Goal: Task Accomplishment & Management: Use online tool/utility

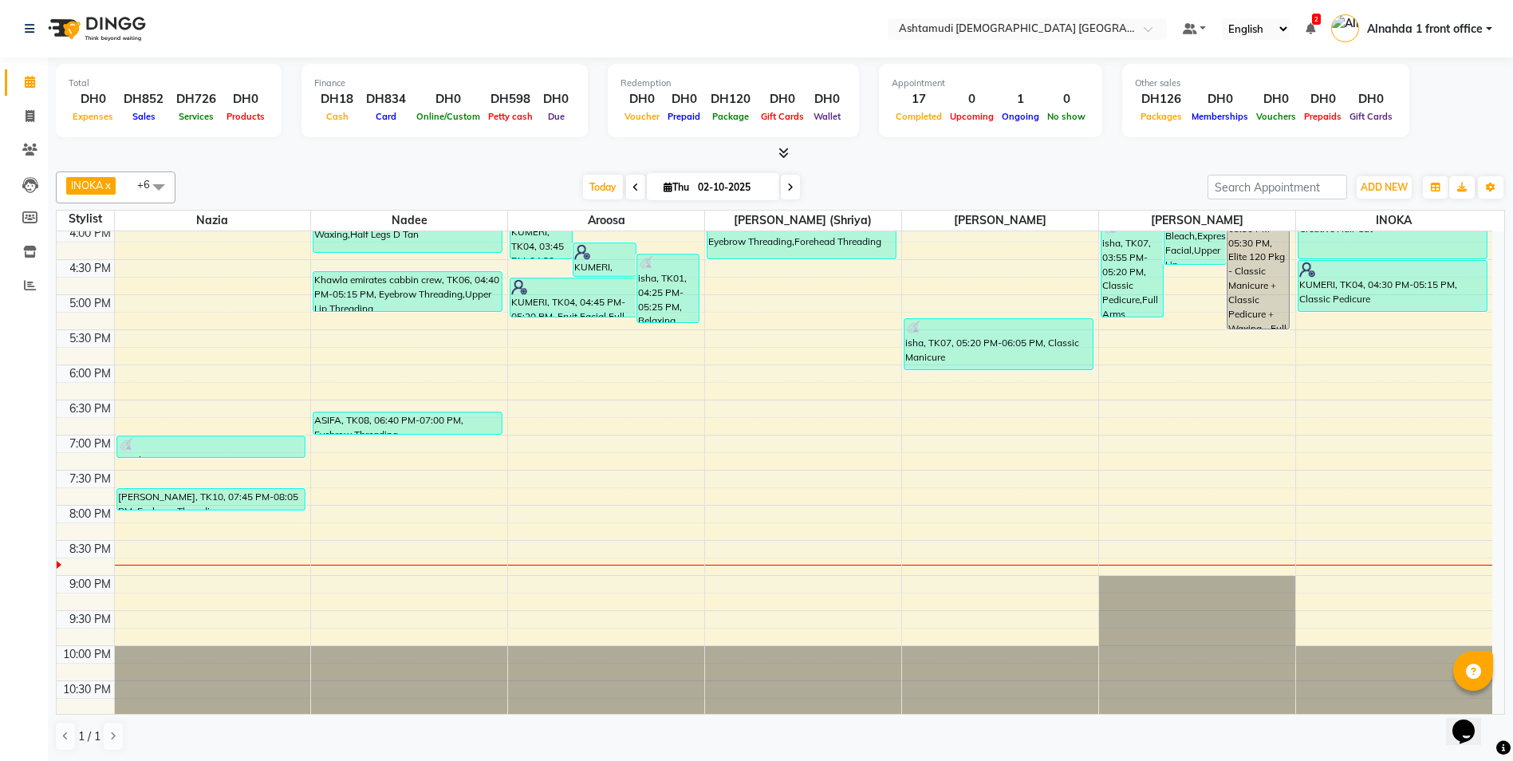
scroll to position [499, 0]
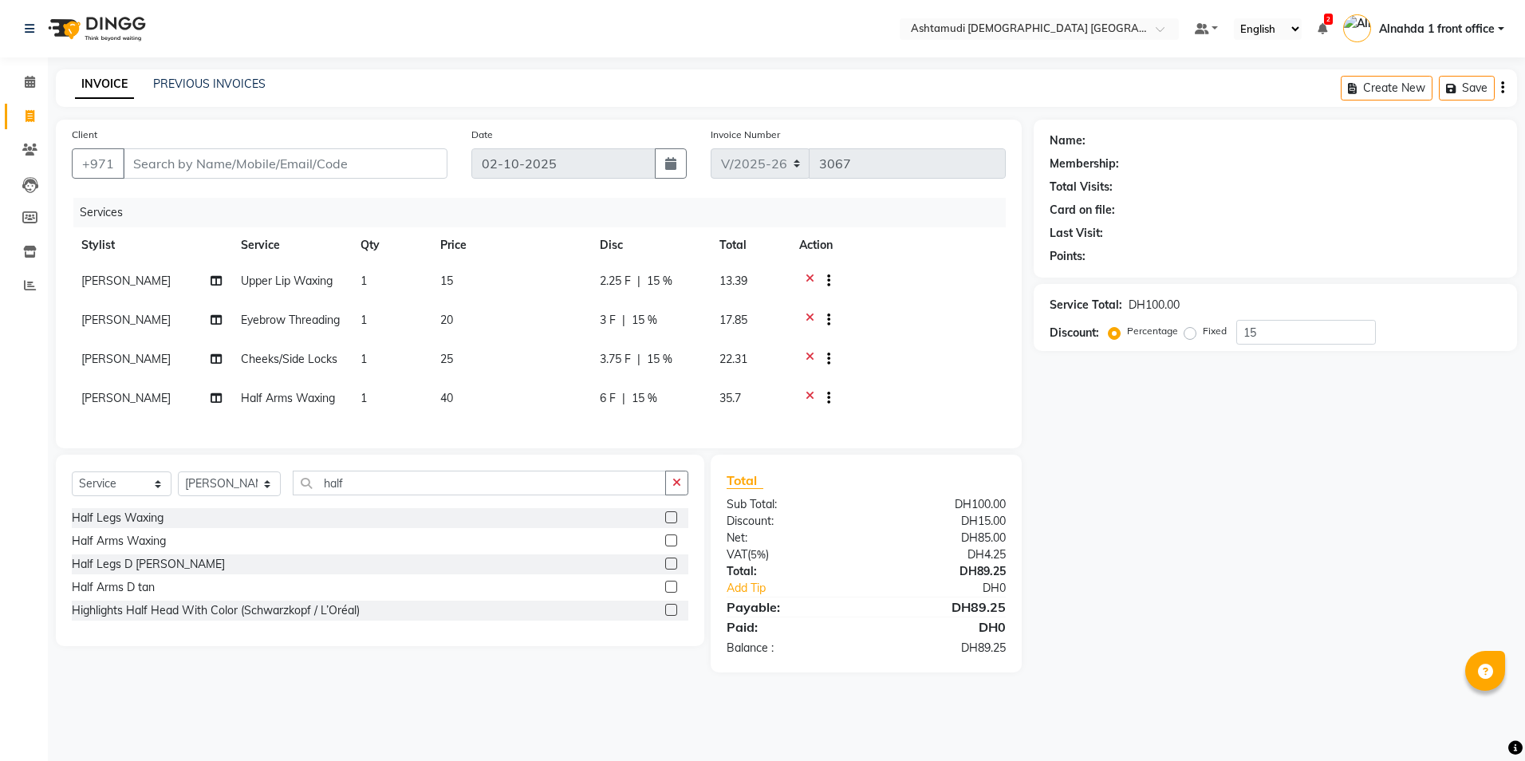
select select "7242"
select select "service"
select select "87615"
click at [154, 160] on input "Client" at bounding box center [285, 163] width 325 height 30
click at [159, 155] on input "Client" at bounding box center [285, 163] width 325 height 30
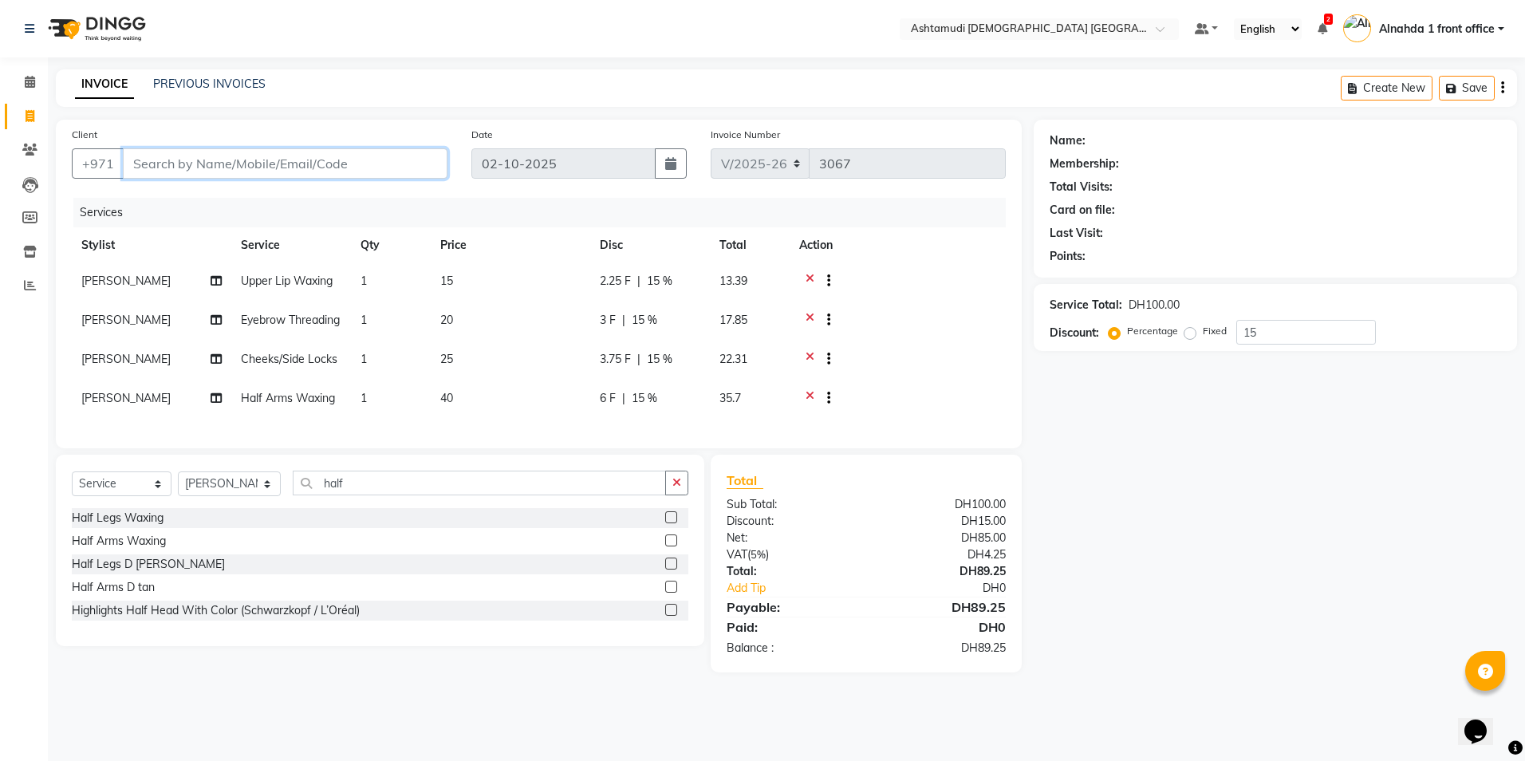
click at [154, 156] on input "Client" at bounding box center [285, 163] width 325 height 30
click at [137, 162] on input "Client" at bounding box center [285, 163] width 325 height 30
type input "5"
type input "0"
type input "552585272"
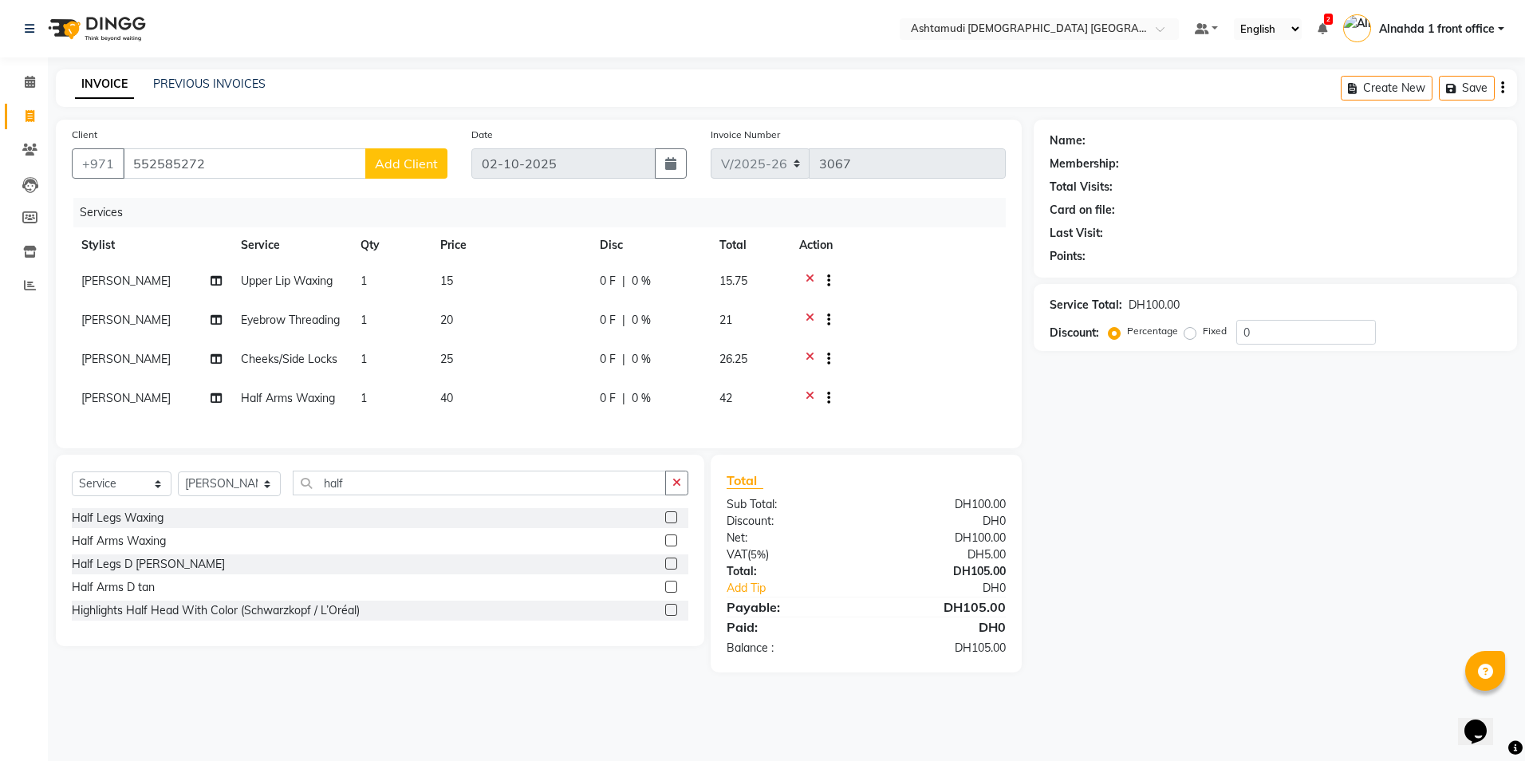
click at [401, 157] on span "Add Client" at bounding box center [406, 164] width 63 height 16
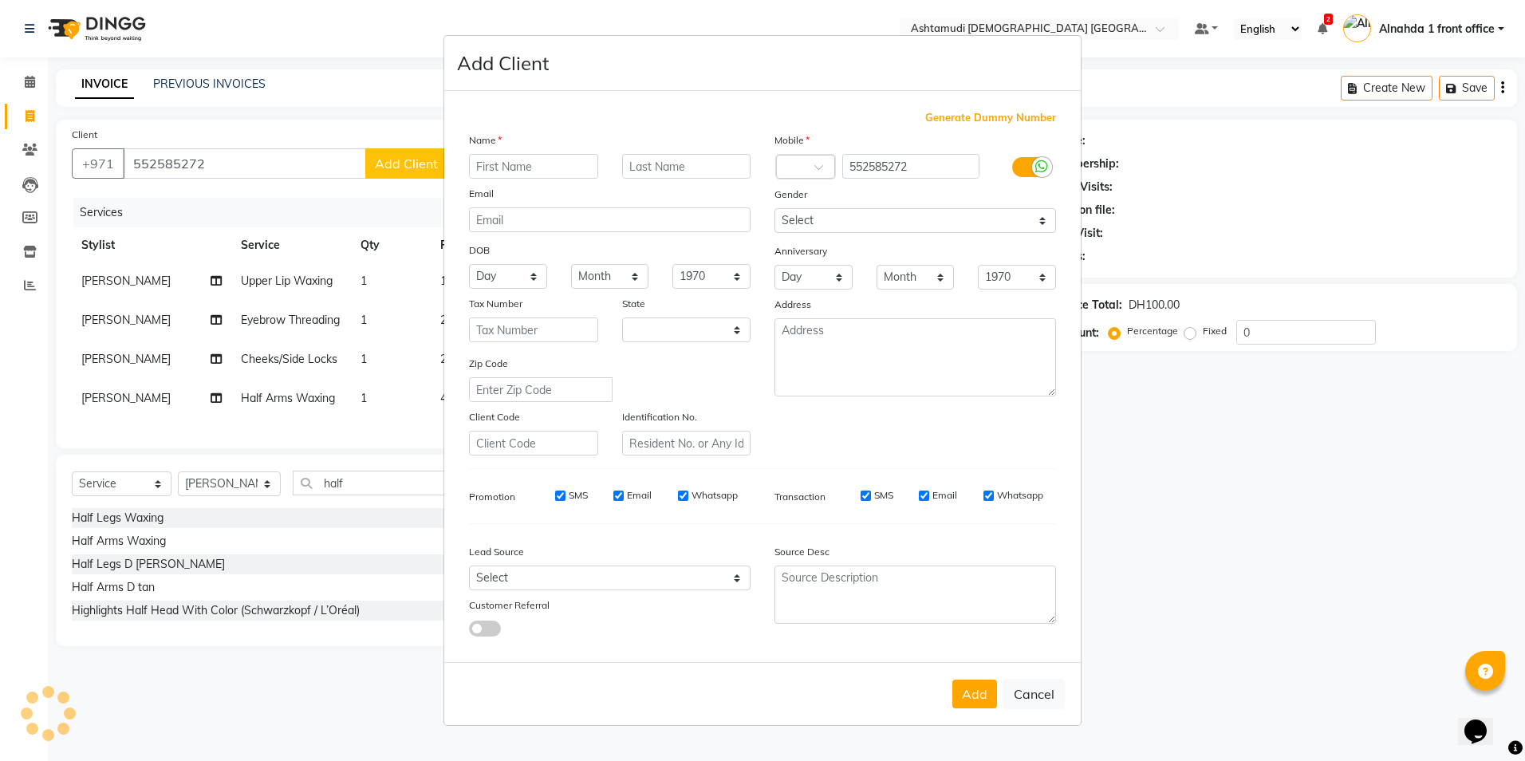
select select "3798"
type input "pooja"
click at [870, 212] on select "Select Male Female Other Prefer Not To Say" at bounding box center [916, 220] width 282 height 25
select select "female"
click at [775, 208] on select "Select Male Female Other Prefer Not To Say" at bounding box center [916, 220] width 282 height 25
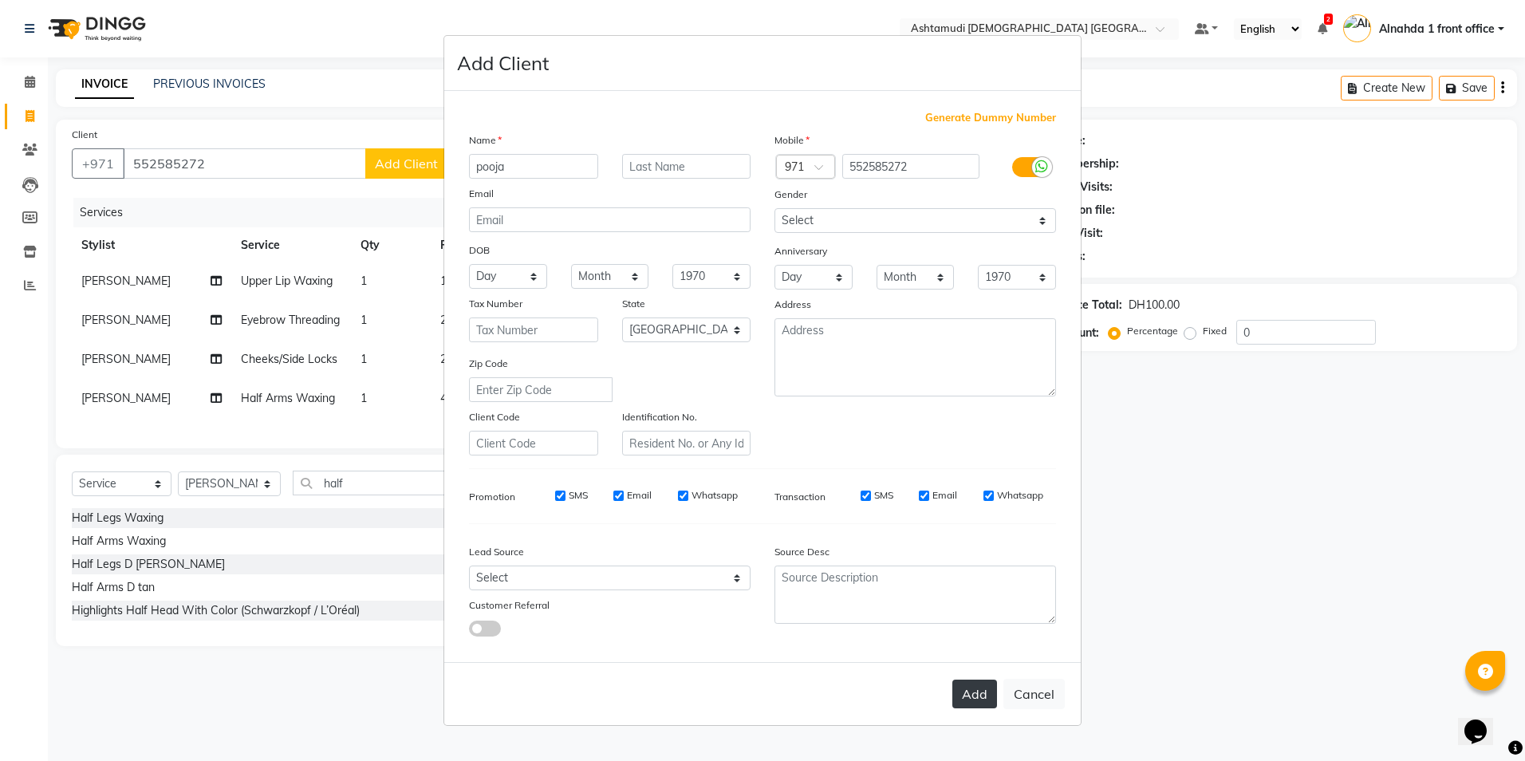
click at [978, 700] on button "Add" at bounding box center [974, 694] width 45 height 29
select select
select select "null"
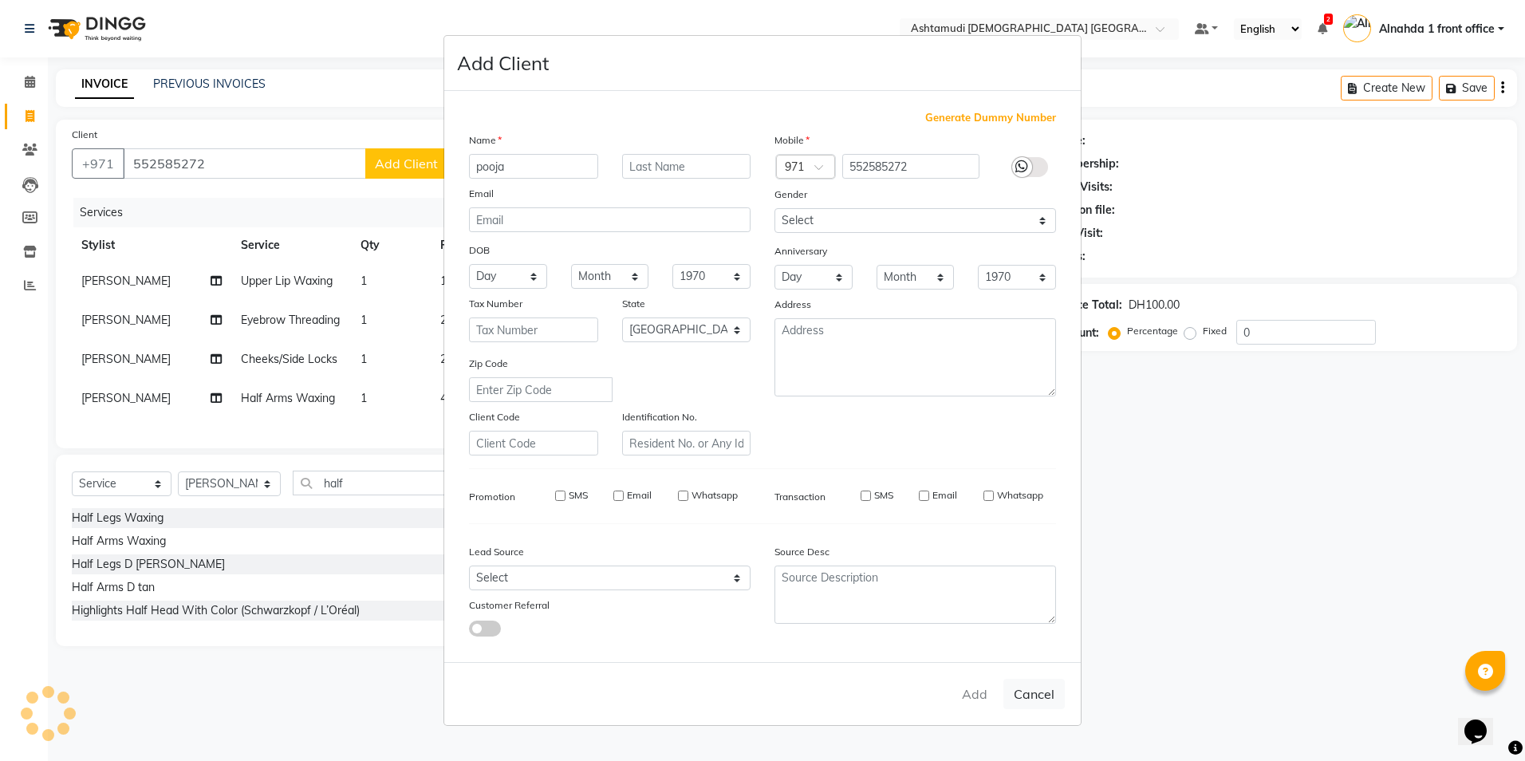
select select
checkbox input "false"
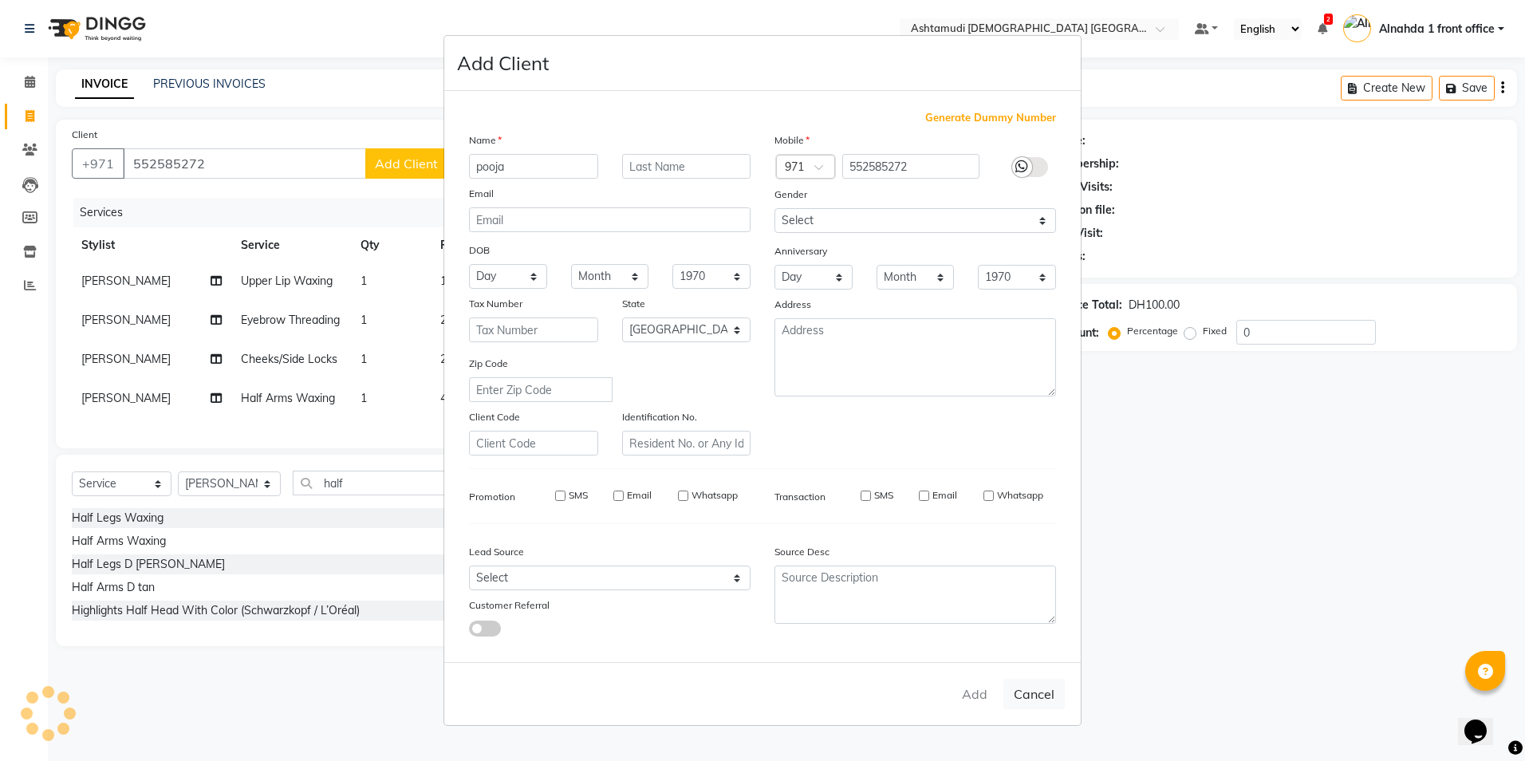
checkbox input "false"
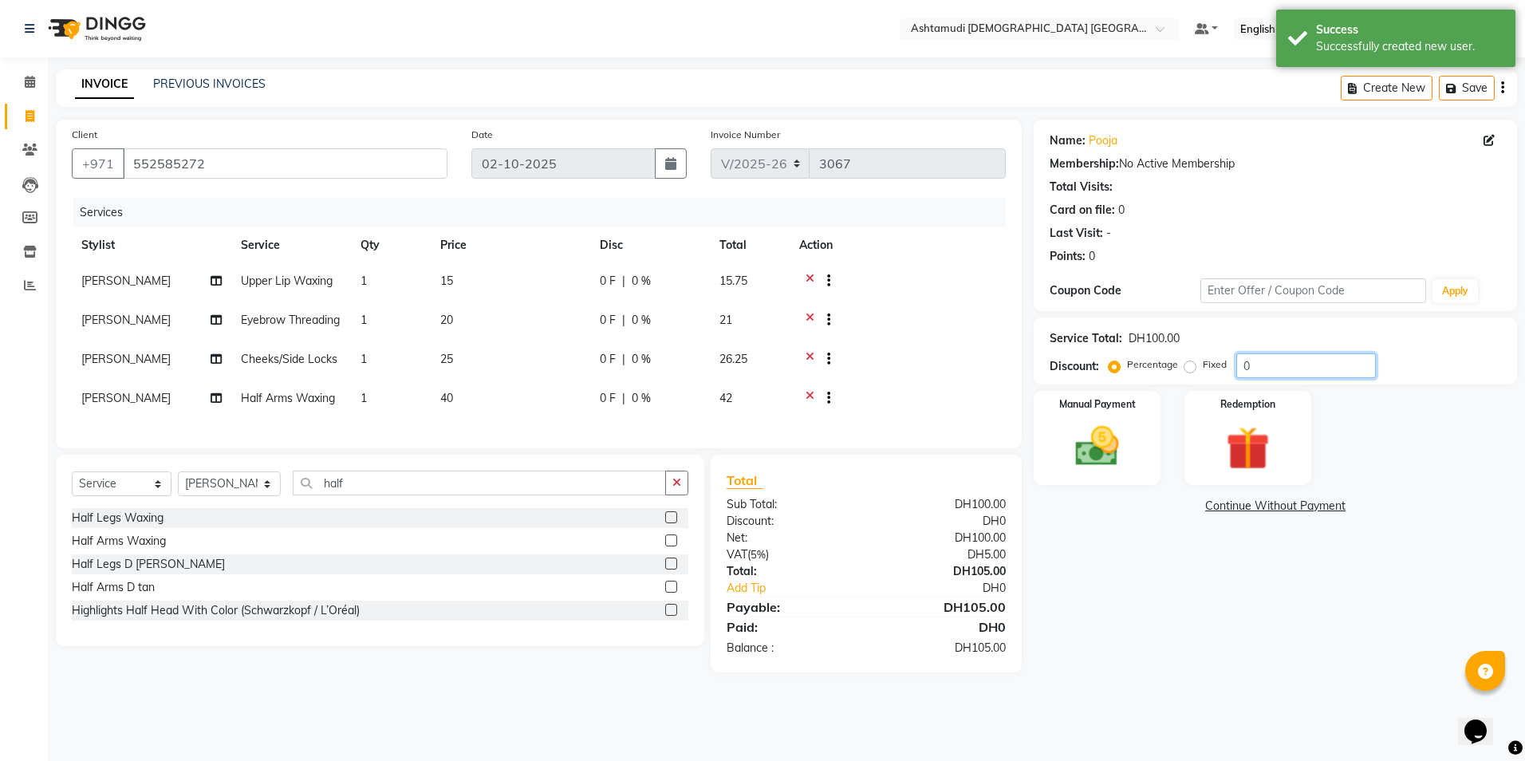
drag, startPoint x: 1277, startPoint y: 359, endPoint x: 1276, endPoint y: 368, distance: 8.8
click at [1276, 368] on input "0" at bounding box center [1306, 365] width 140 height 25
type input "15"
click at [1189, 612] on div "Name: Pooja Membership: No Active Membership Total Visits: Card on file: 0 Last…" at bounding box center [1281, 396] width 495 height 553
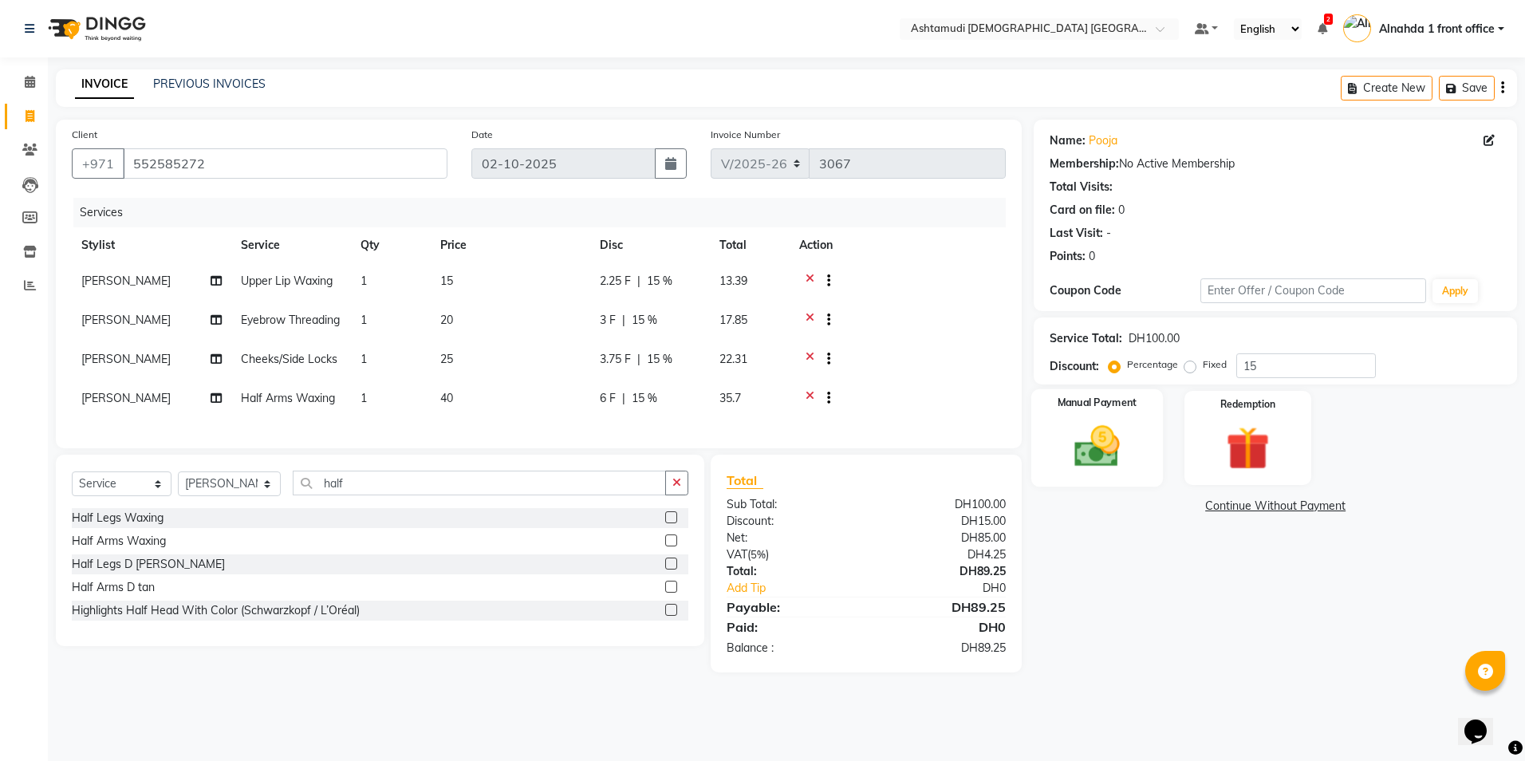
click at [1119, 456] on img at bounding box center [1097, 446] width 74 height 53
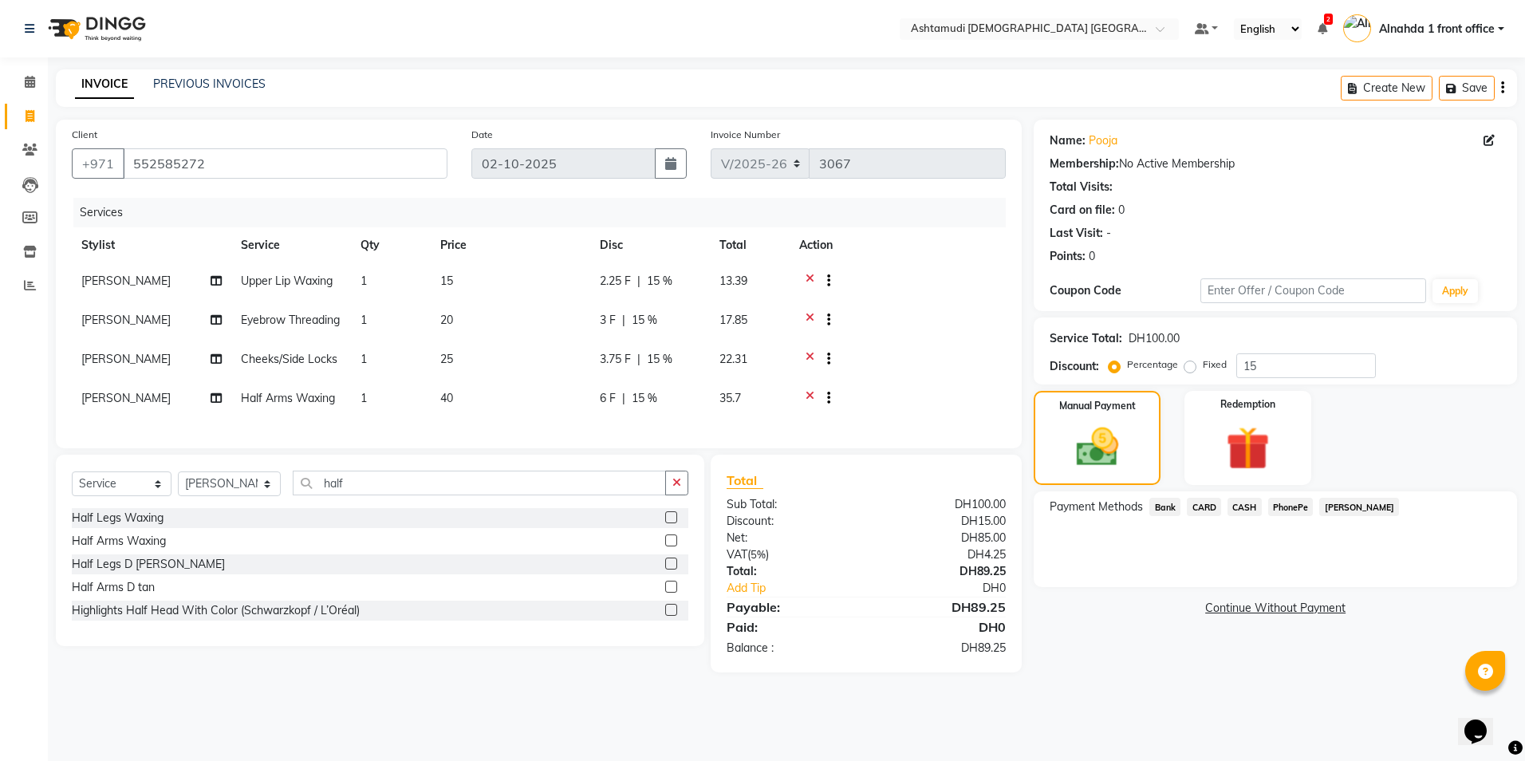
click at [1214, 509] on span "CARD" at bounding box center [1204, 507] width 34 height 18
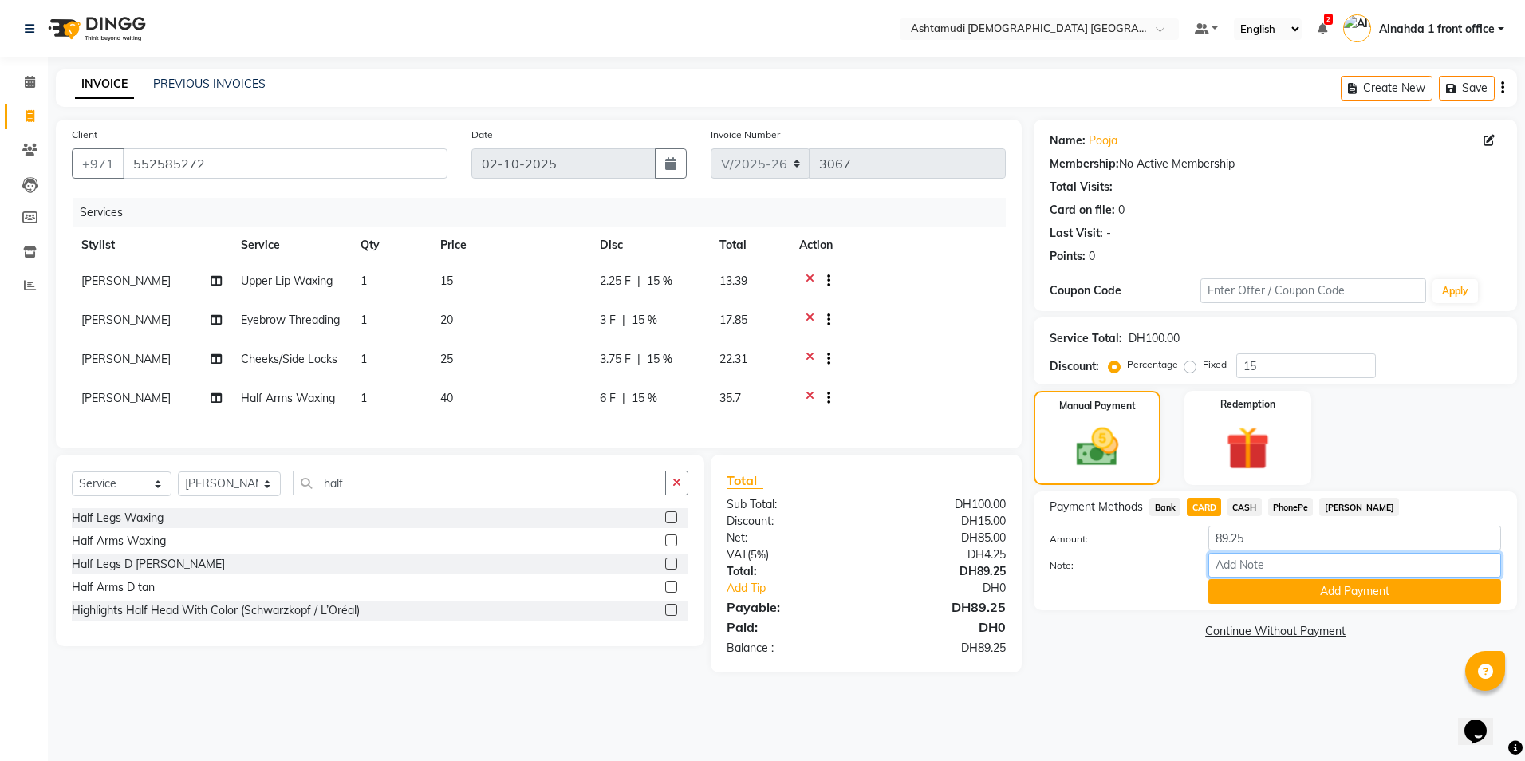
click at [1261, 570] on input "Note:" at bounding box center [1354, 565] width 293 height 25
type input "sriya"
click at [1237, 592] on button "Add Payment" at bounding box center [1354, 591] width 293 height 25
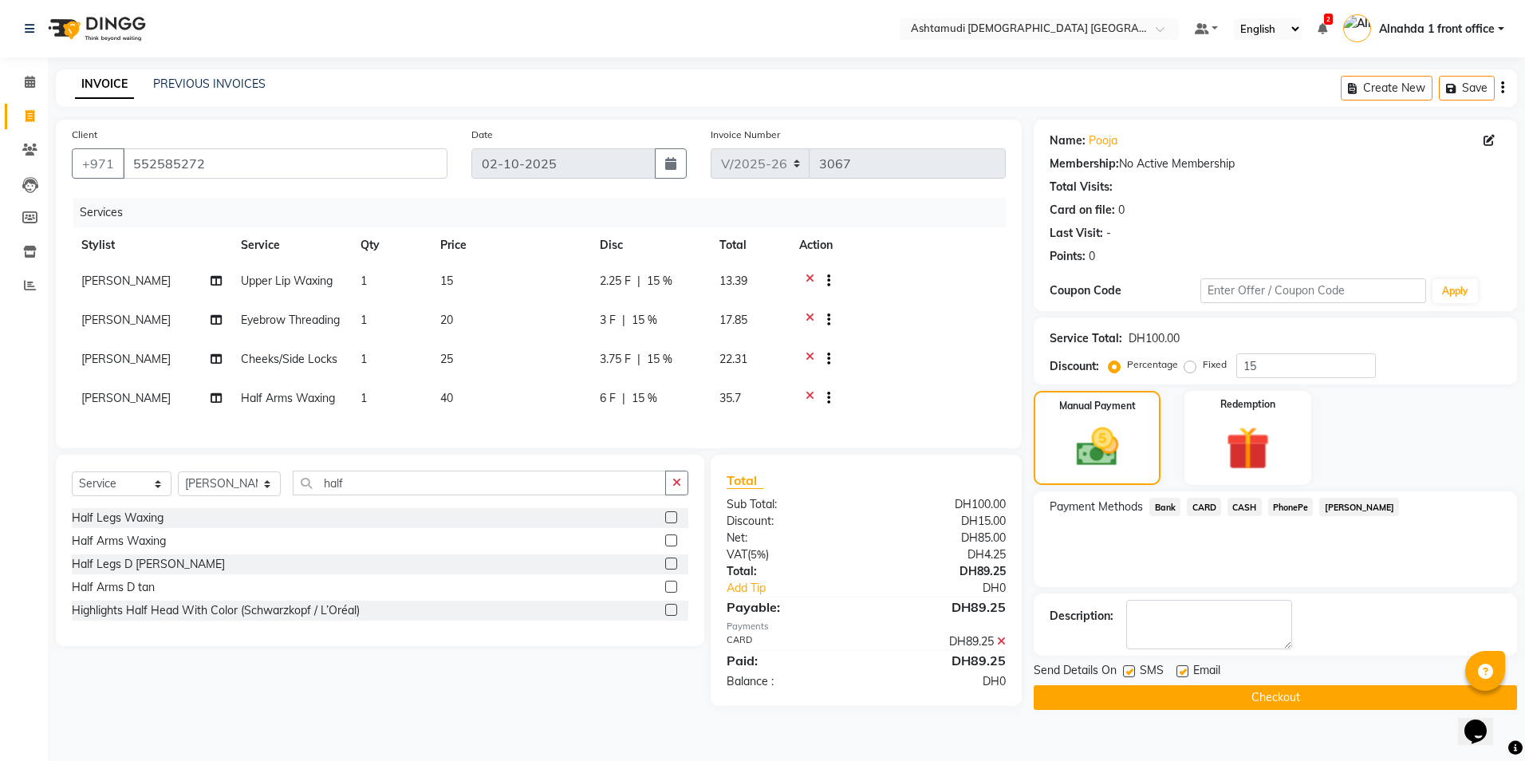
click at [1175, 703] on button "Checkout" at bounding box center [1275, 697] width 483 height 25
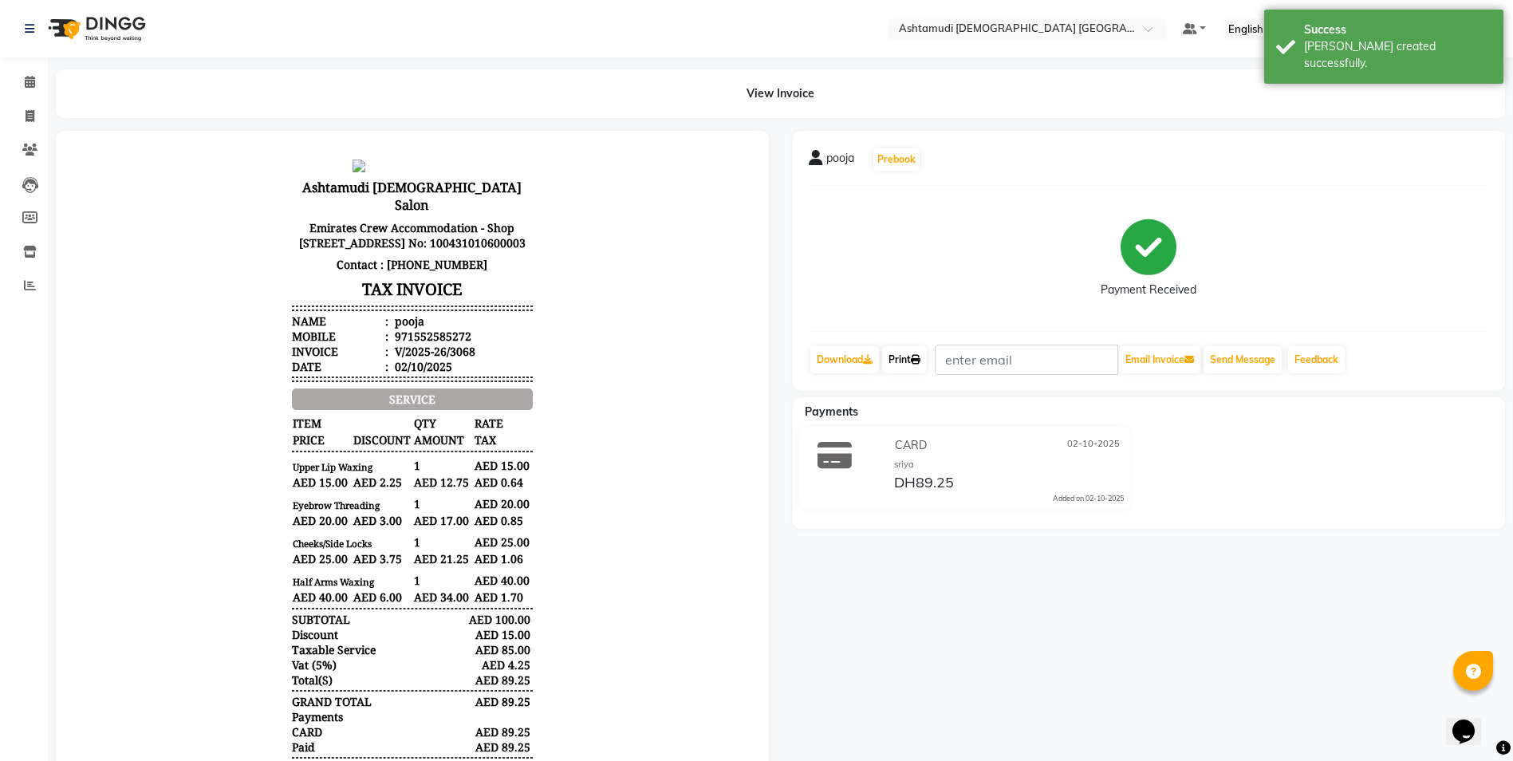
click at [903, 360] on link "Print" at bounding box center [904, 359] width 45 height 27
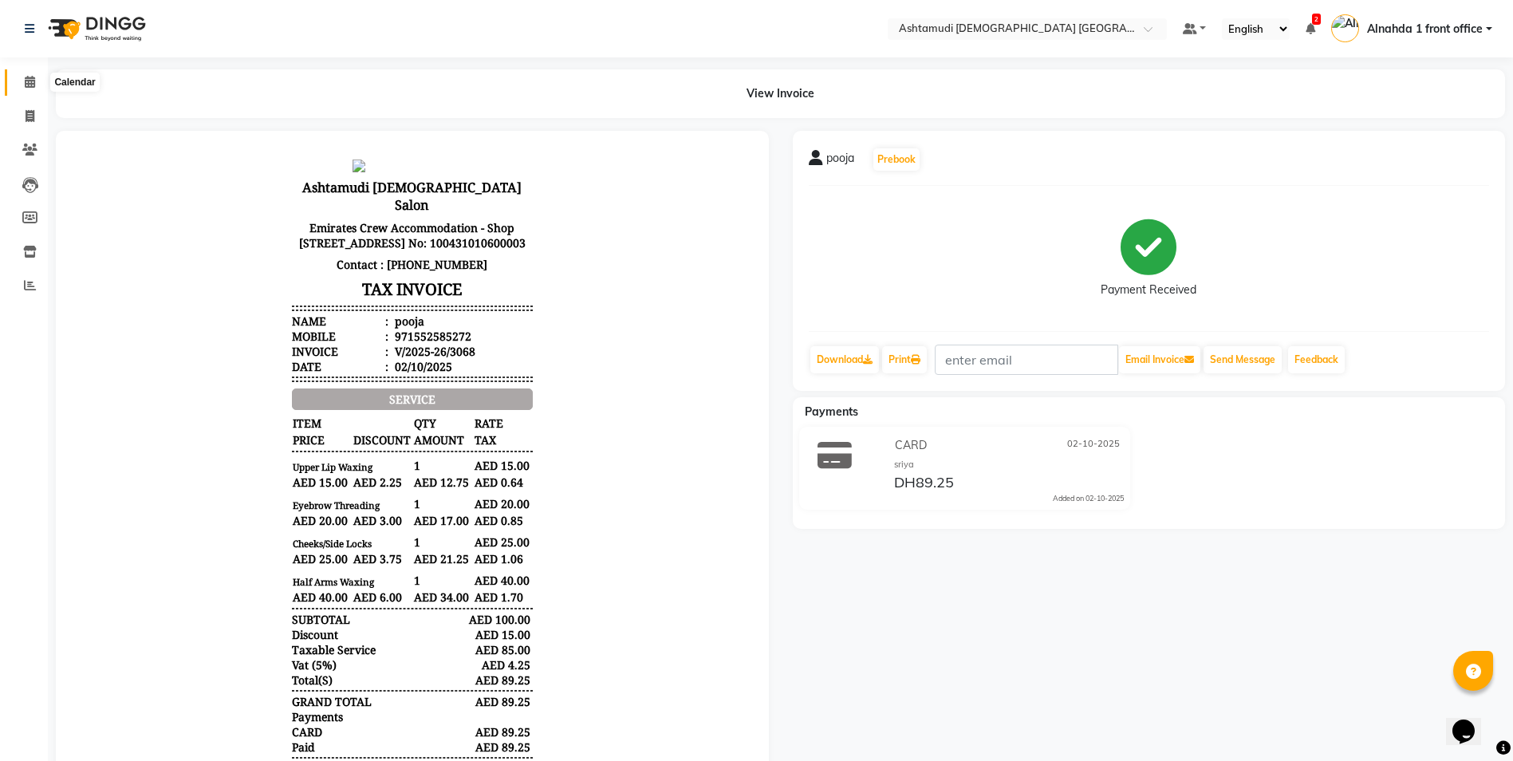
click at [31, 85] on icon at bounding box center [30, 82] width 10 height 12
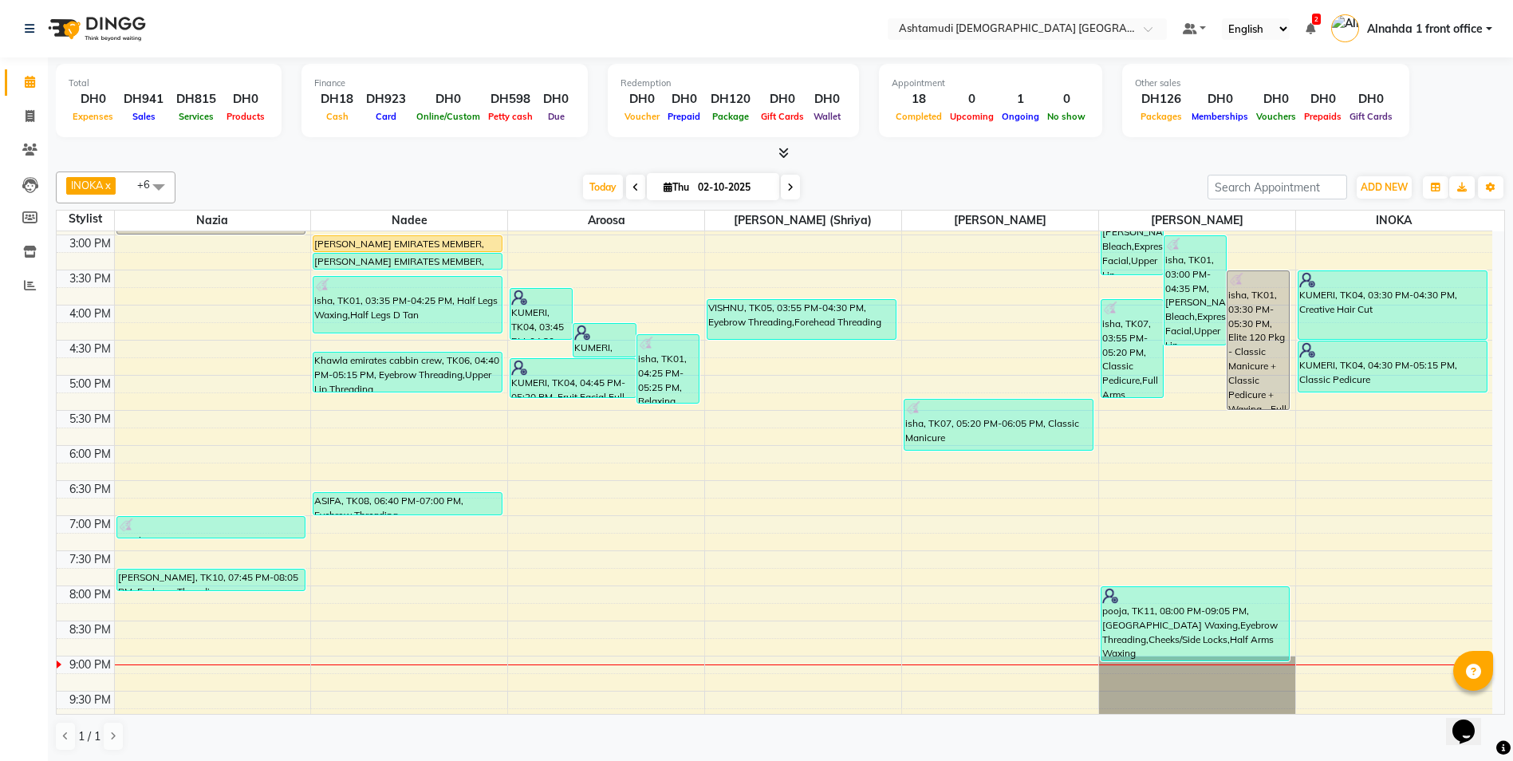
scroll to position [479, 0]
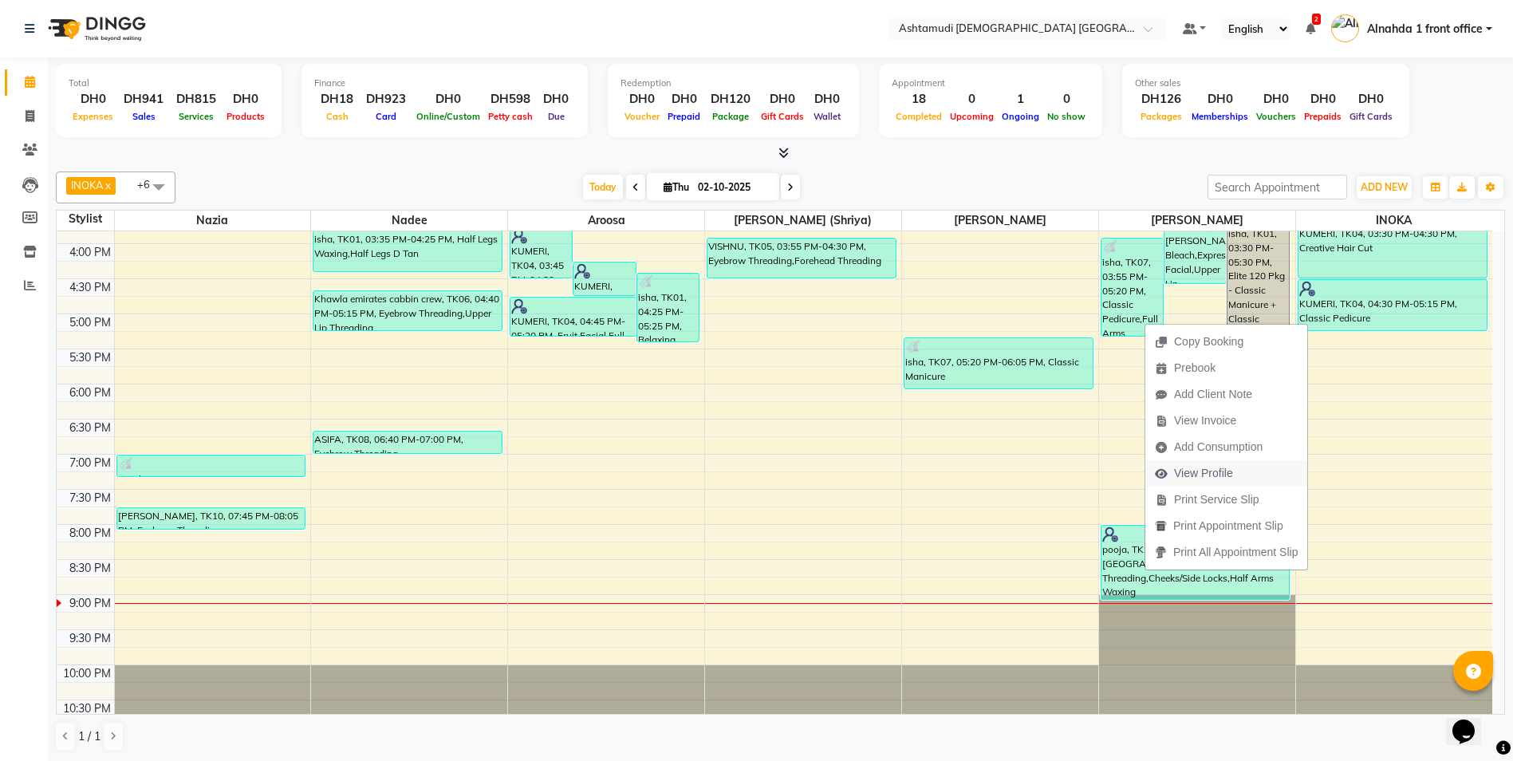
click at [1208, 470] on span "View Profile" at bounding box center [1203, 473] width 59 height 17
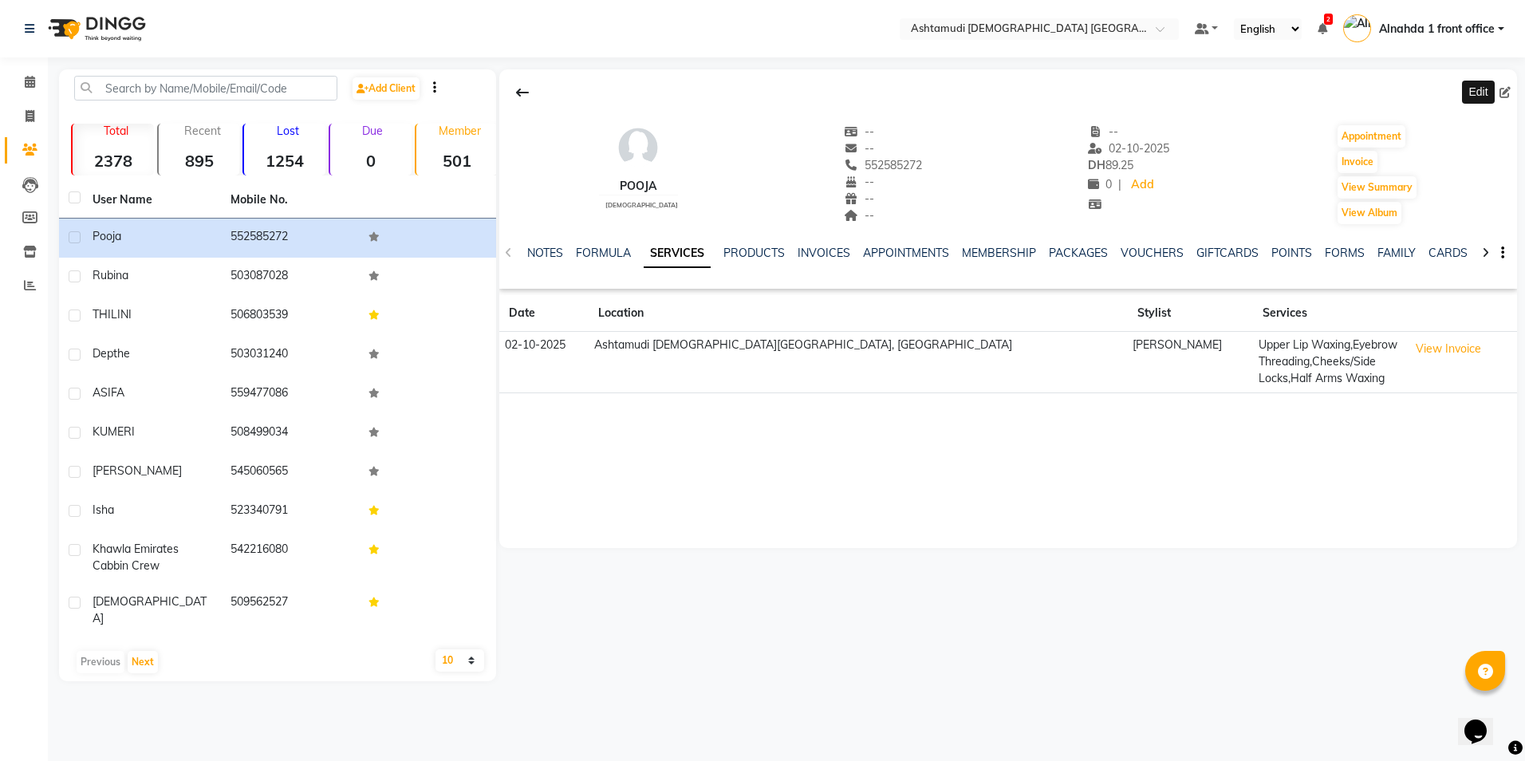
click at [1507, 87] on icon at bounding box center [1505, 92] width 11 height 11
select select "3798"
select select "female"
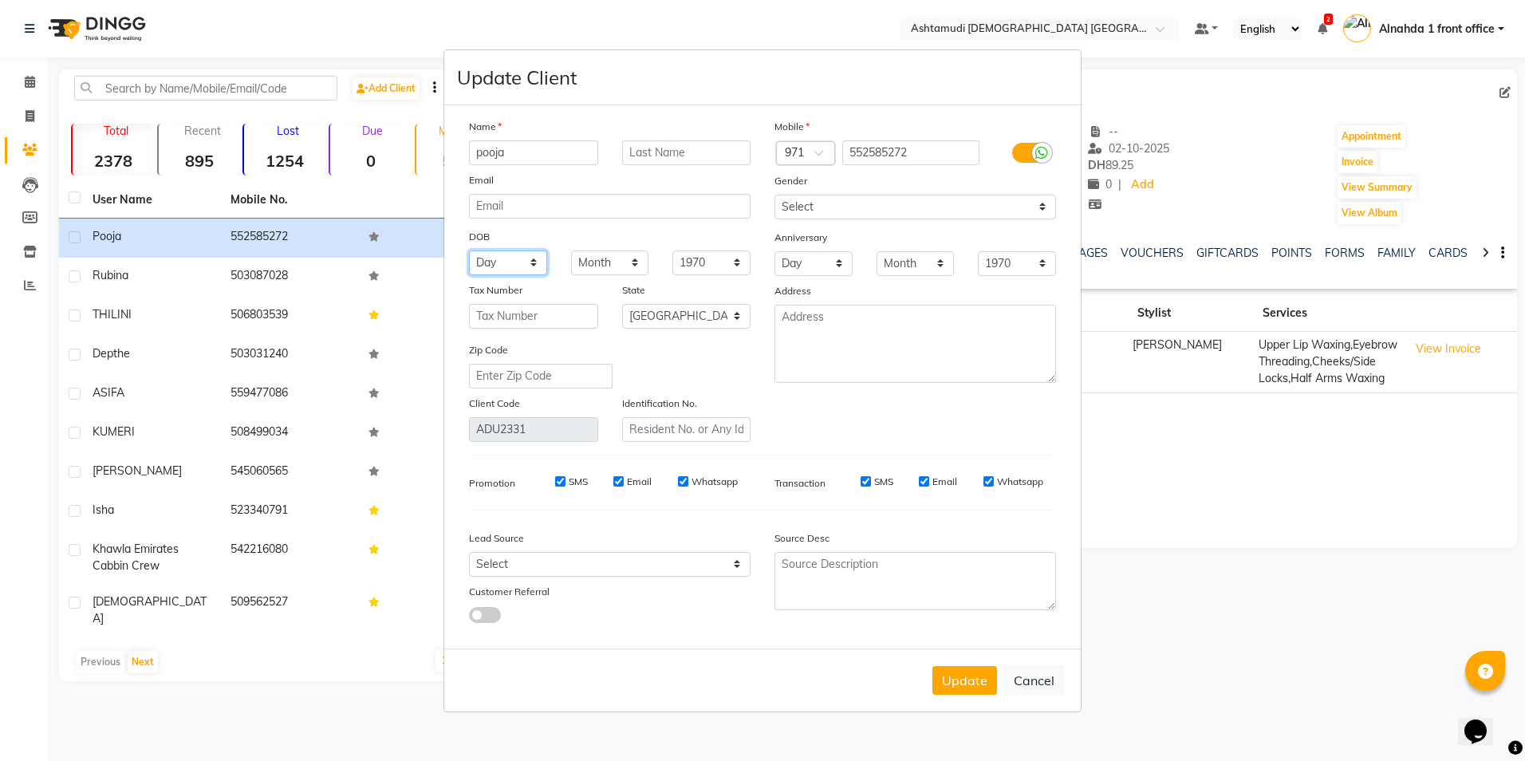
click at [518, 265] on select "Day 01 02 03 04 05 06 07 08 09 10 11 12 13 14 15 16 17 18 19 20 21 22 23 24 25 …" at bounding box center [508, 262] width 78 height 25
select select "02"
click at [469, 250] on select "Day 01 02 03 04 05 06 07 08 09 10 11 12 13 14 15 16 17 18 19 20 21 22 23 24 25 …" at bounding box center [508, 262] width 78 height 25
click at [621, 262] on select "Month January February March April May June July August September October Novem…" at bounding box center [610, 262] width 78 height 25
select select "04"
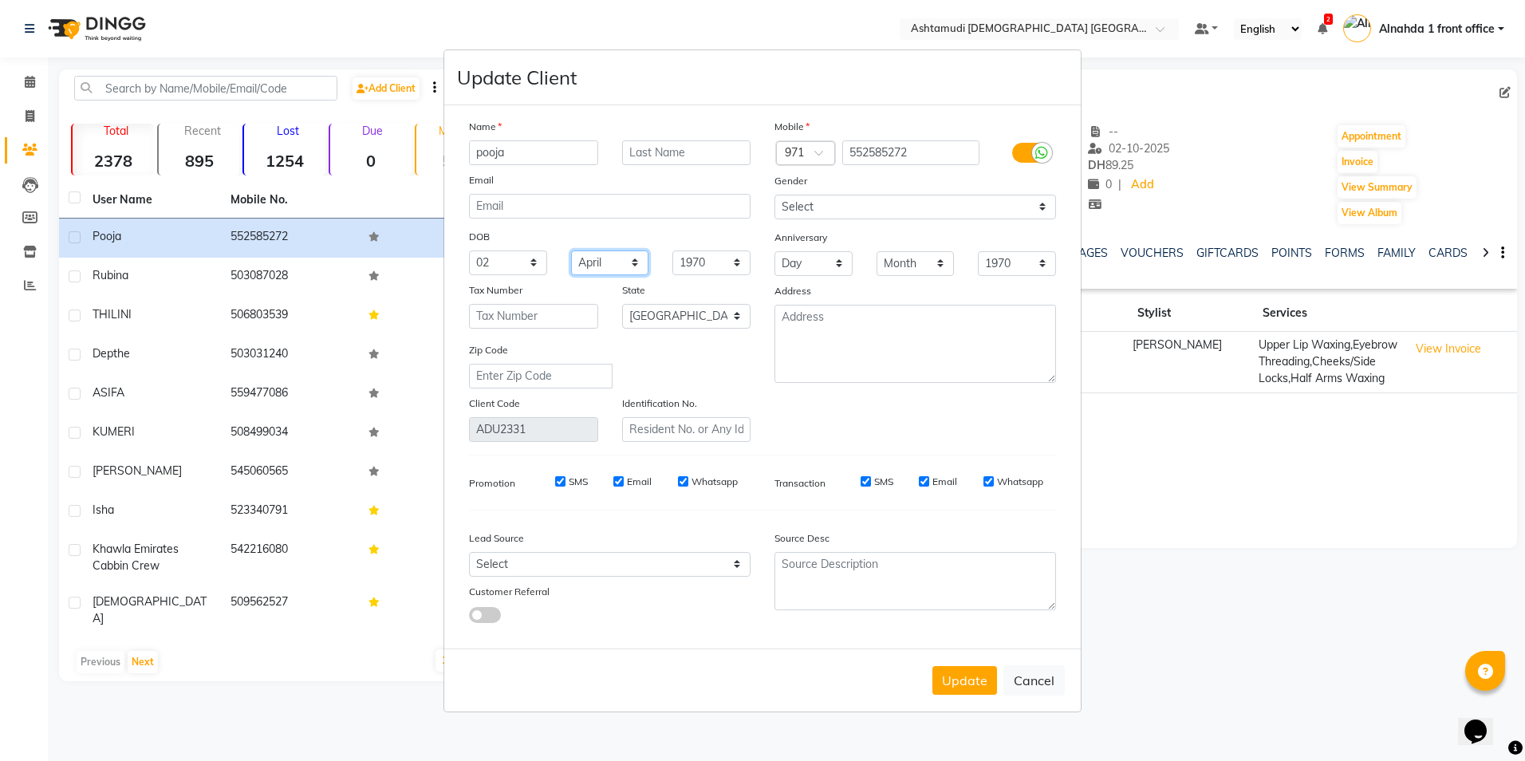
click at [571, 250] on select "Month January February March April May June July August September October Novem…" at bounding box center [610, 262] width 78 height 25
click at [522, 203] on input "email" at bounding box center [610, 206] width 282 height 25
type input "dhillonpooja65@gmail.com"
click at [973, 680] on button "Update" at bounding box center [964, 680] width 65 height 29
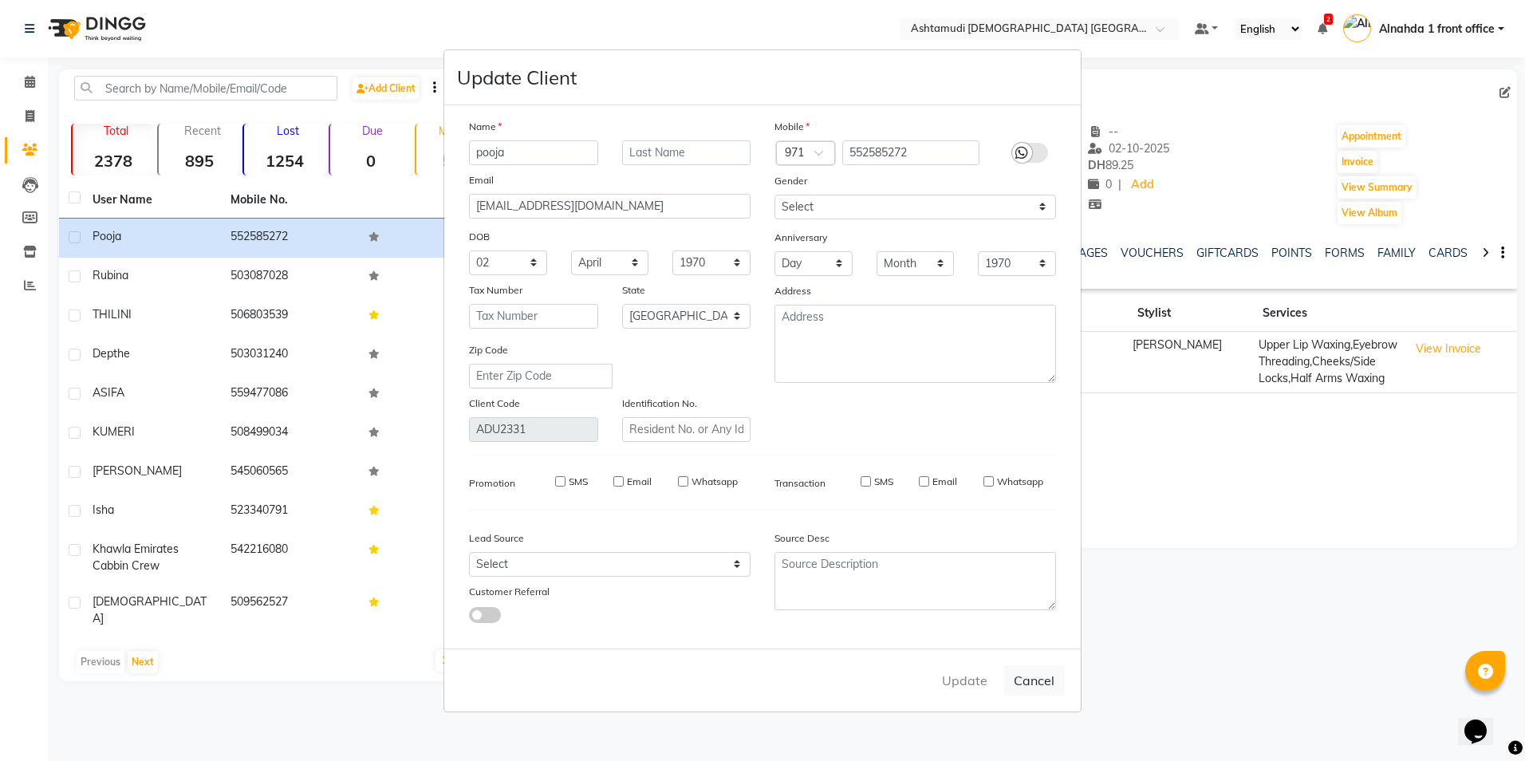
select select
select select "null"
select select
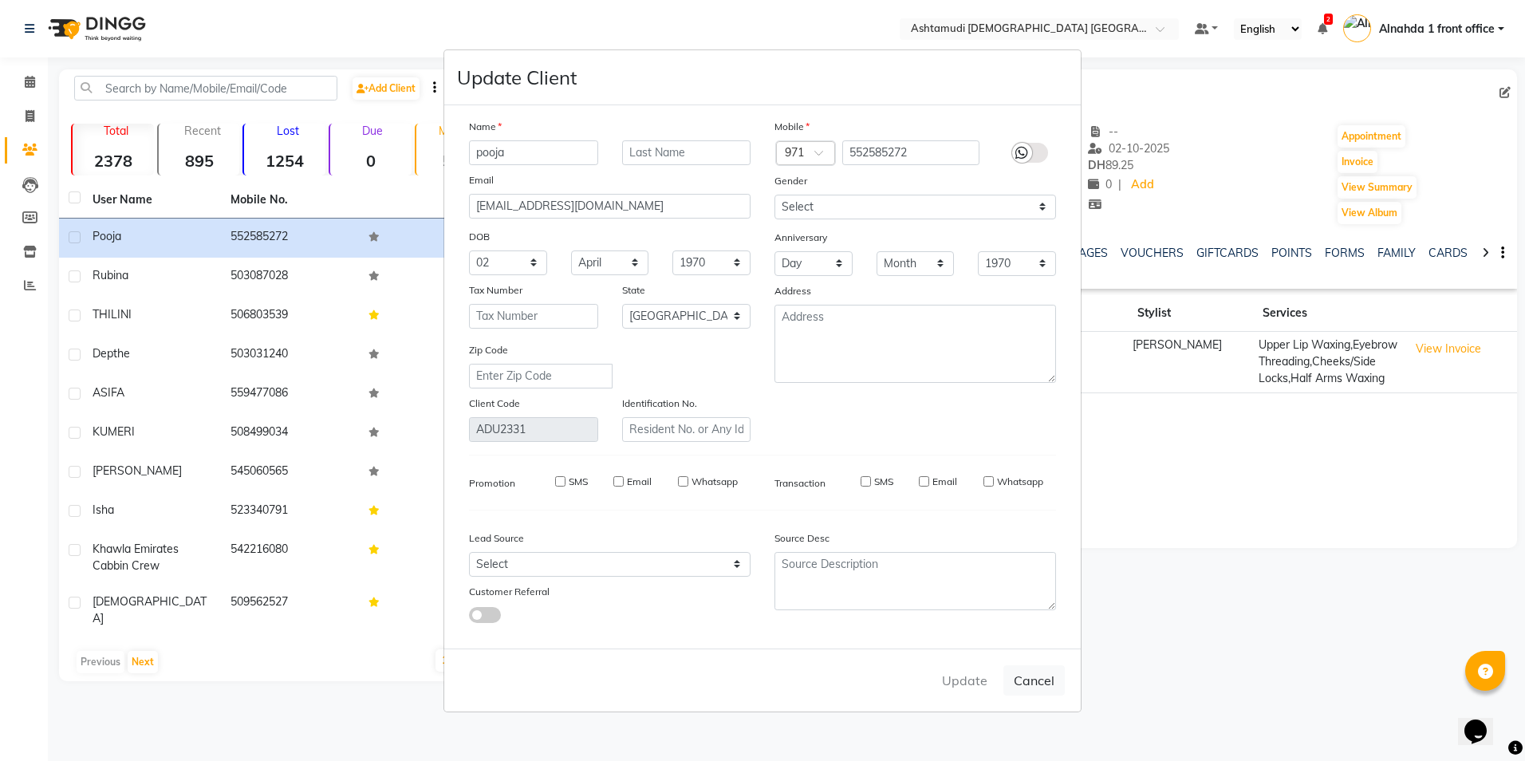
select select
checkbox input "false"
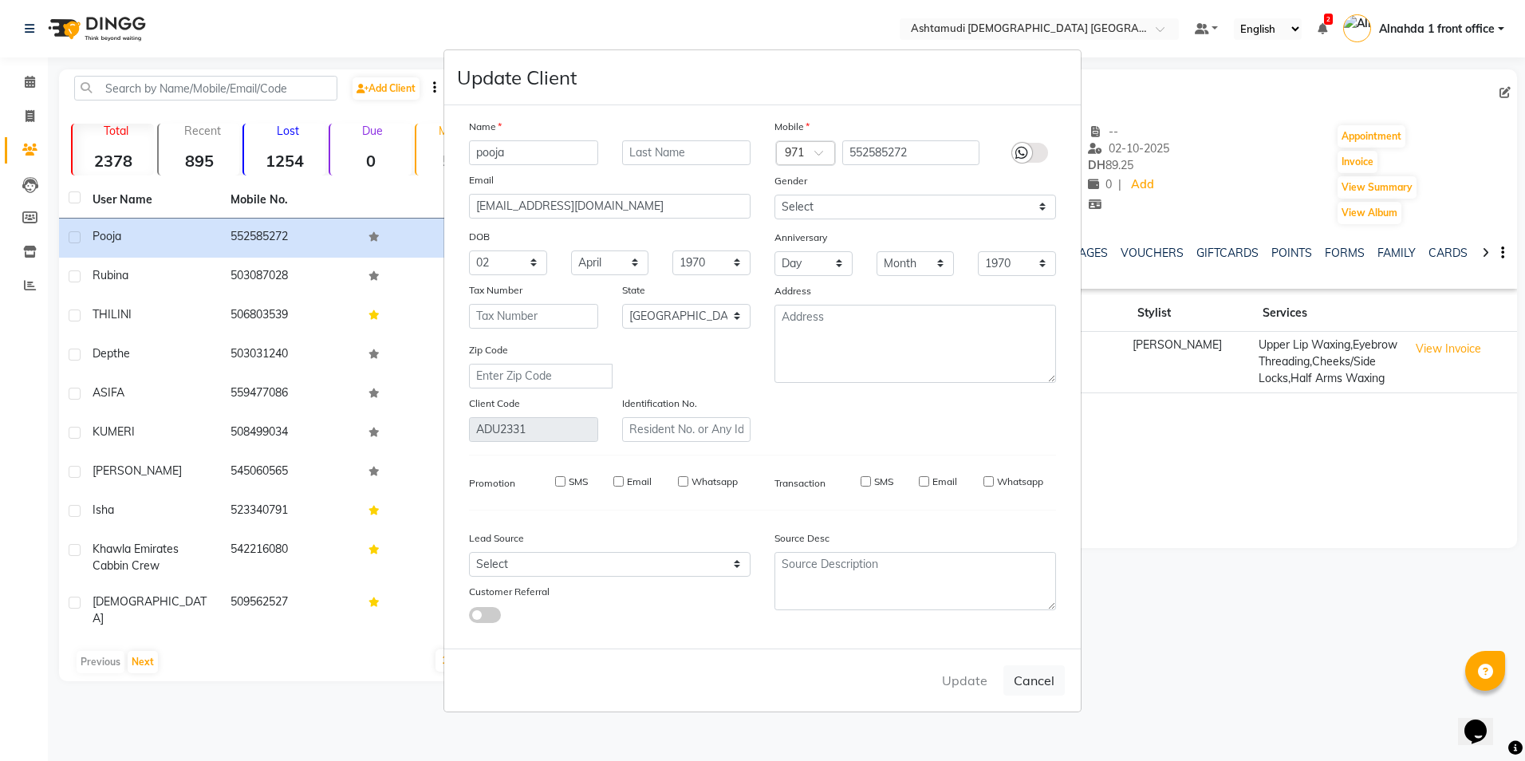
checkbox input "false"
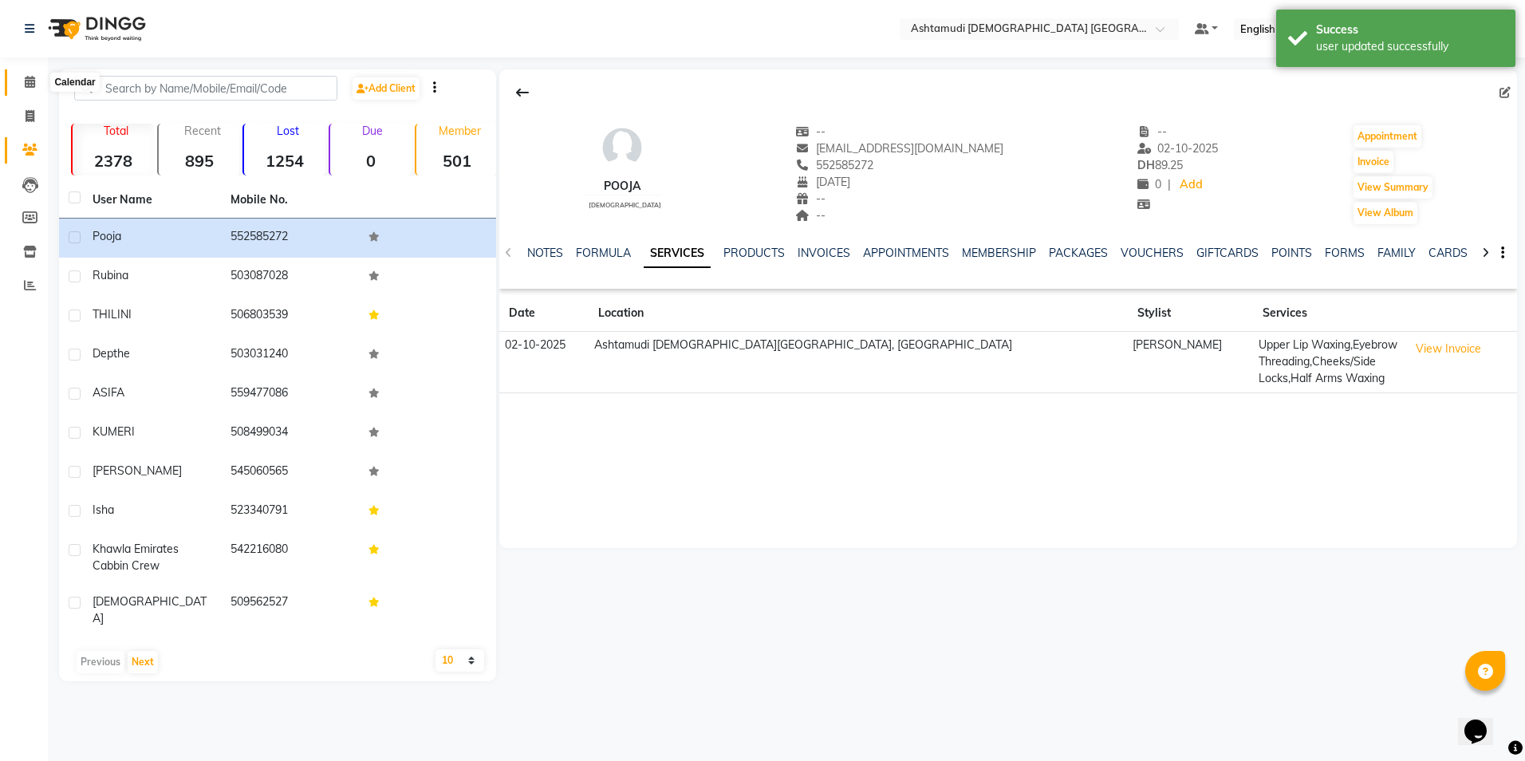
click at [39, 81] on span at bounding box center [30, 82] width 28 height 18
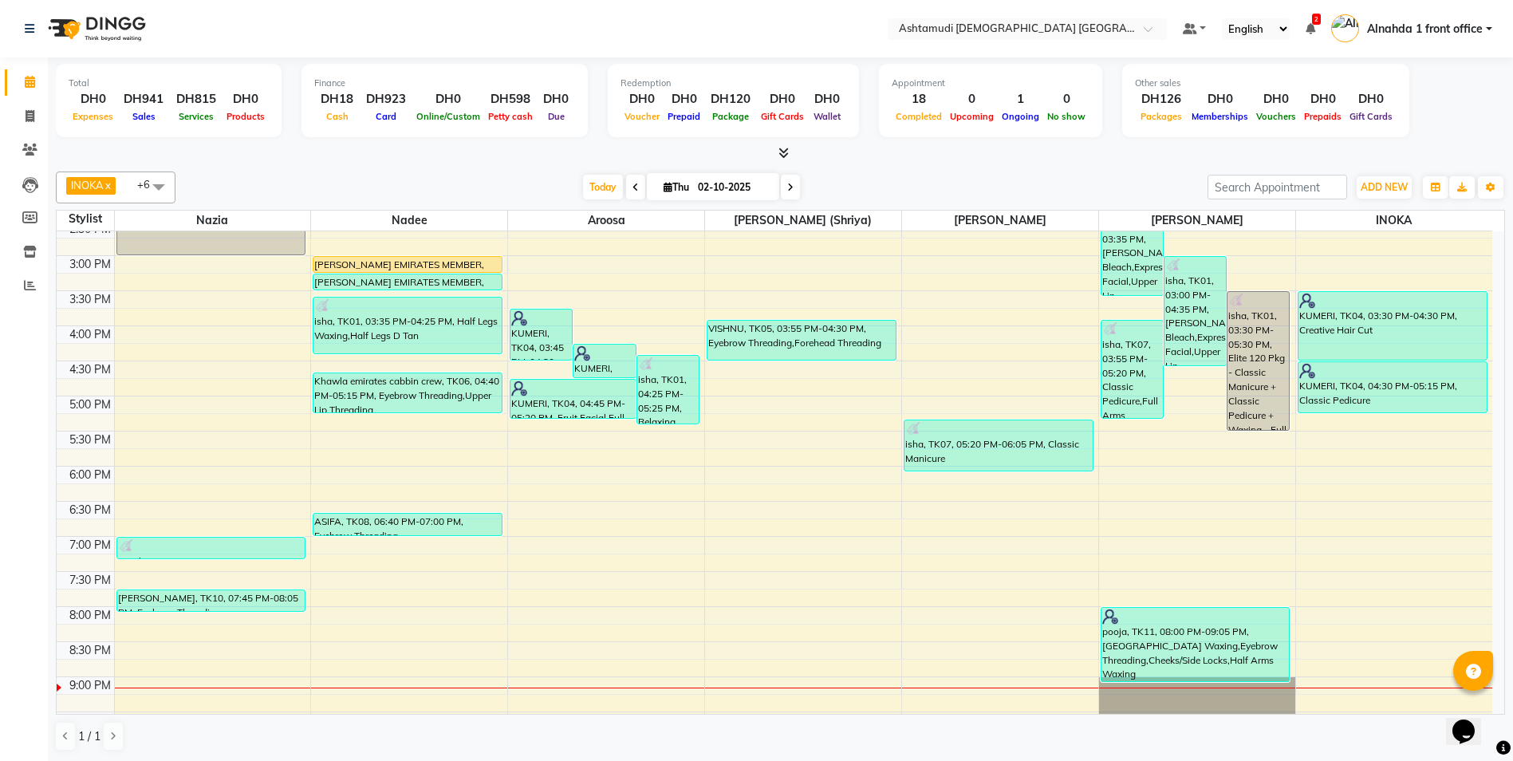
scroll to position [420, 0]
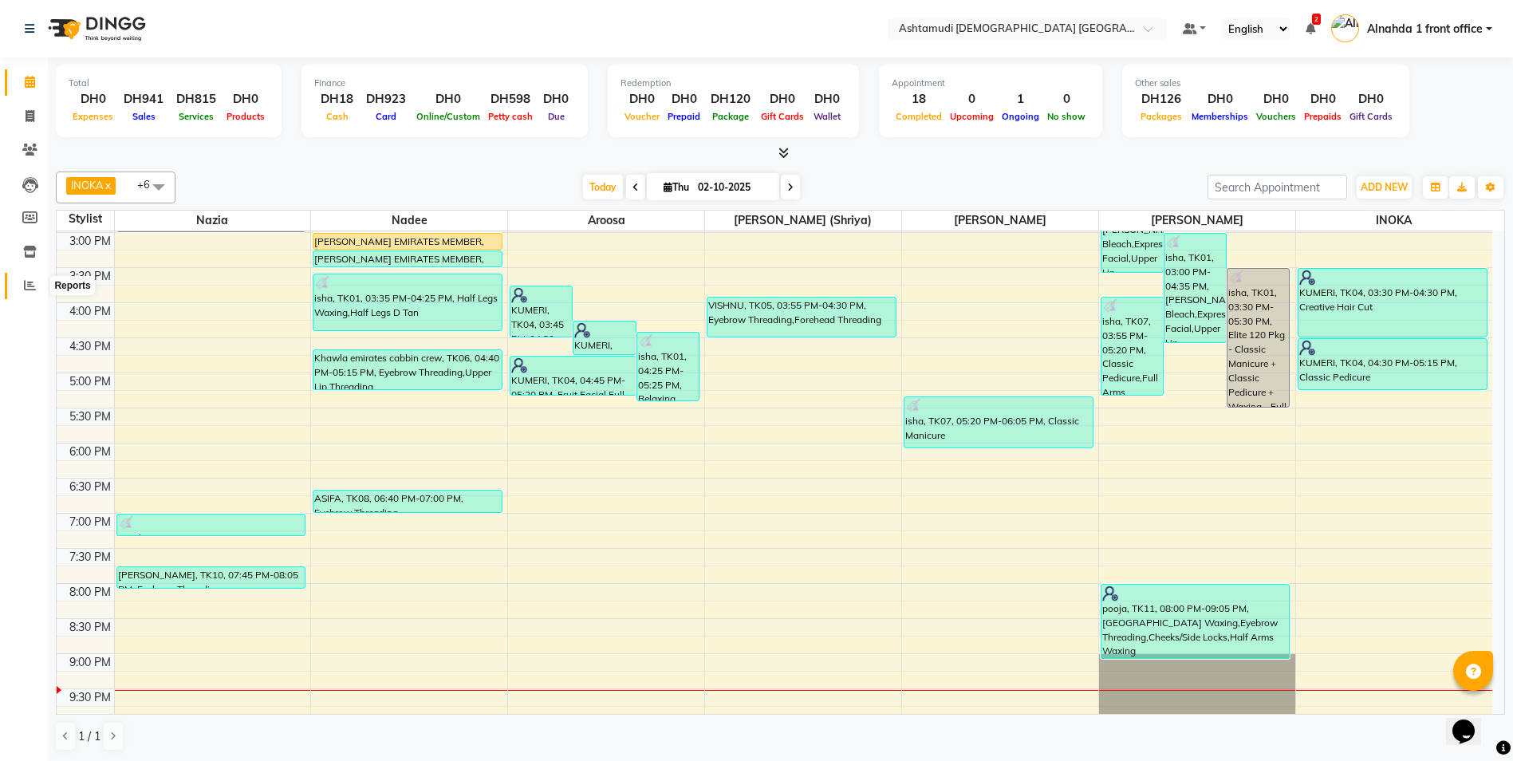
click at [23, 279] on span at bounding box center [30, 286] width 28 height 18
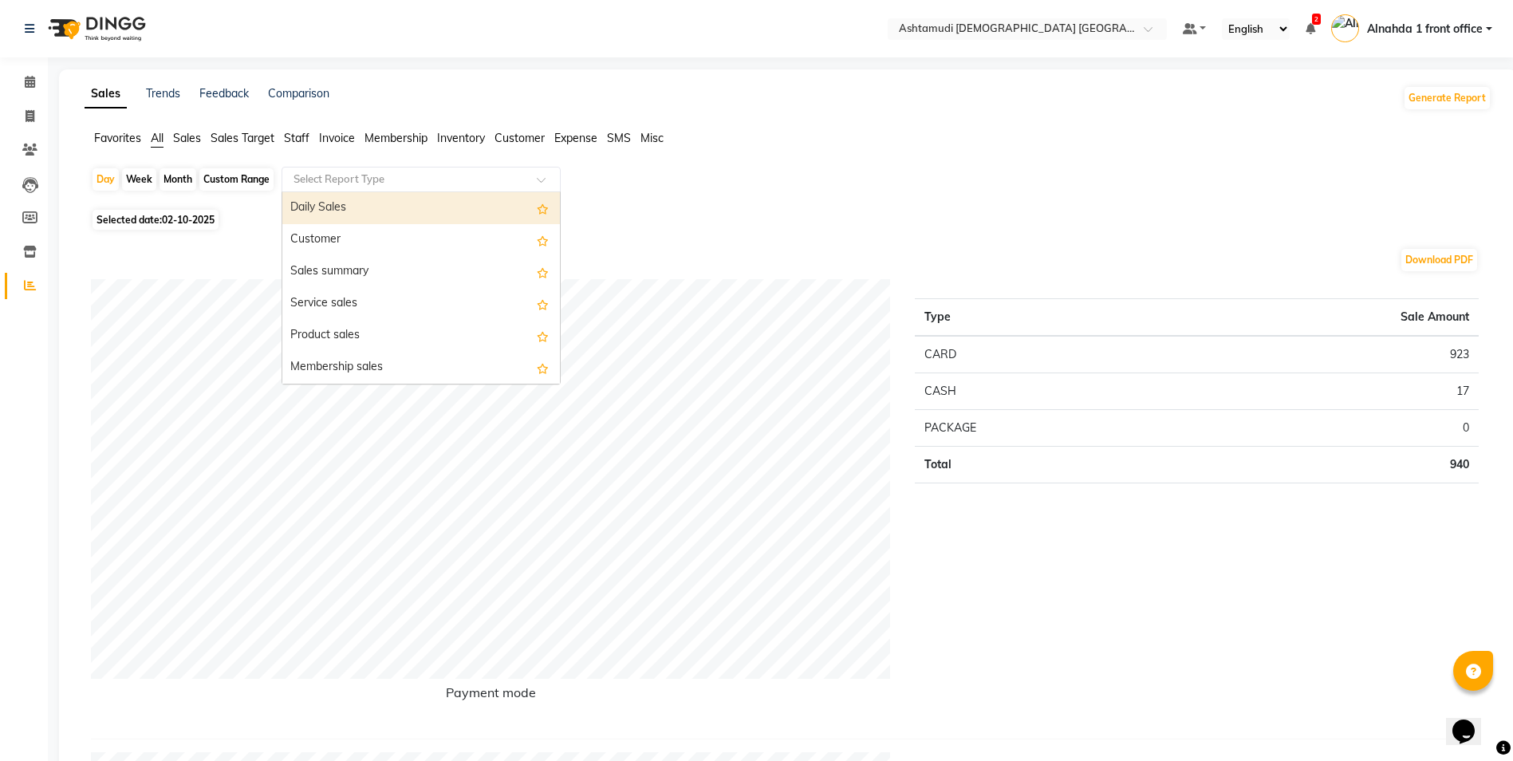
click at [356, 176] on input "text" at bounding box center [405, 179] width 230 height 16
click at [356, 198] on div "Daily Sales" at bounding box center [421, 208] width 278 height 32
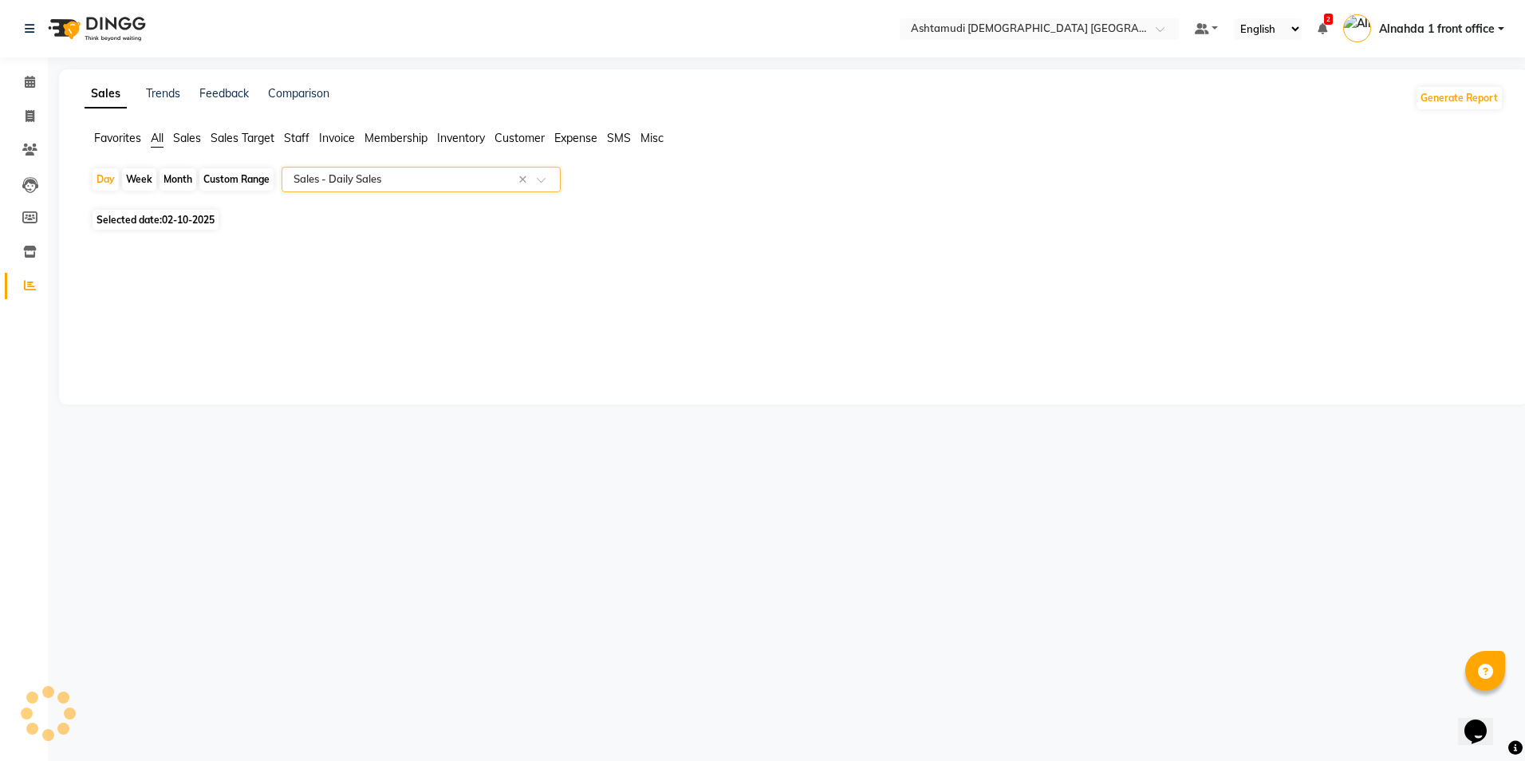
select select "full_report"
select select "csv"
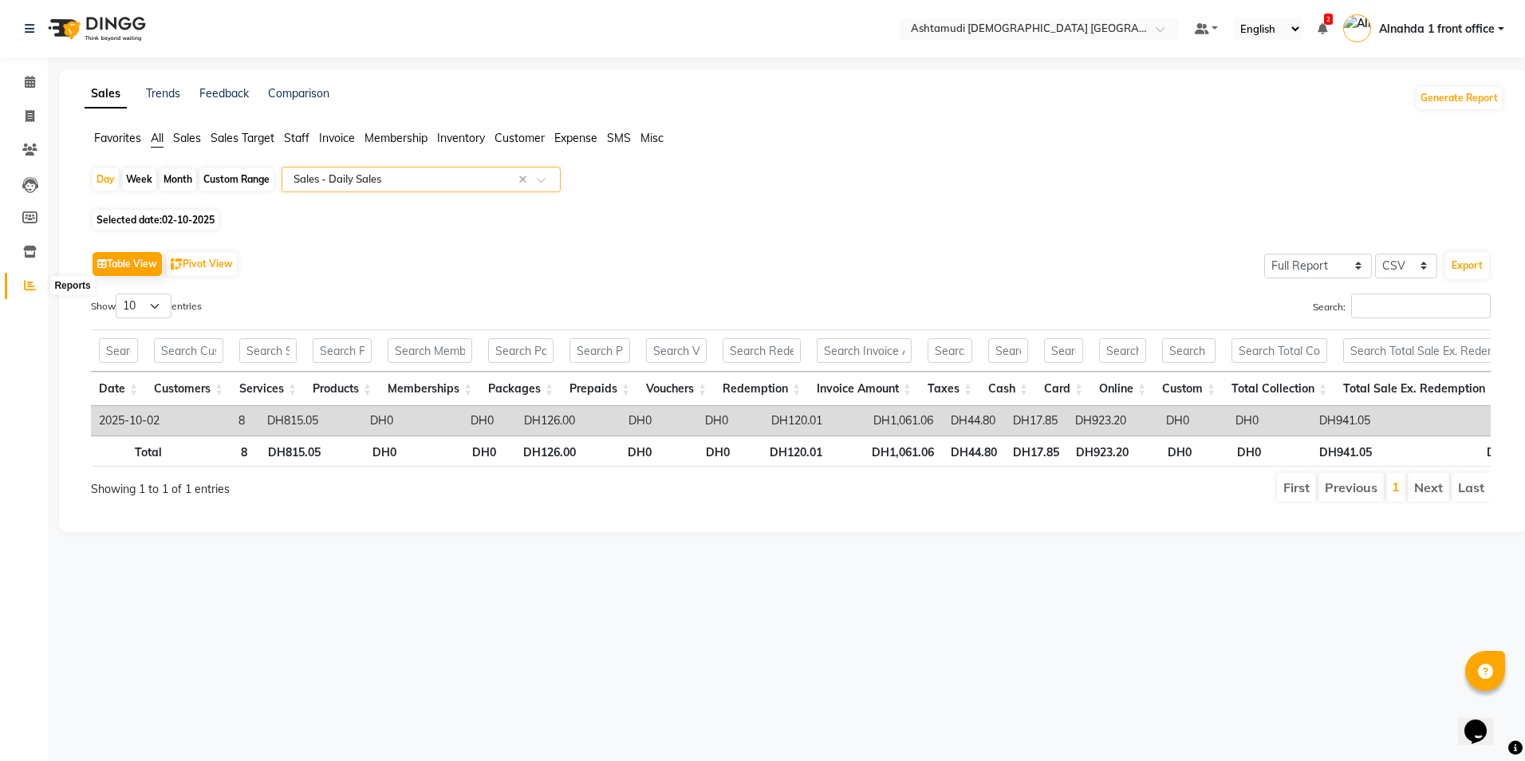
click at [23, 291] on span at bounding box center [30, 286] width 28 height 18
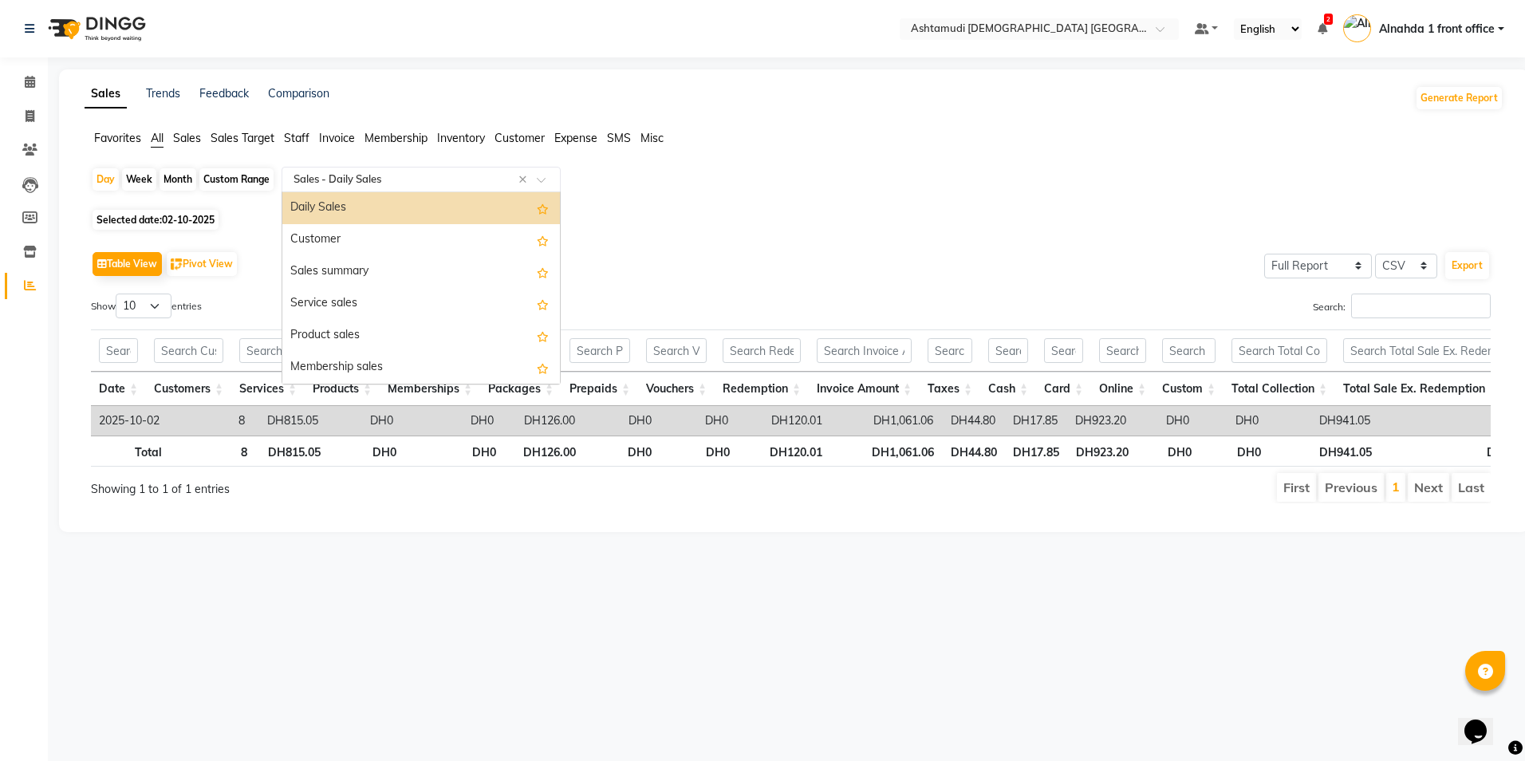
click at [371, 188] on div "Select Report Type × Sales - Daily Sales ×" at bounding box center [421, 180] width 279 height 26
click at [171, 138] on ul "Favorites All Sales Sales Target Staff Invoice Membership Inventory Customer Ex…" at bounding box center [794, 139] width 1419 height 18
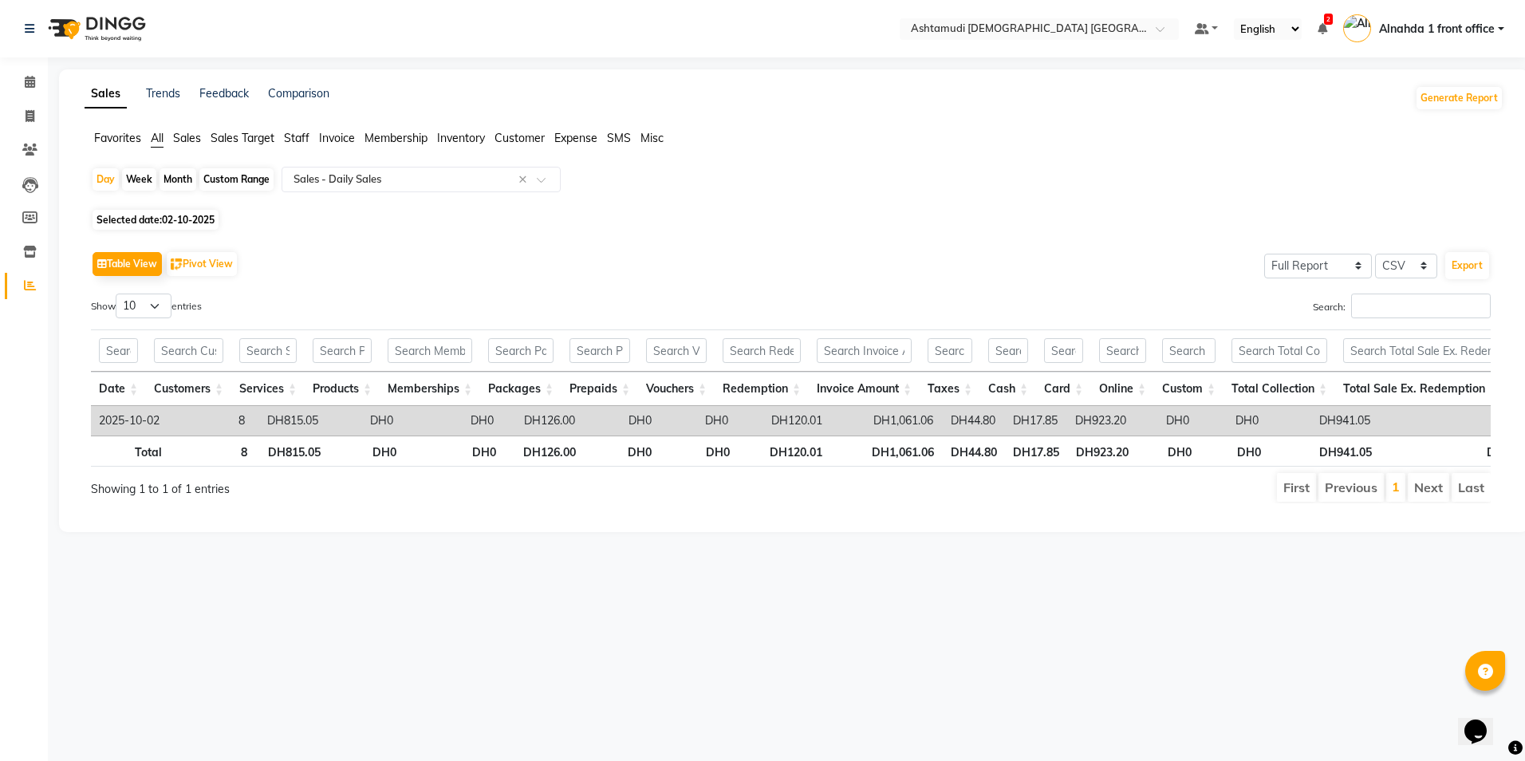
click at [188, 139] on span "Sales" at bounding box center [187, 138] width 28 height 14
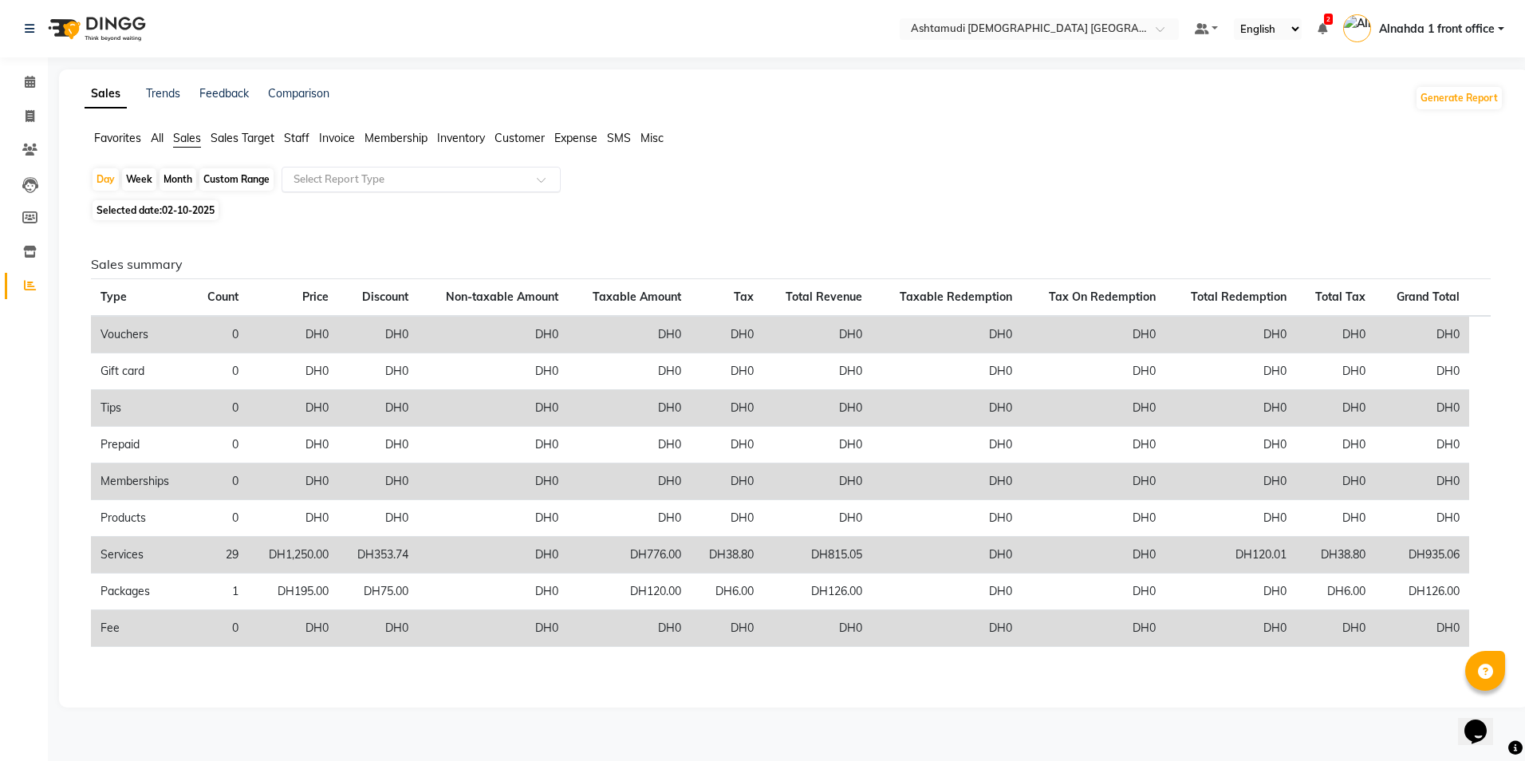
click at [369, 179] on input "text" at bounding box center [405, 179] width 230 height 16
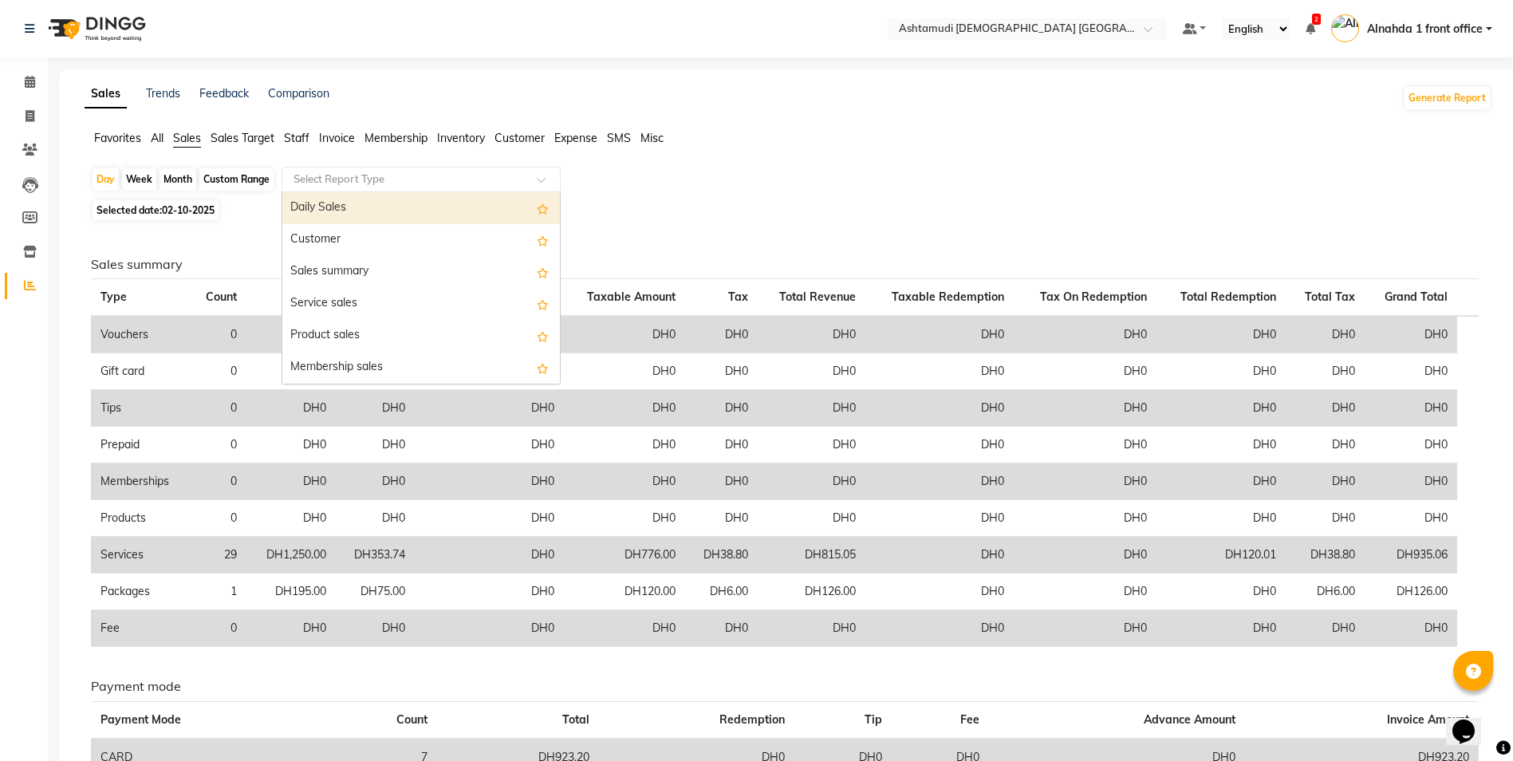
click at [341, 204] on div "Daily Sales" at bounding box center [421, 208] width 278 height 32
select select "full_report"
select select "csv"
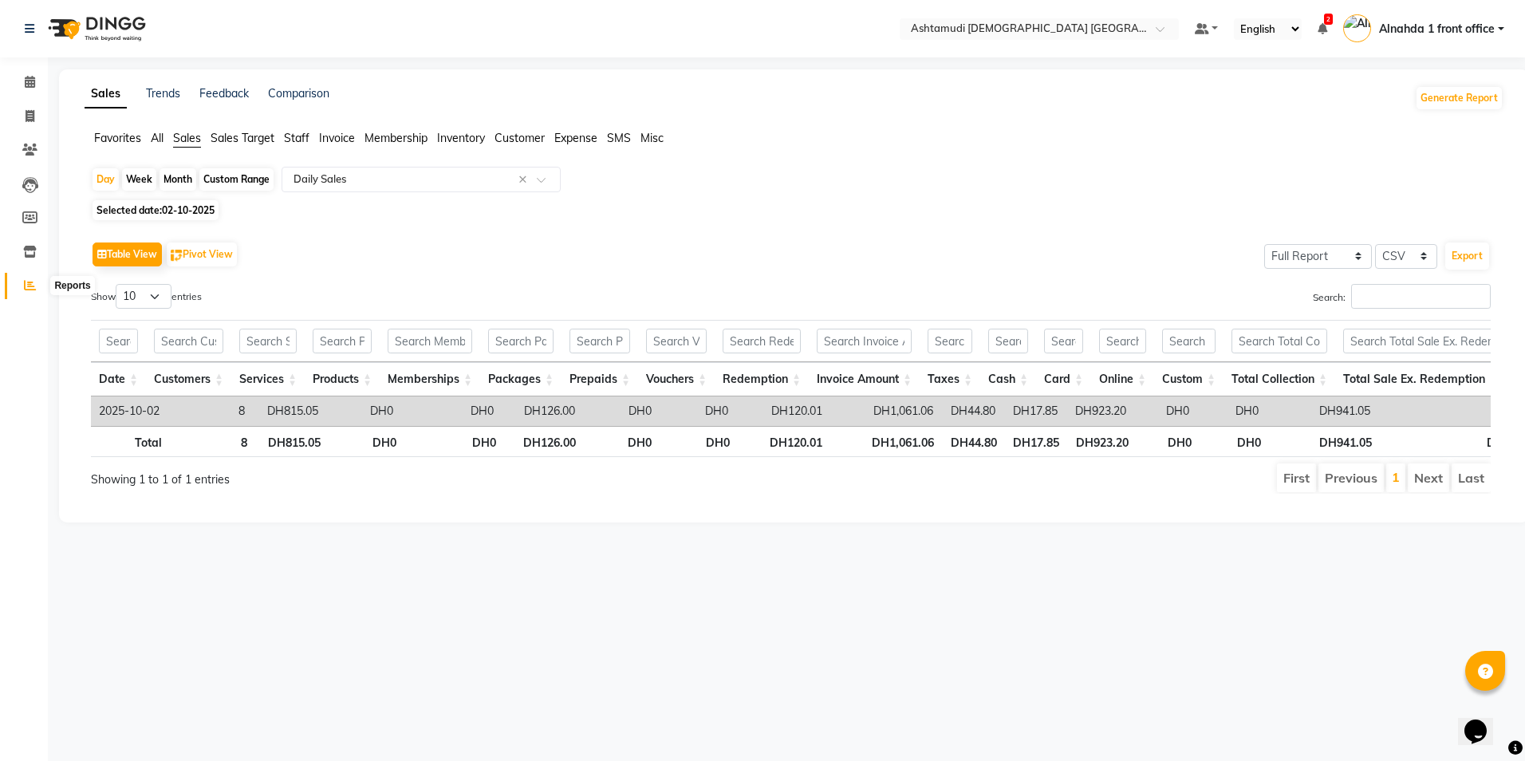
click at [24, 290] on icon at bounding box center [30, 285] width 12 height 12
click at [105, 182] on div "Day" at bounding box center [106, 179] width 26 height 22
select select "10"
select select "2025"
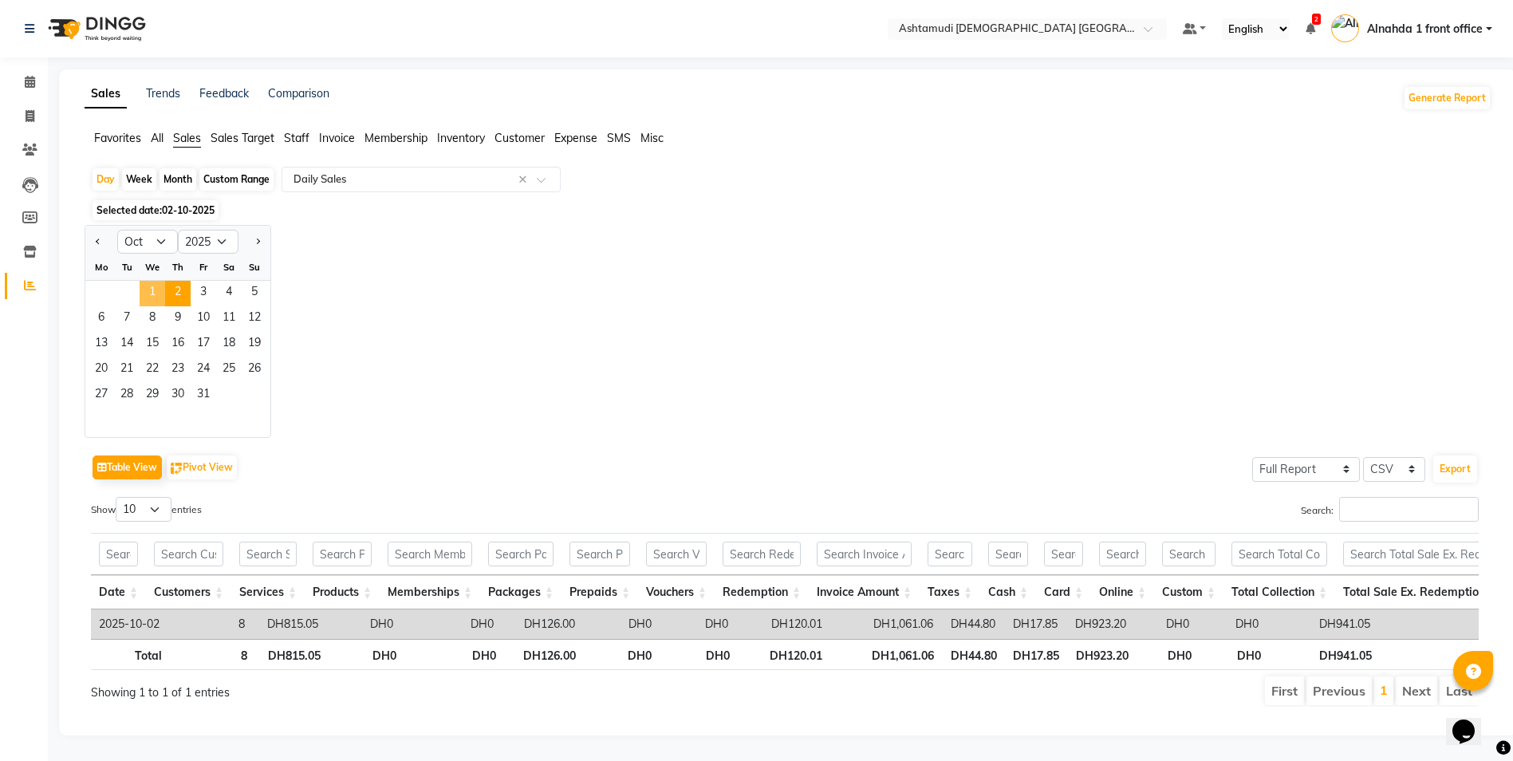
click at [160, 290] on span "1" at bounding box center [153, 294] width 26 height 26
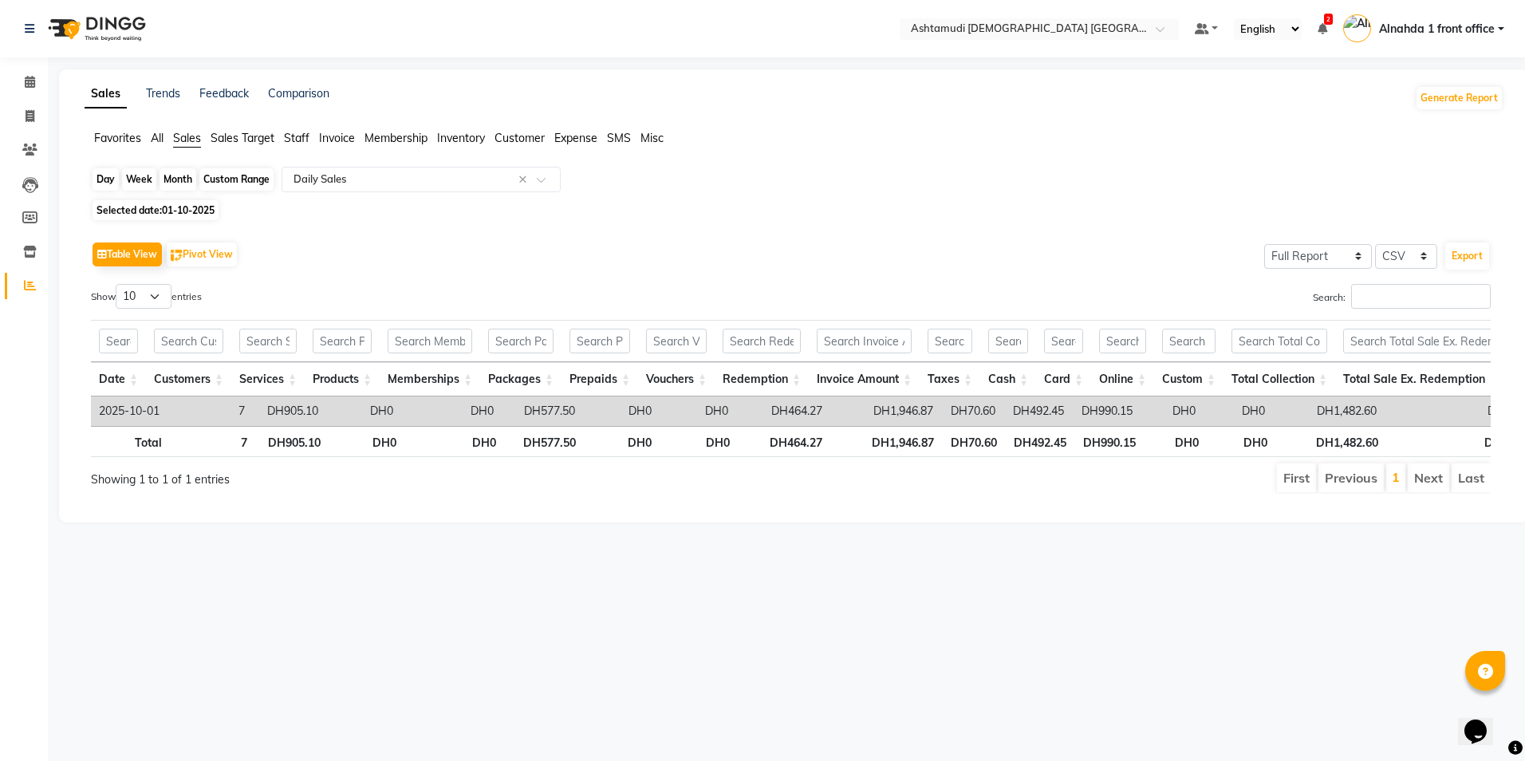
click at [112, 183] on div "Day" at bounding box center [106, 179] width 26 height 22
select select "10"
select select "2025"
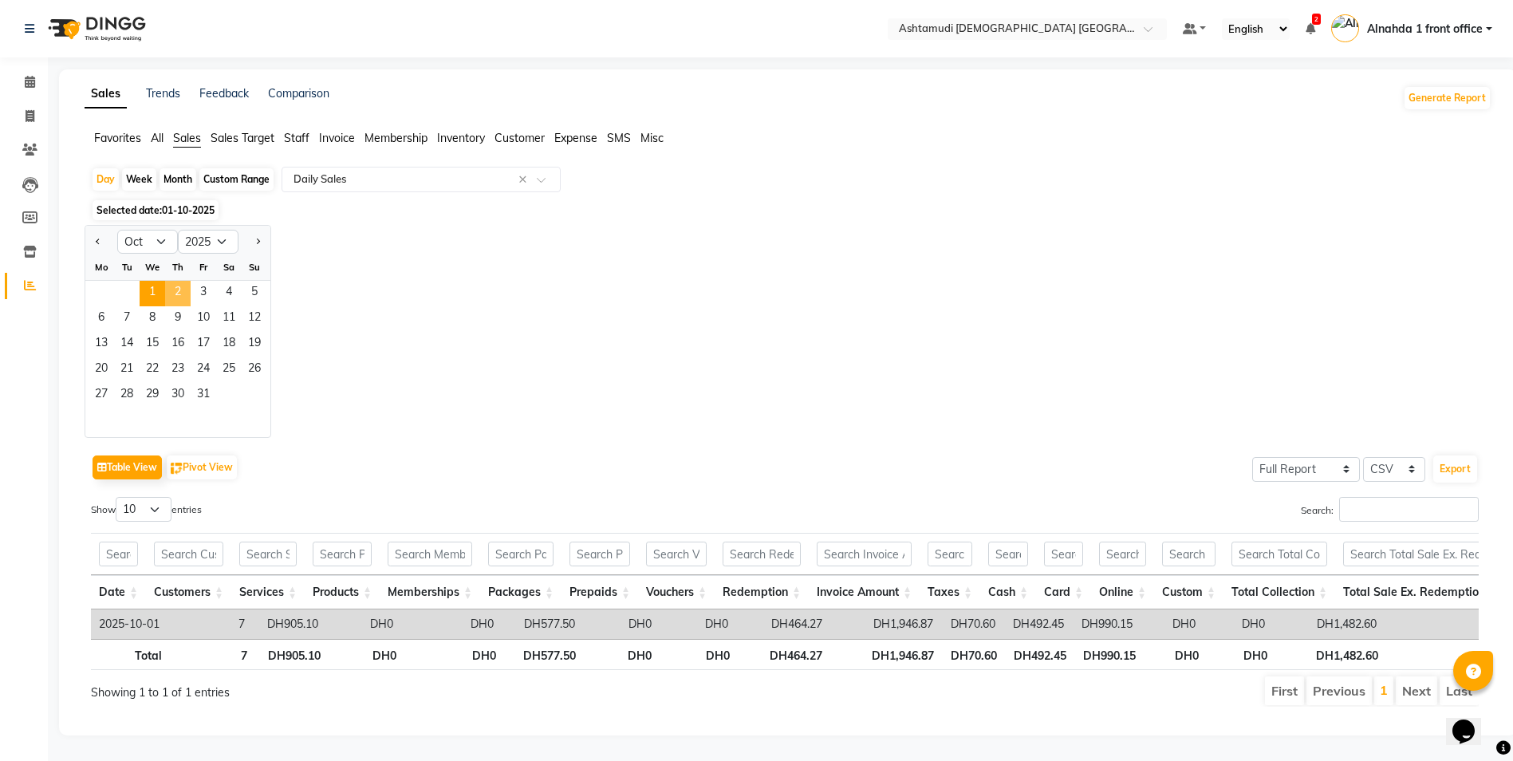
click at [171, 294] on span "2" at bounding box center [178, 294] width 26 height 26
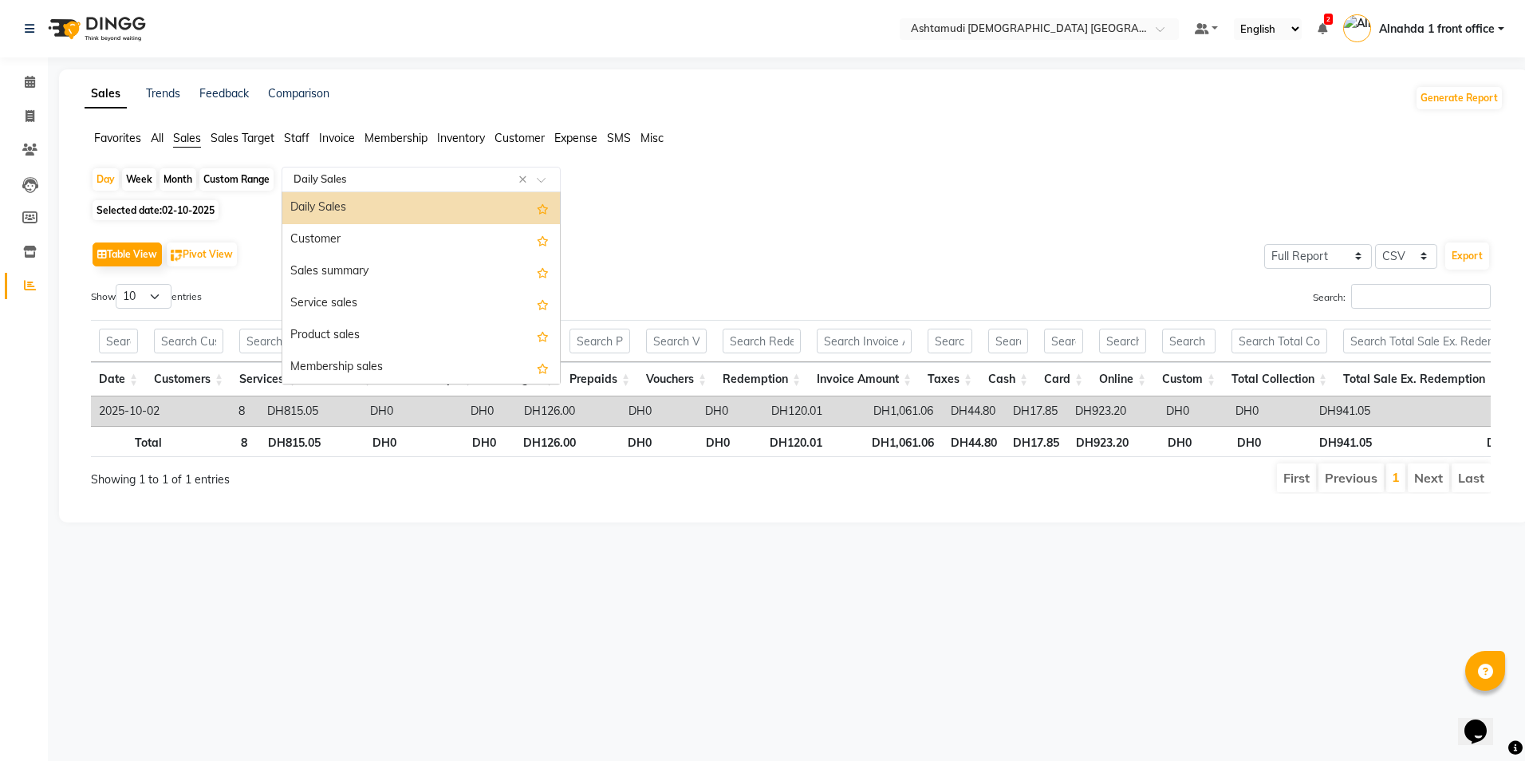
click at [343, 175] on input "text" at bounding box center [405, 179] width 230 height 16
click at [344, 196] on div "Daily Sales" at bounding box center [421, 208] width 278 height 32
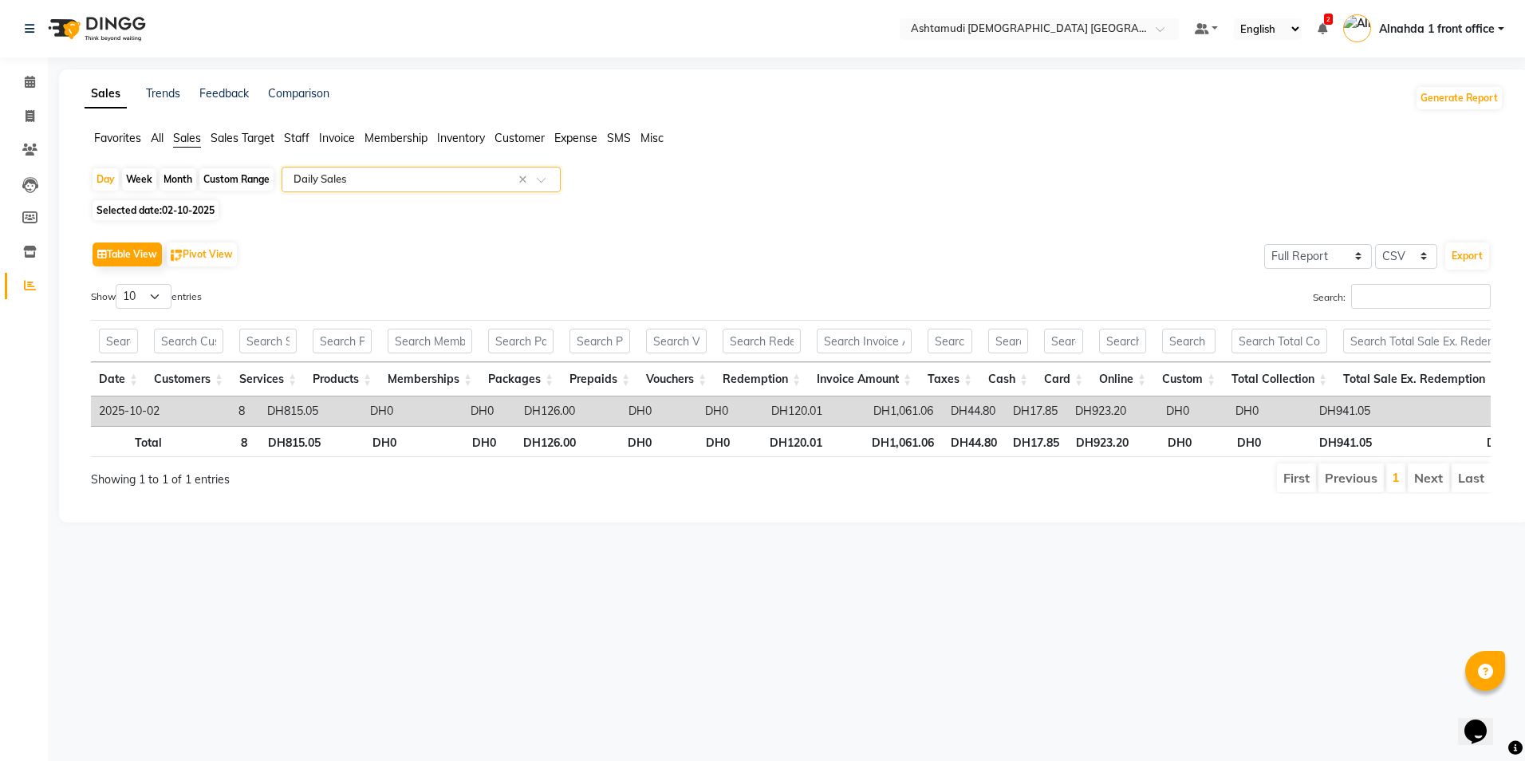
click at [239, 183] on div "Custom Range" at bounding box center [236, 179] width 74 height 22
select select "10"
select select "2025"
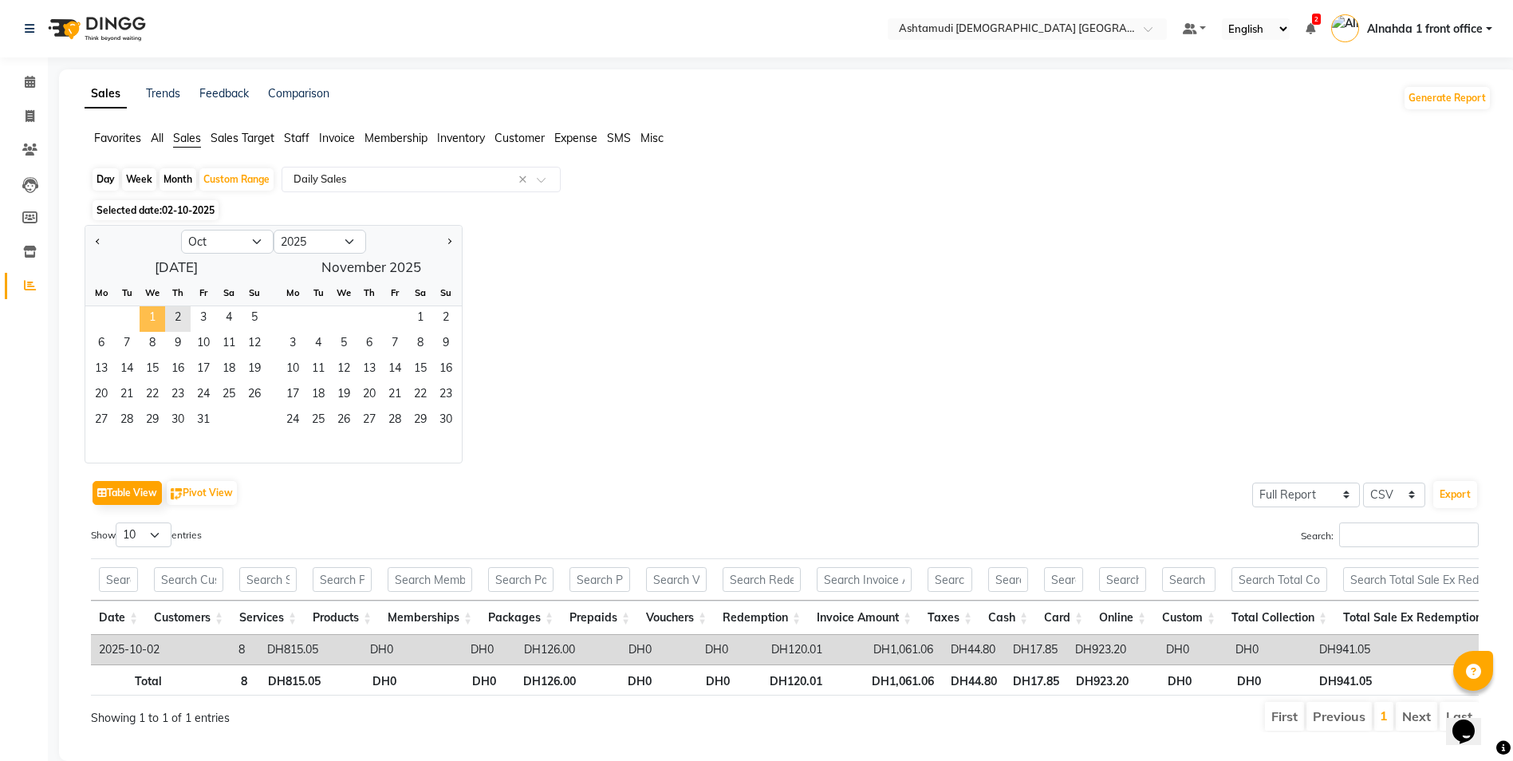
click at [156, 307] on span "1" at bounding box center [153, 319] width 26 height 26
click at [183, 317] on span "2" at bounding box center [178, 319] width 26 height 26
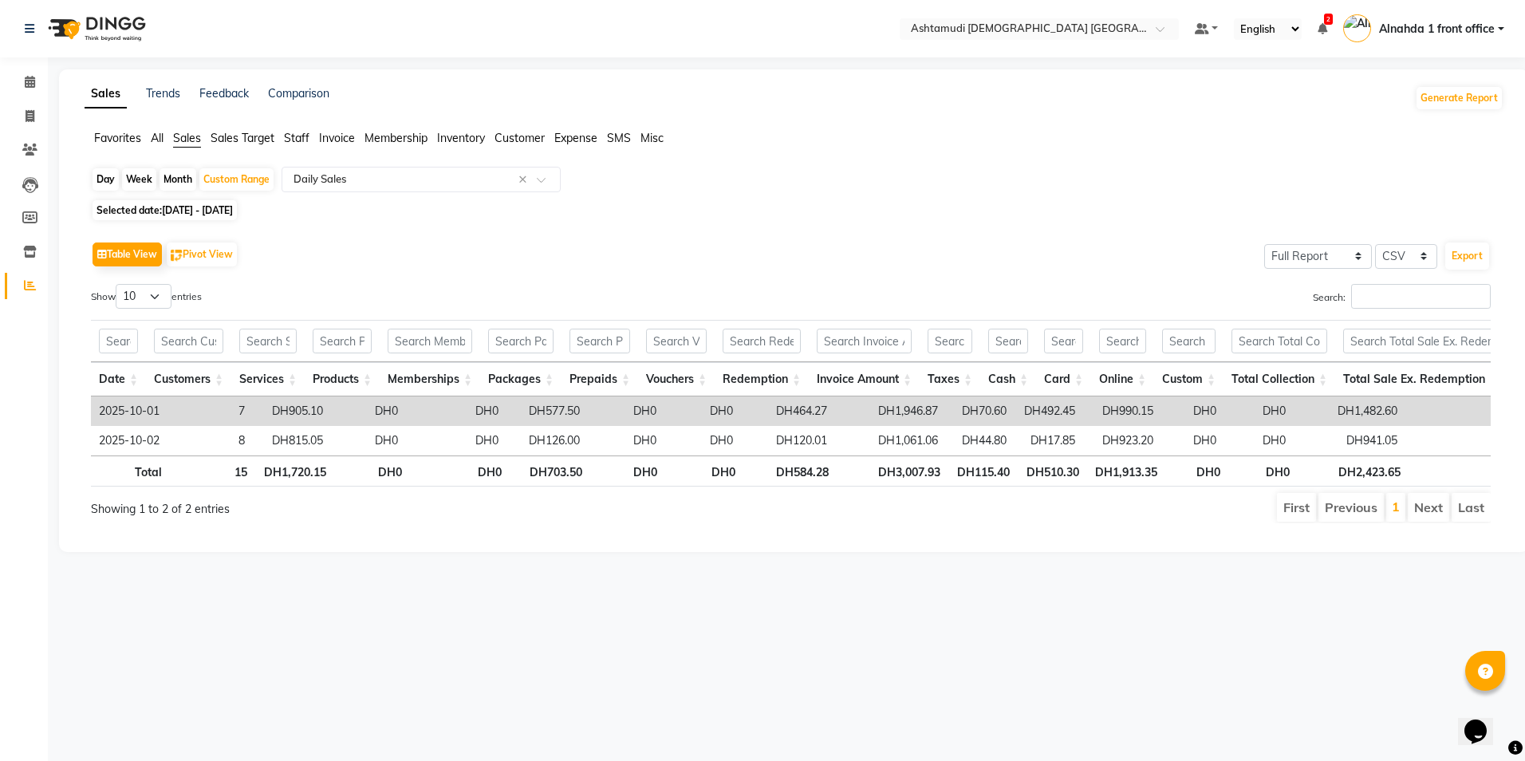
click at [567, 140] on span "Expense" at bounding box center [575, 138] width 43 height 14
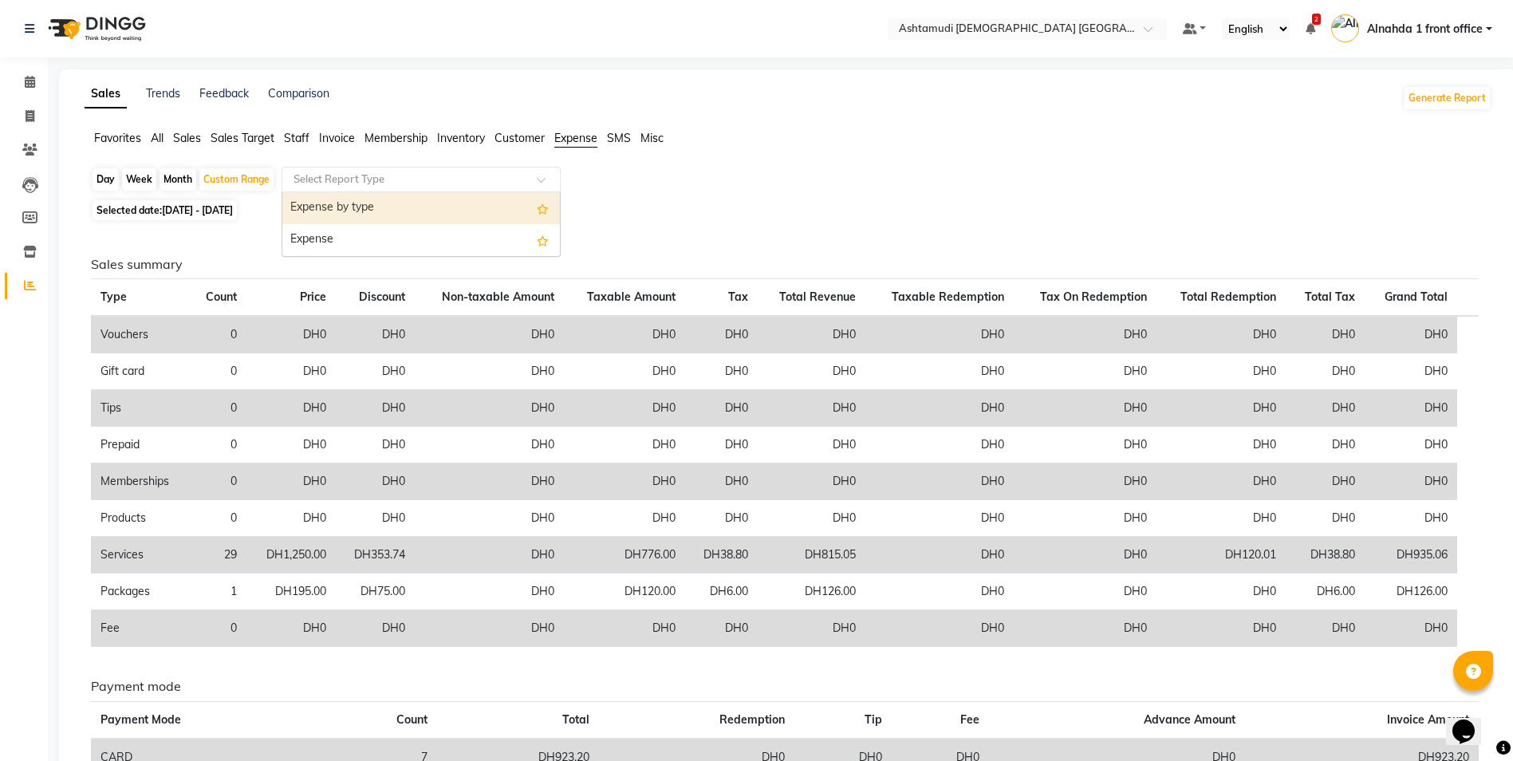
click at [451, 168] on div "Select Report Type" at bounding box center [421, 180] width 279 height 26
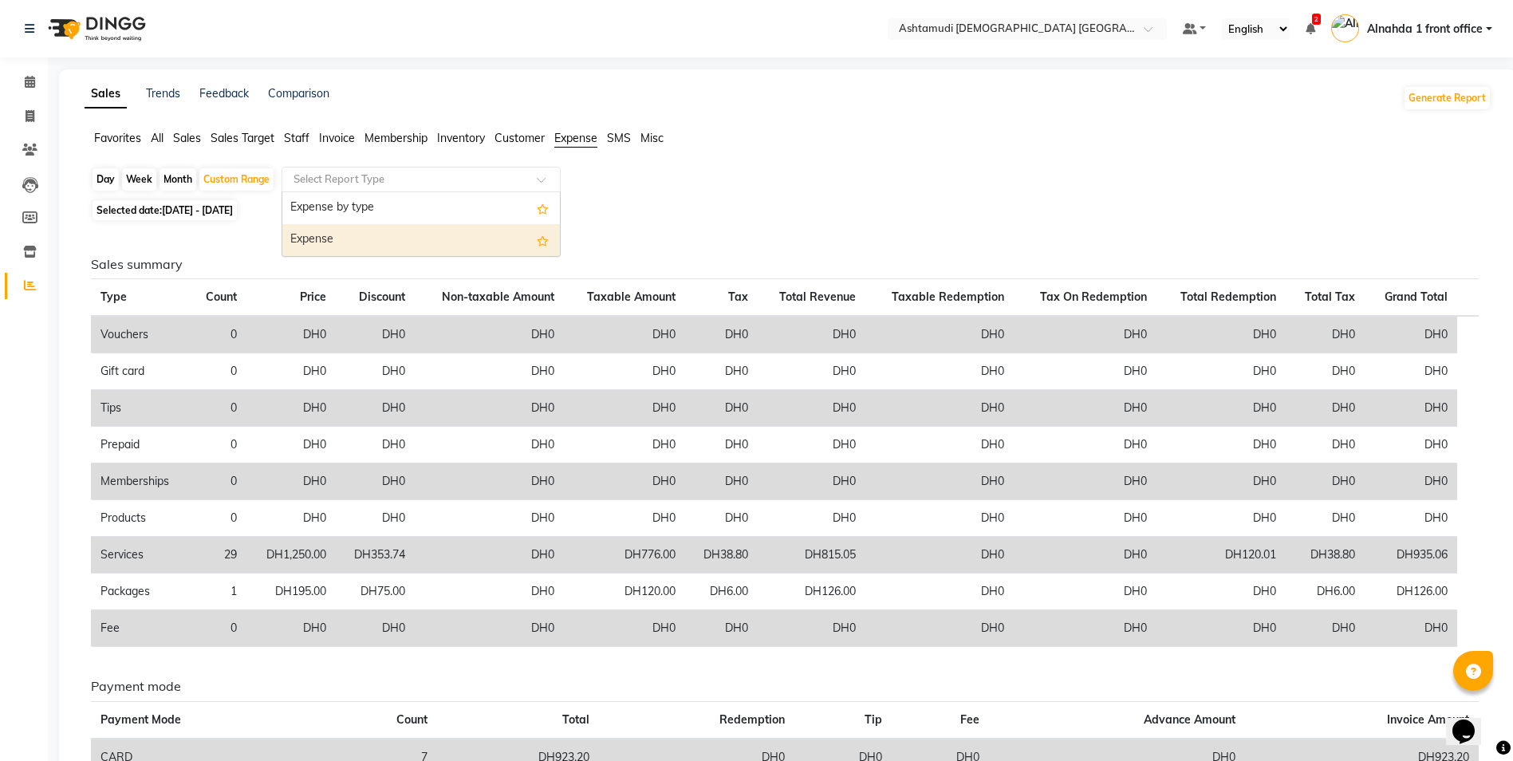
click at [405, 250] on div "Expense" at bounding box center [421, 240] width 278 height 32
select select "full_report"
select select "csv"
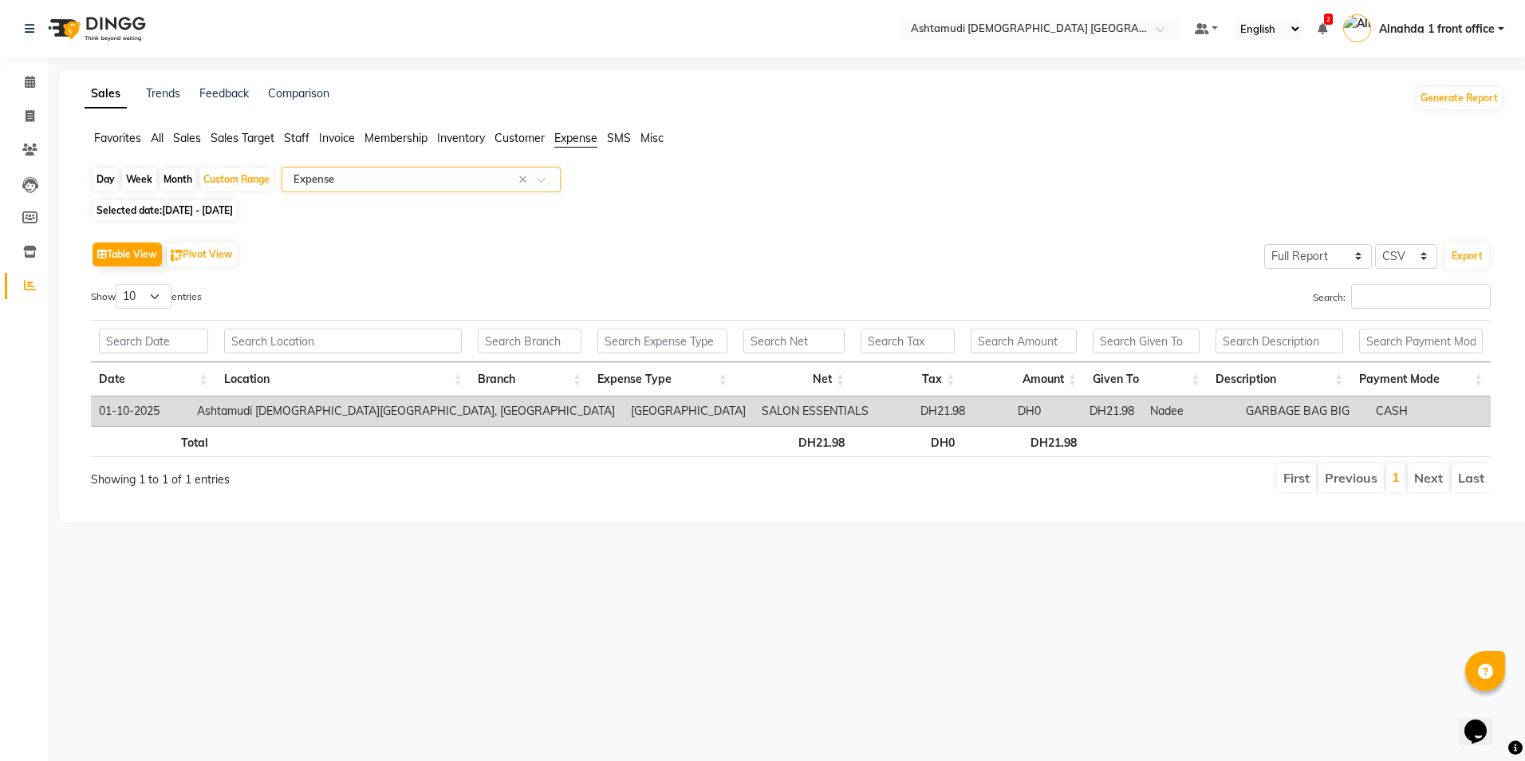
click at [186, 140] on span "Sales" at bounding box center [187, 138] width 28 height 14
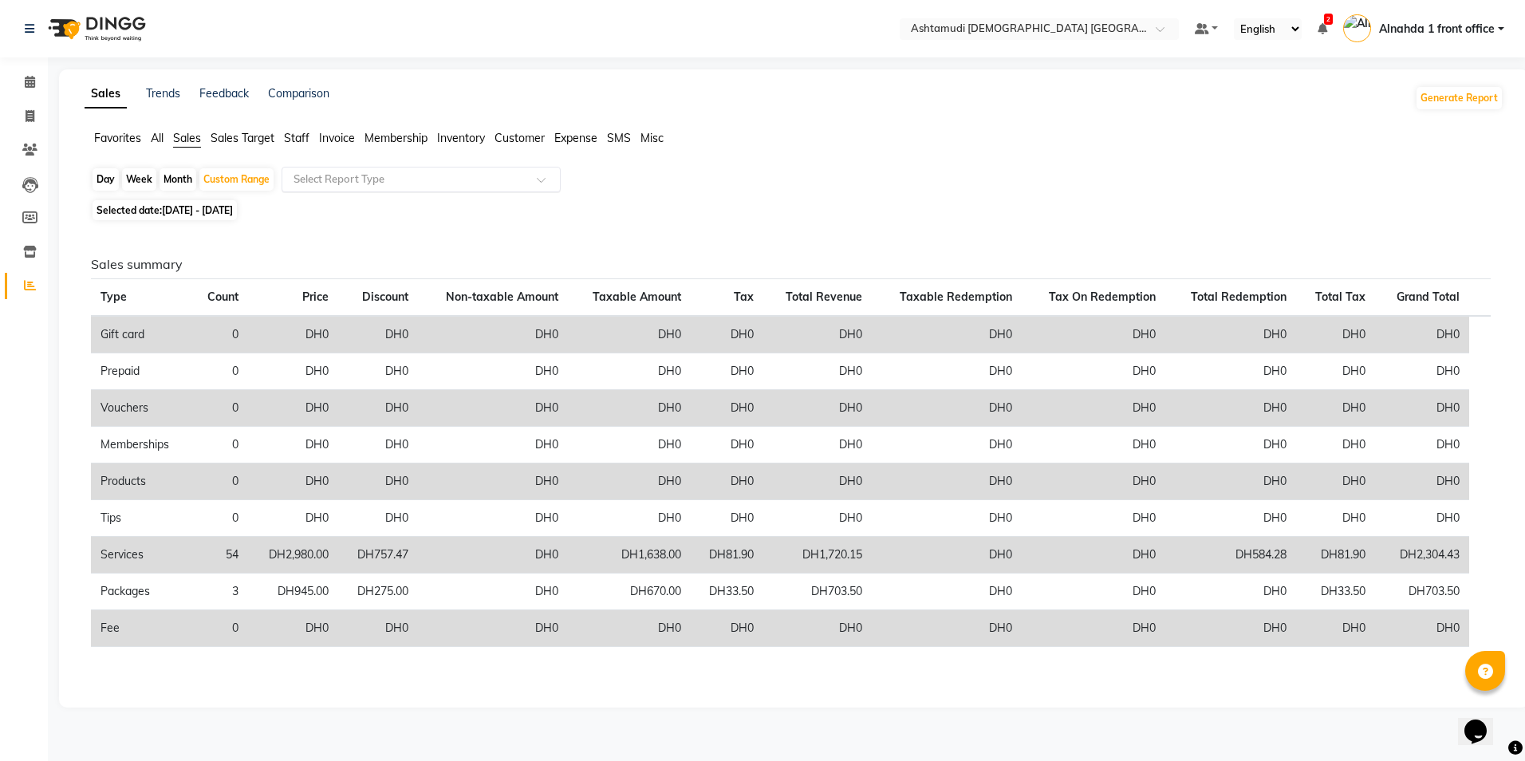
click at [353, 179] on input "text" at bounding box center [405, 179] width 230 height 16
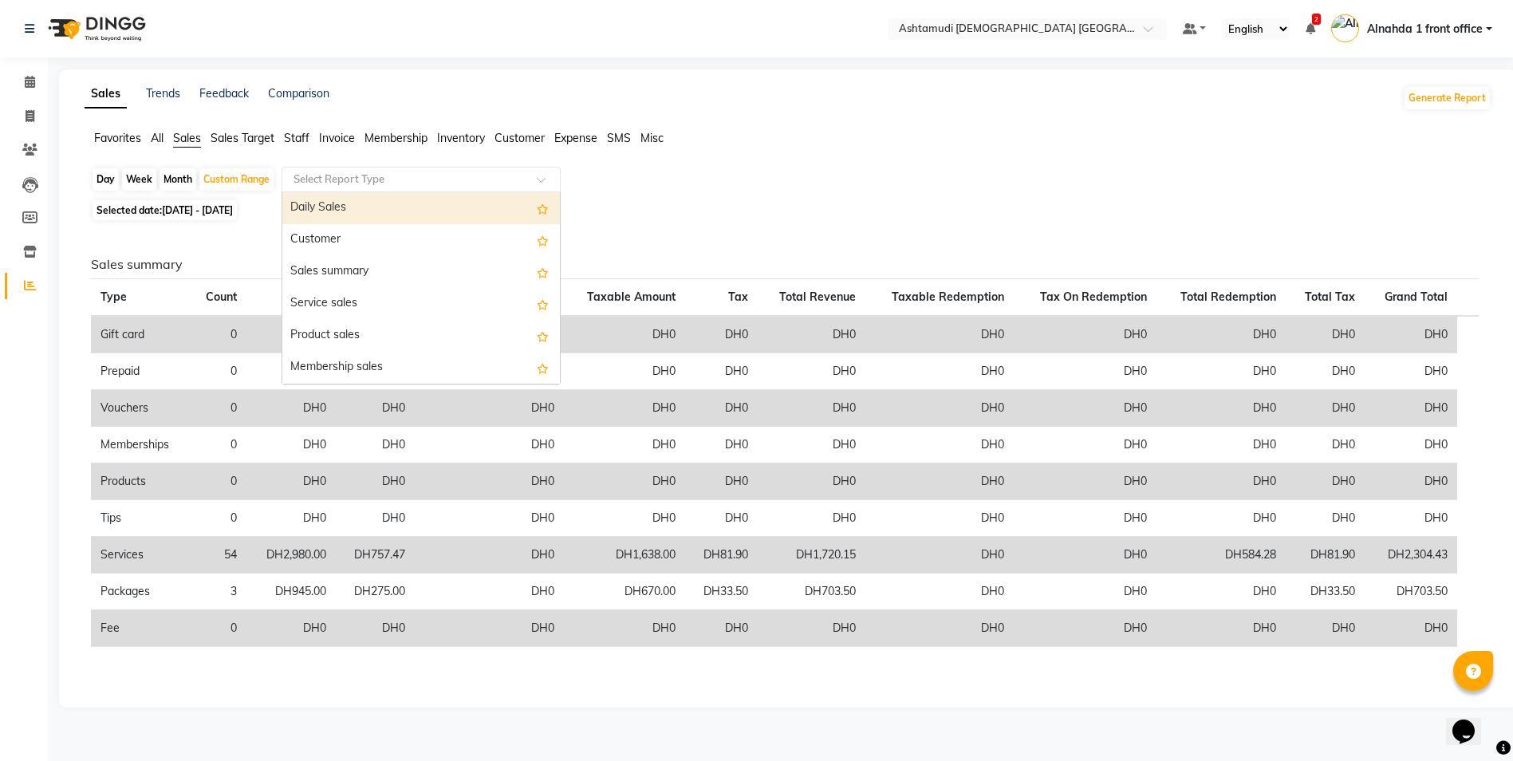
click at [357, 215] on div "Daily Sales" at bounding box center [421, 208] width 278 height 32
select select "full_report"
select select "csv"
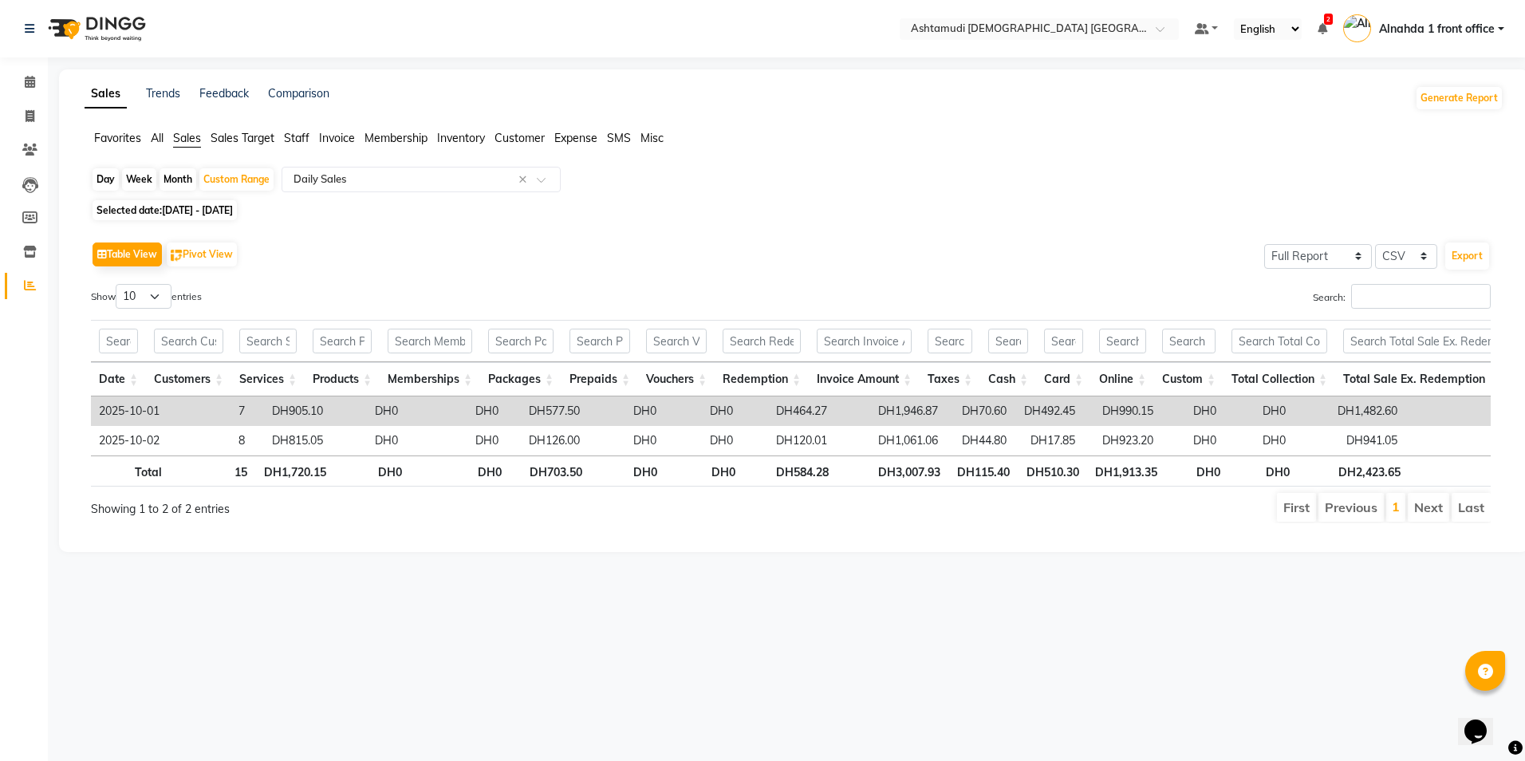
click at [162, 135] on span "All" at bounding box center [157, 138] width 13 height 14
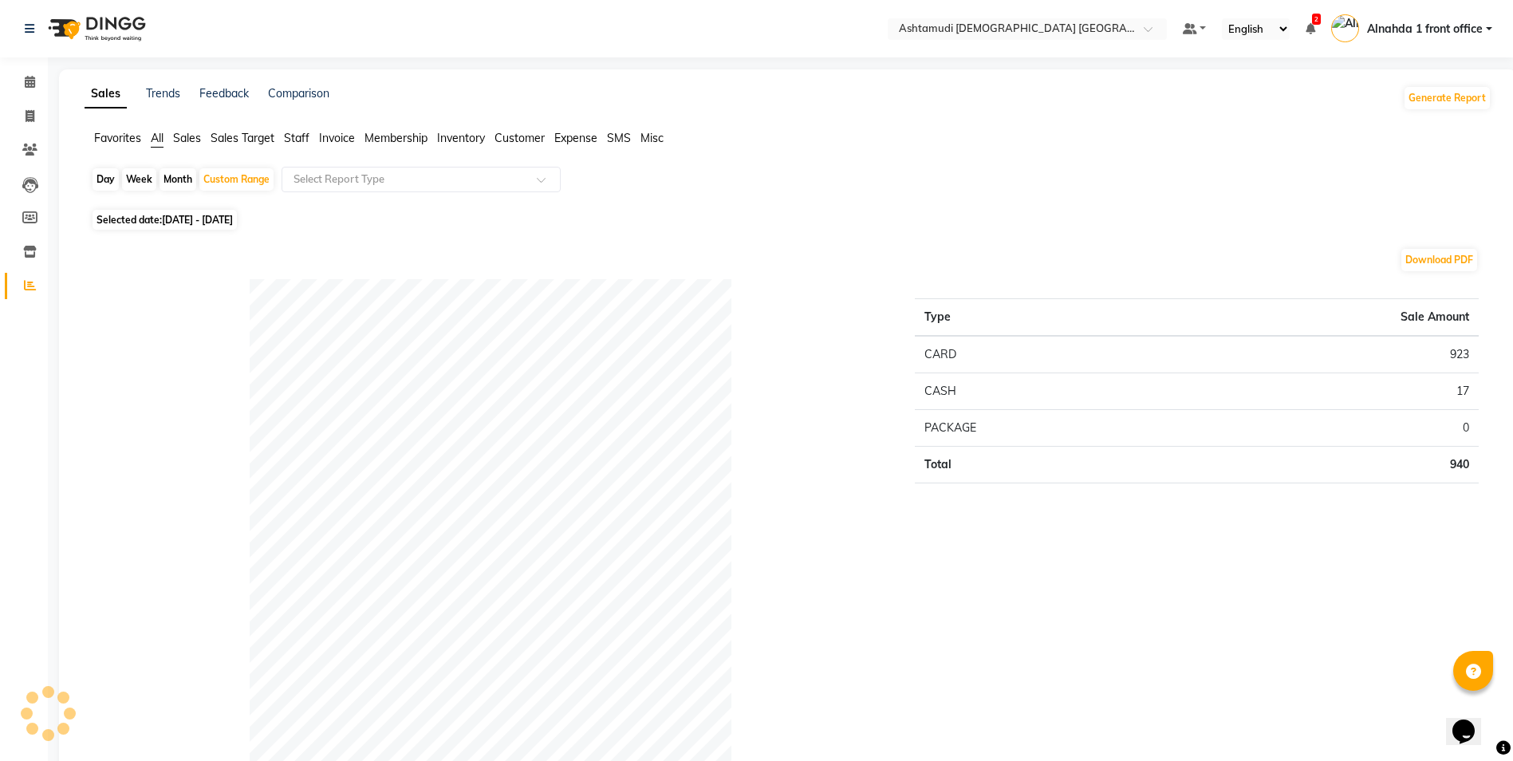
click at [177, 139] on span "Sales" at bounding box center [187, 138] width 28 height 14
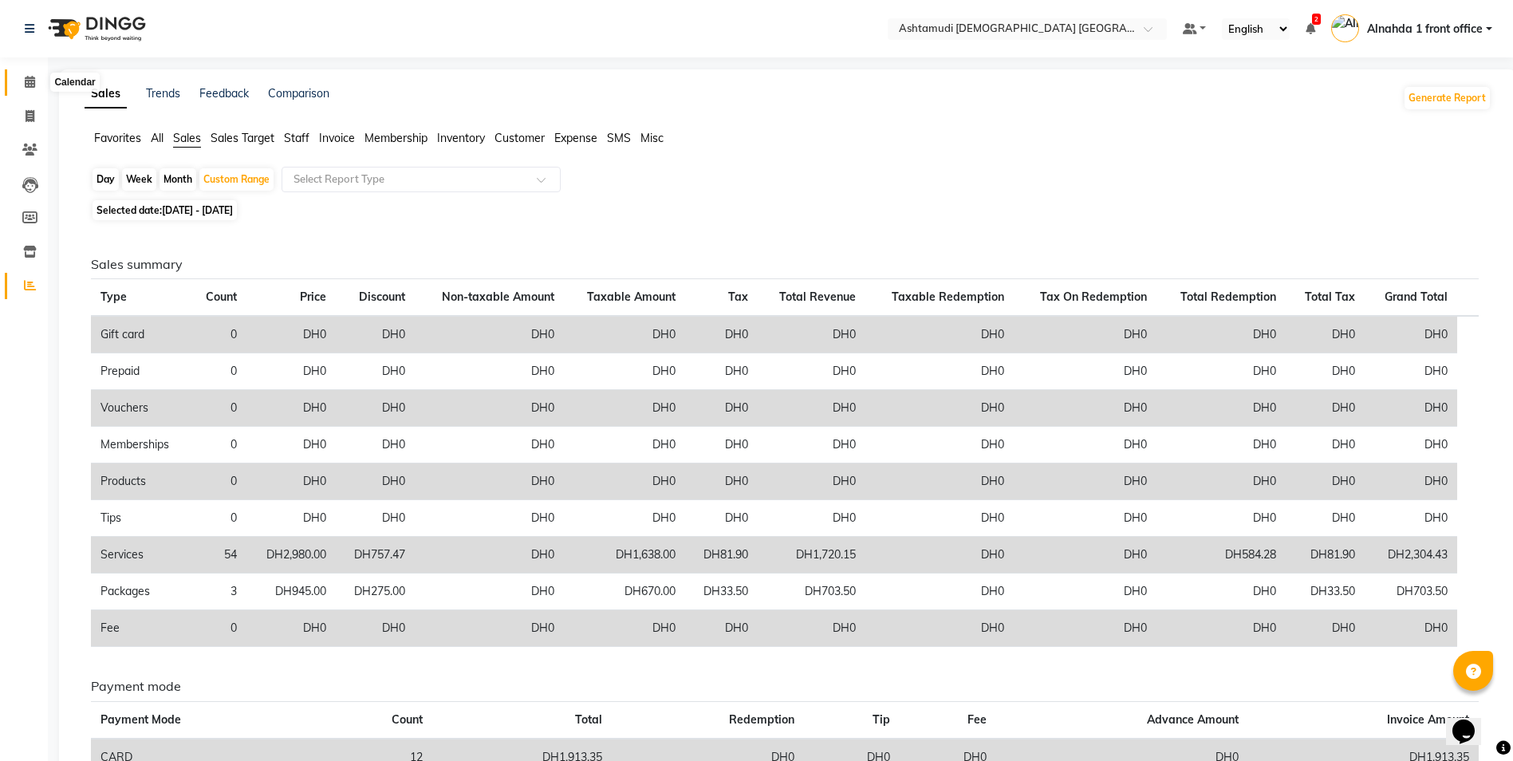
click at [28, 81] on icon at bounding box center [30, 82] width 10 height 12
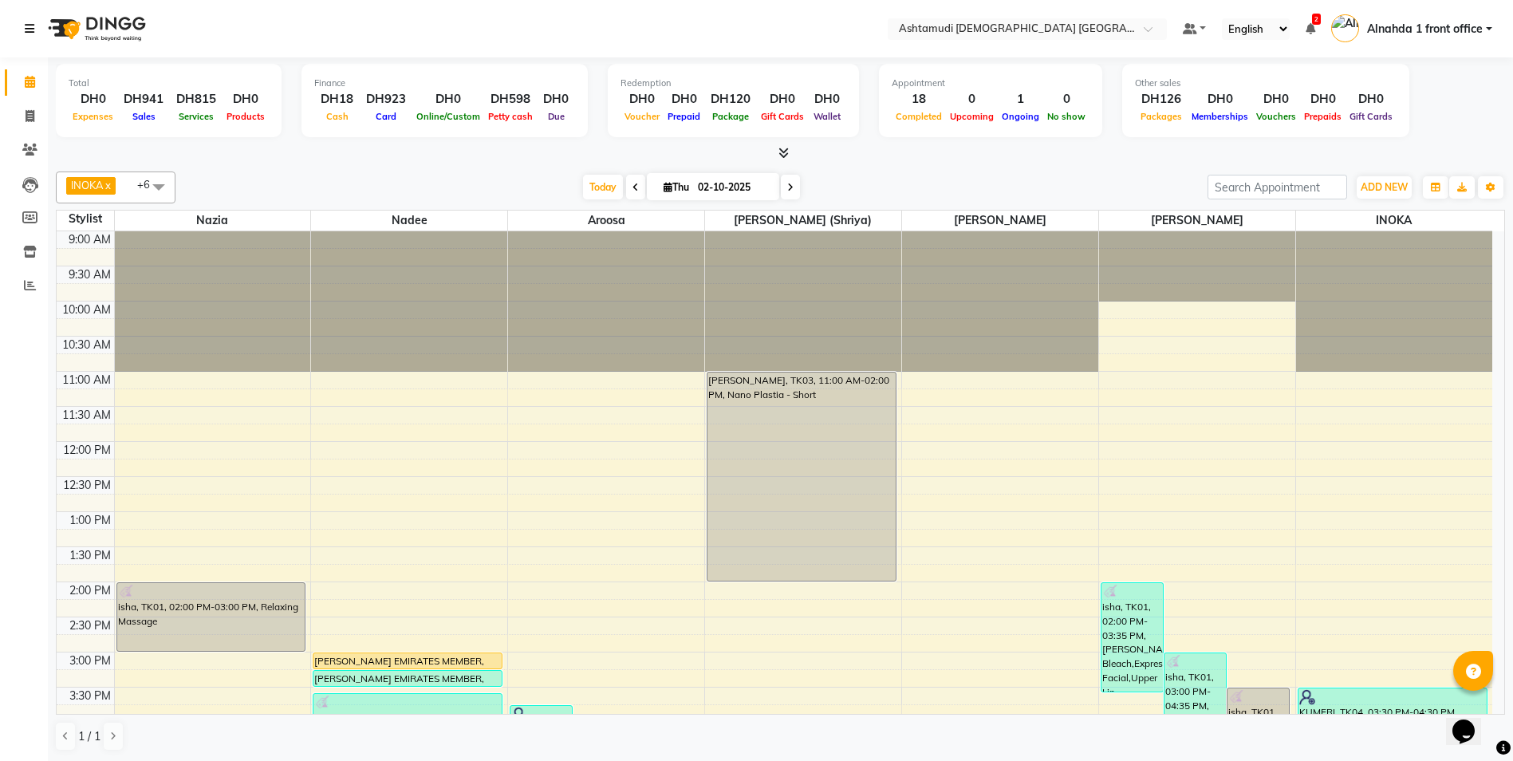
click at [26, 29] on icon at bounding box center [30, 28] width 10 height 11
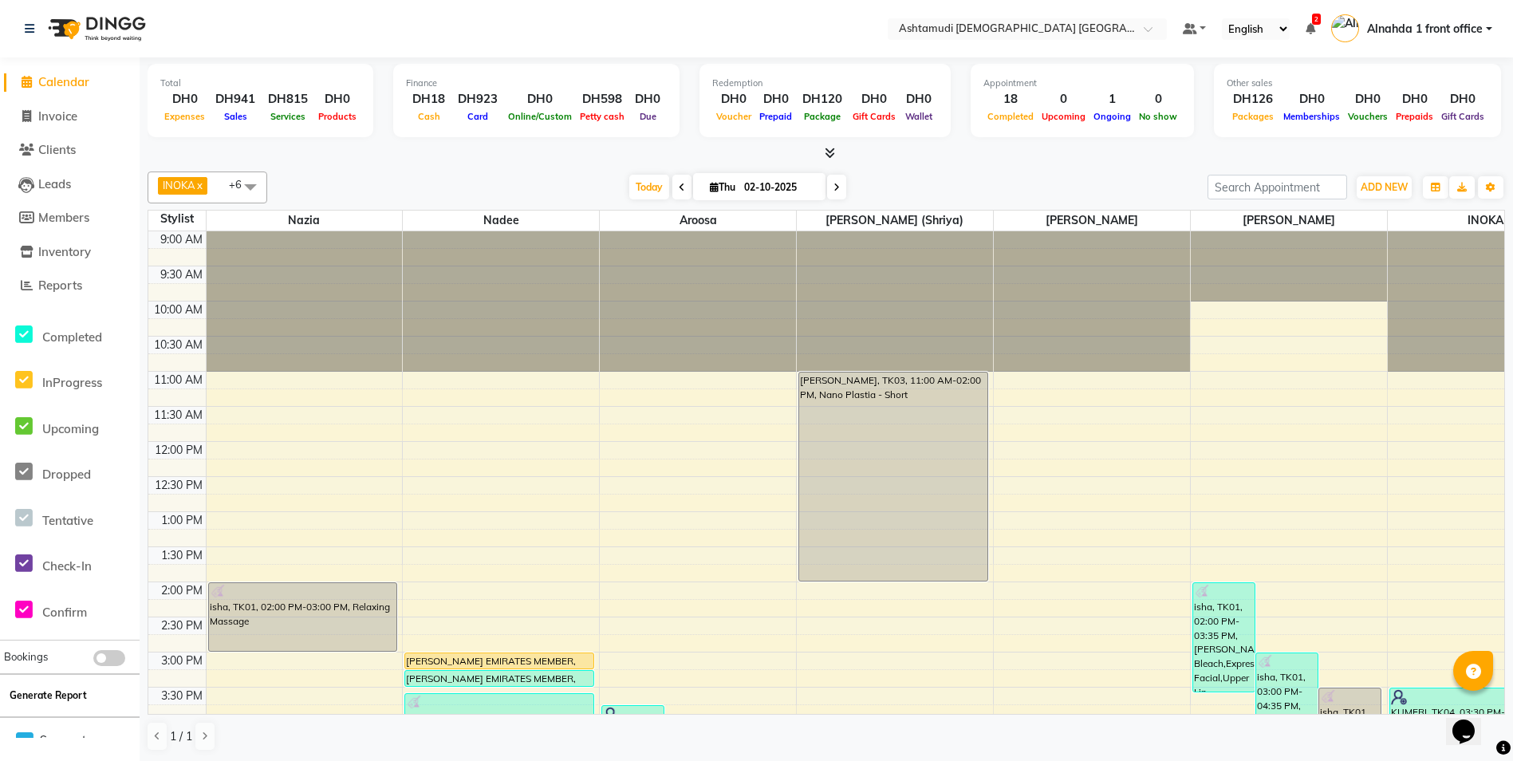
click at [44, 704] on button "Generate Report" at bounding box center [48, 695] width 85 height 22
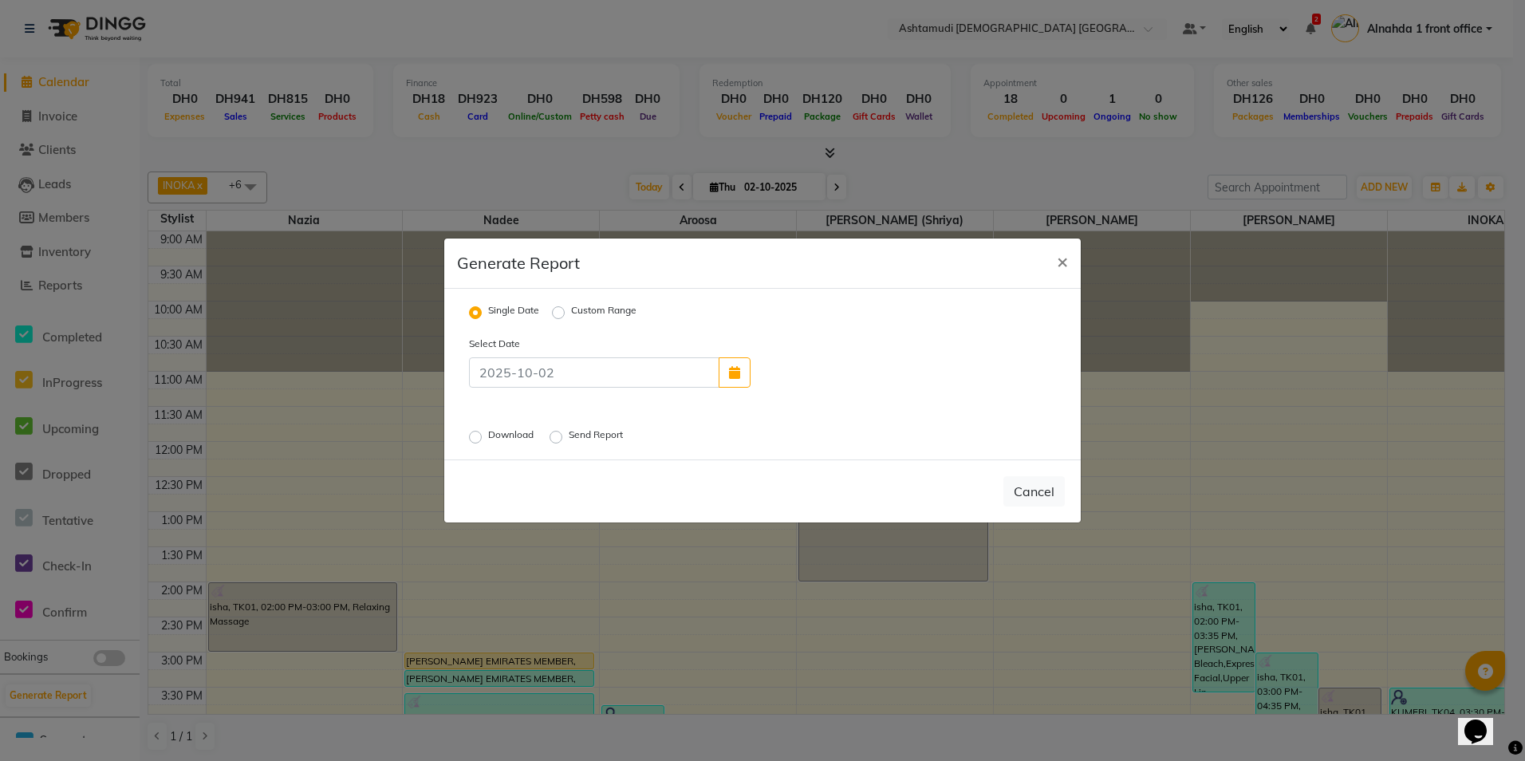
click at [488, 440] on label "Download" at bounding box center [512, 437] width 49 height 19
click at [477, 440] on input "Download" at bounding box center [477, 437] width 11 height 11
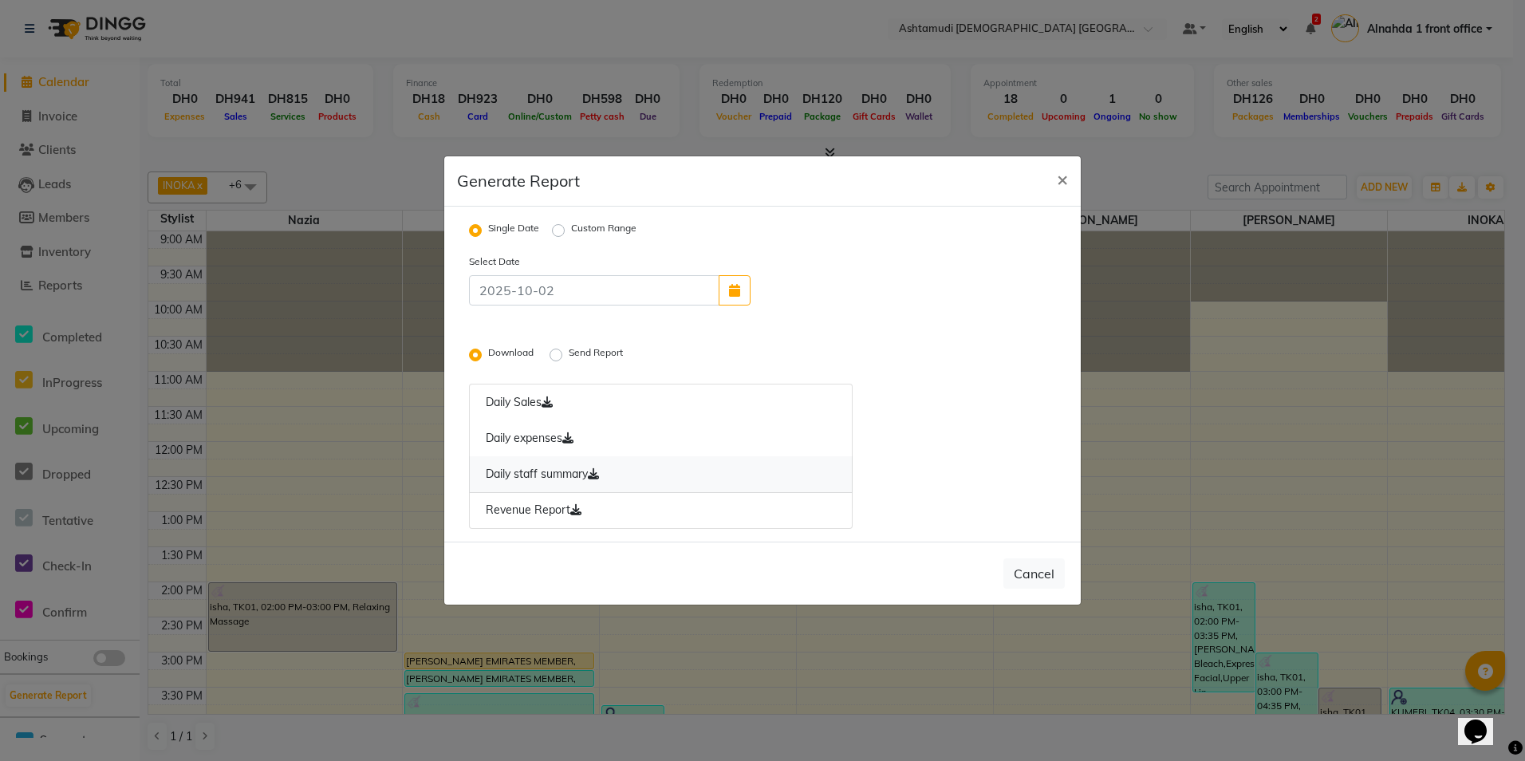
click at [511, 480] on link "Daily staff summary" at bounding box center [661, 474] width 384 height 37
click at [537, 512] on link "Revenue Report" at bounding box center [661, 510] width 384 height 37
click at [1058, 185] on span "×" at bounding box center [1062, 179] width 11 height 24
radio input "false"
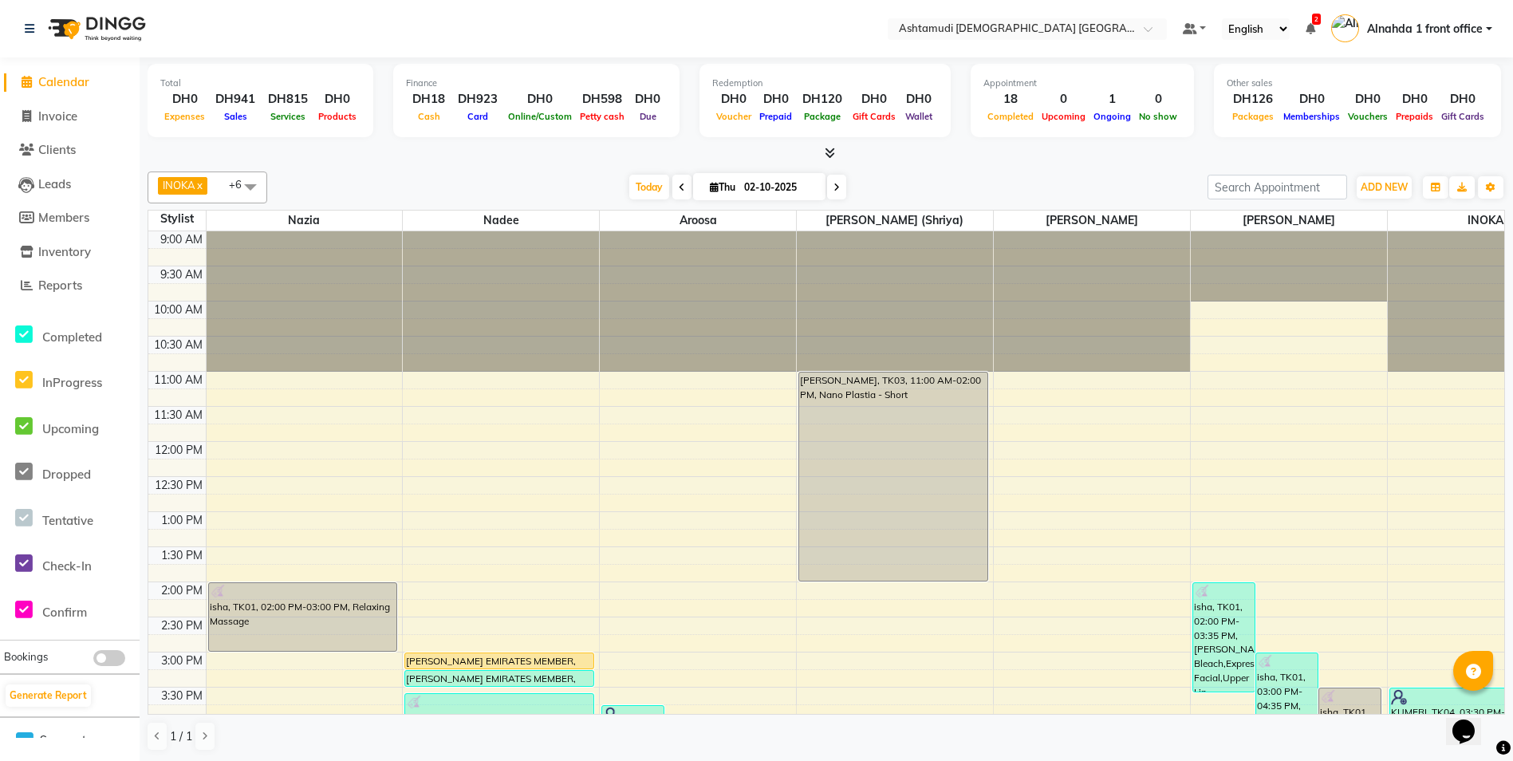
click at [23, 25] on div at bounding box center [87, 28] width 149 height 45
click at [27, 26] on icon at bounding box center [30, 28] width 10 height 11
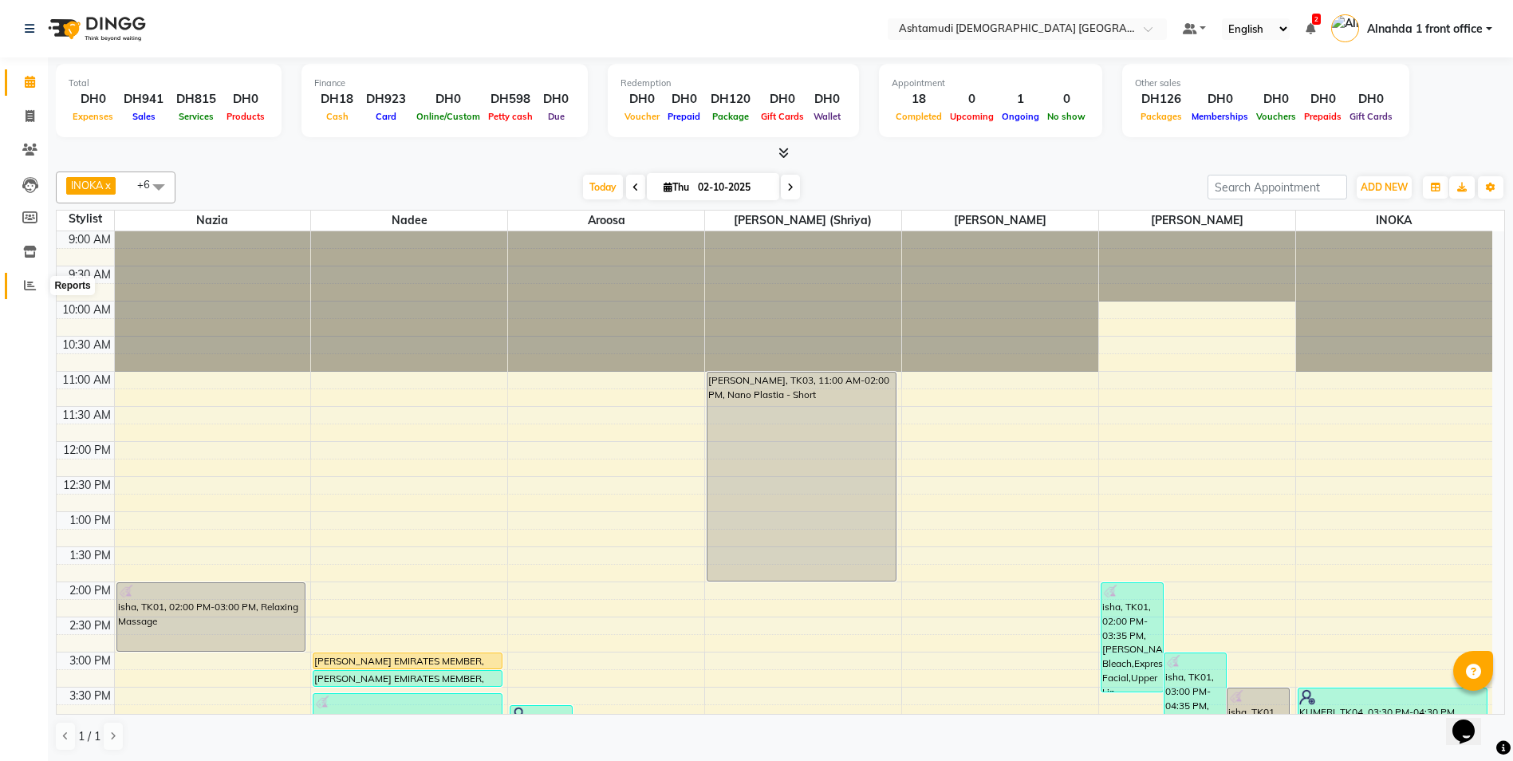
click at [34, 288] on icon at bounding box center [30, 285] width 12 height 12
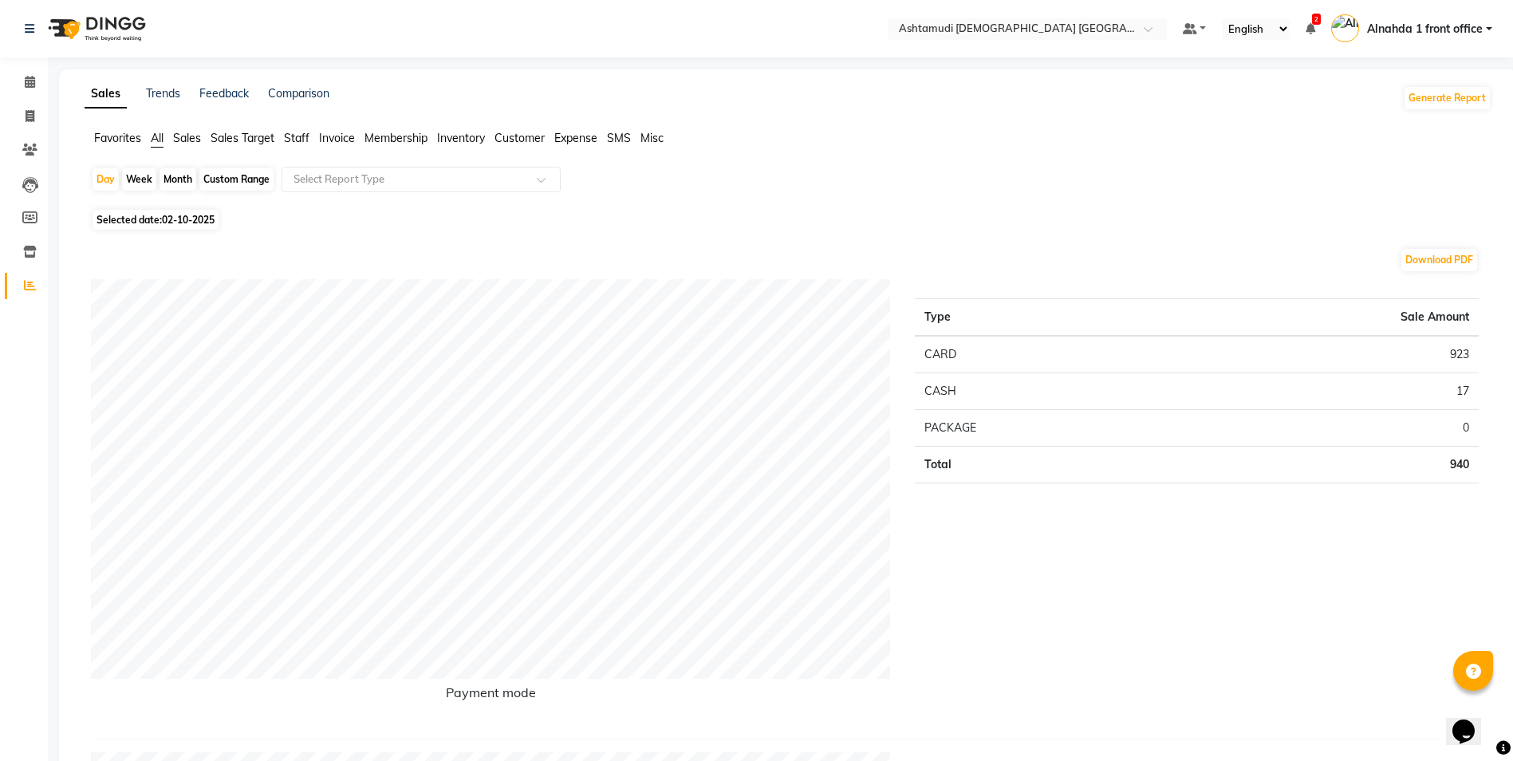
click at [522, 136] on span "Customer" at bounding box center [520, 138] width 50 height 14
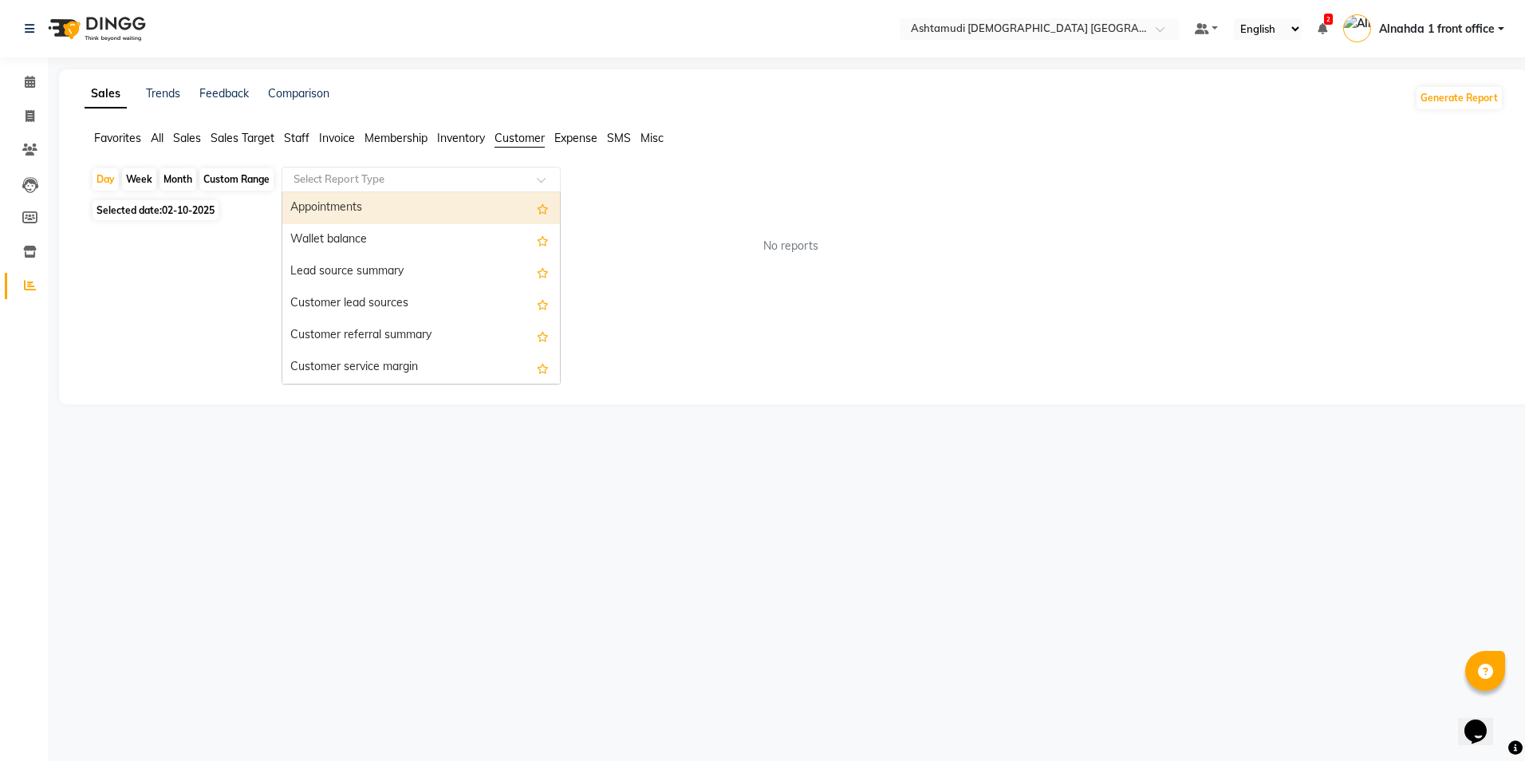
click at [463, 182] on input "text" at bounding box center [405, 179] width 230 height 16
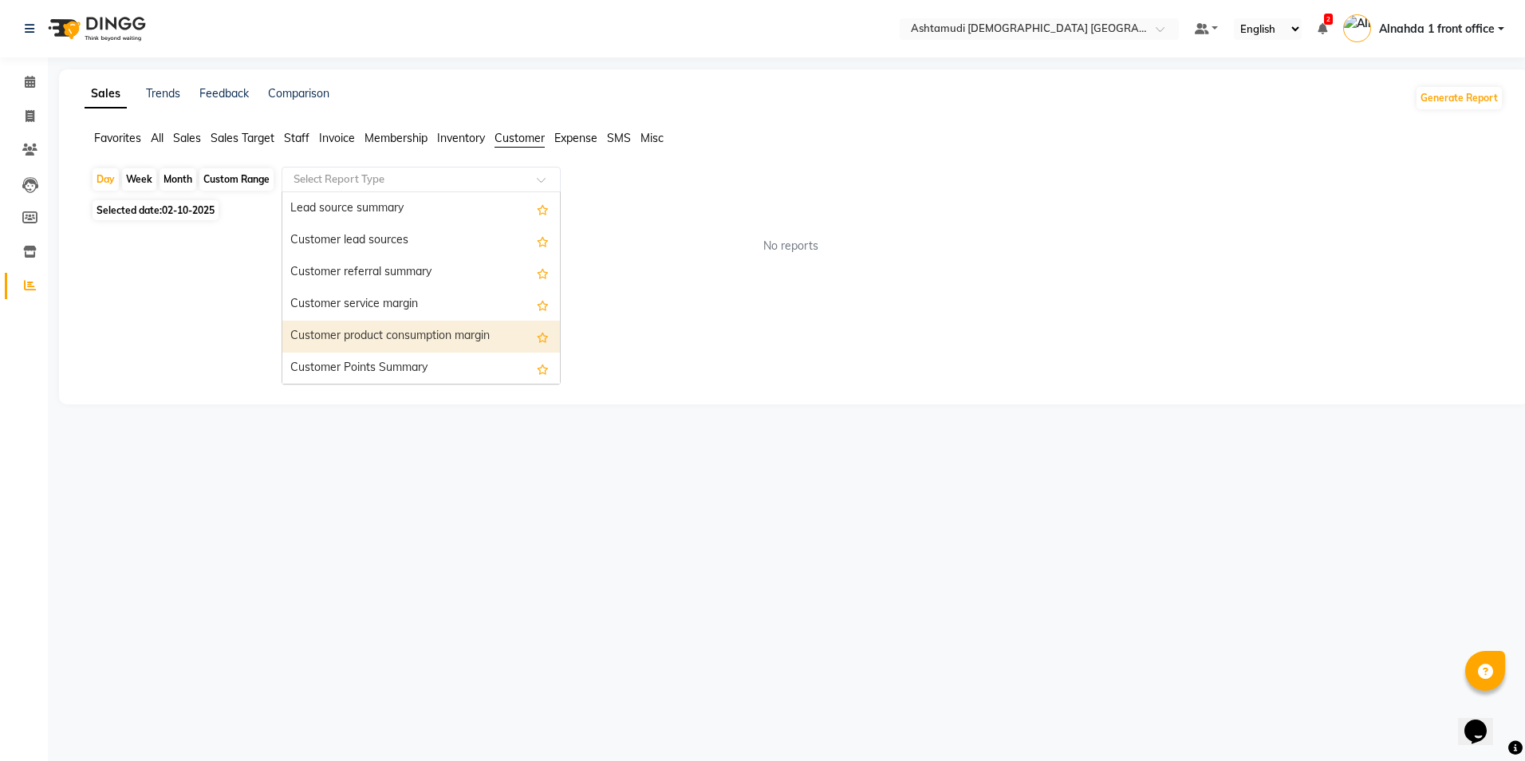
scroll to position [128, 0]
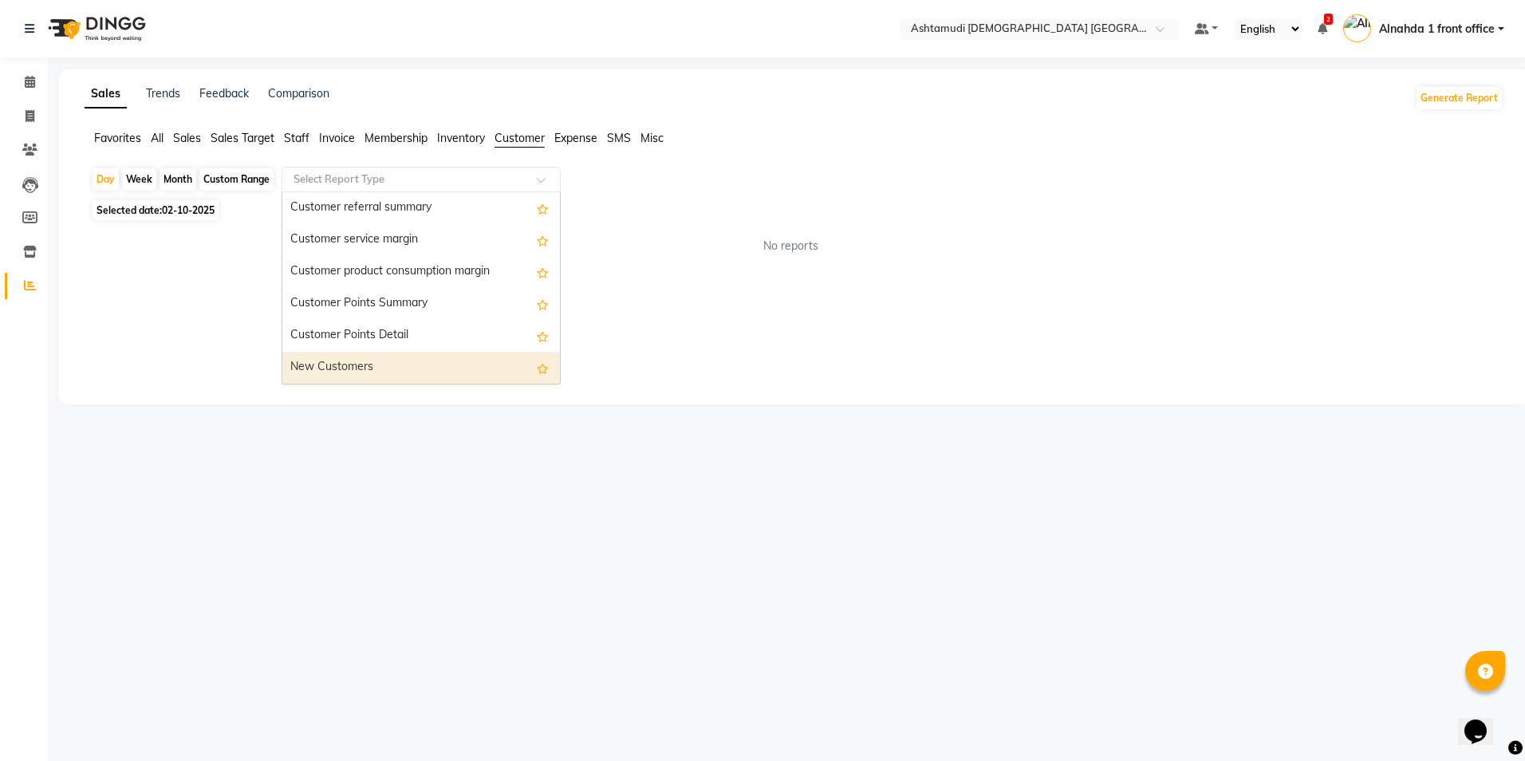
drag, startPoint x: 408, startPoint y: 355, endPoint x: 420, endPoint y: 349, distance: 13.2
click at [408, 355] on div "New Customers" at bounding box center [421, 368] width 278 height 32
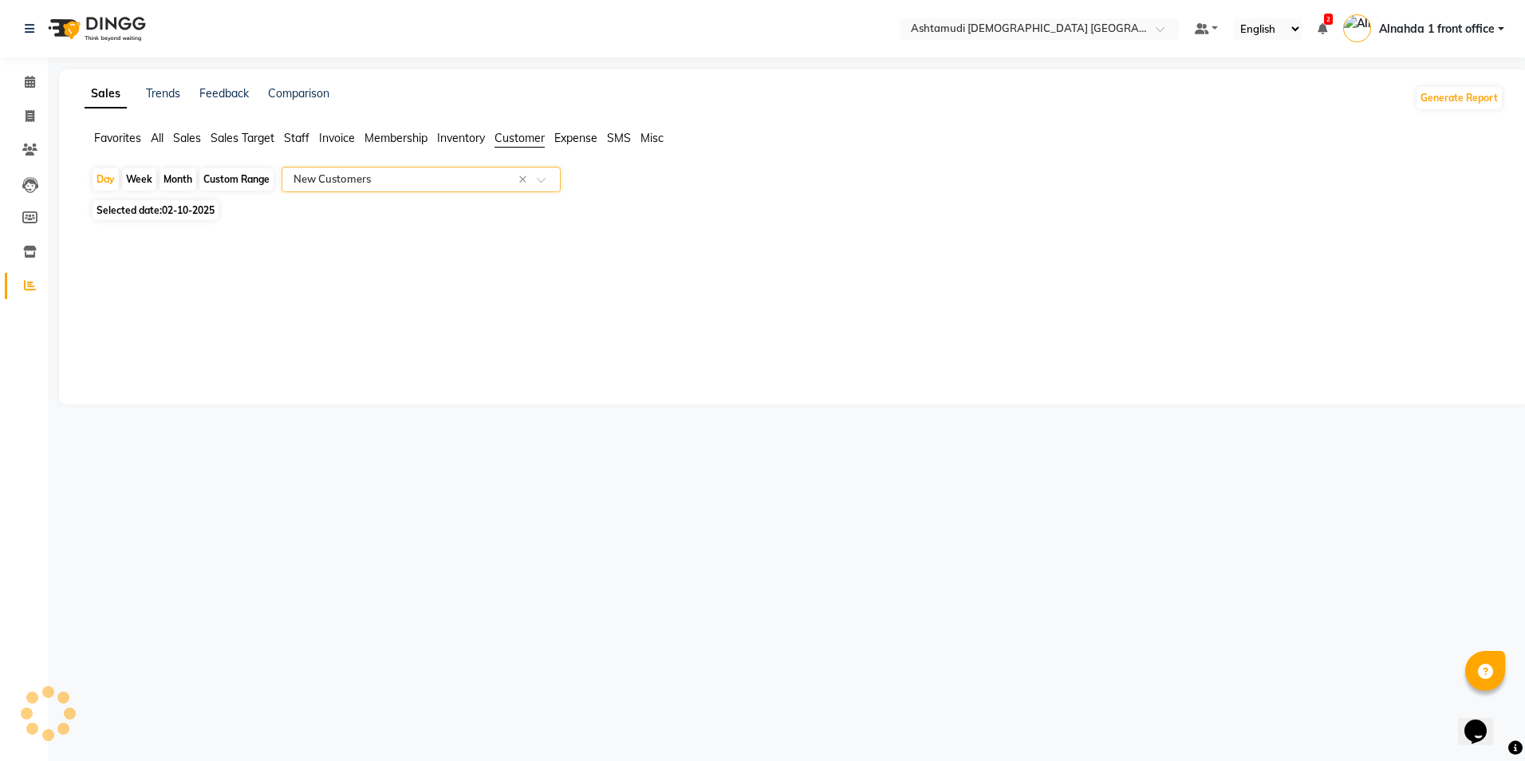
select select "full_report"
select select "csv"
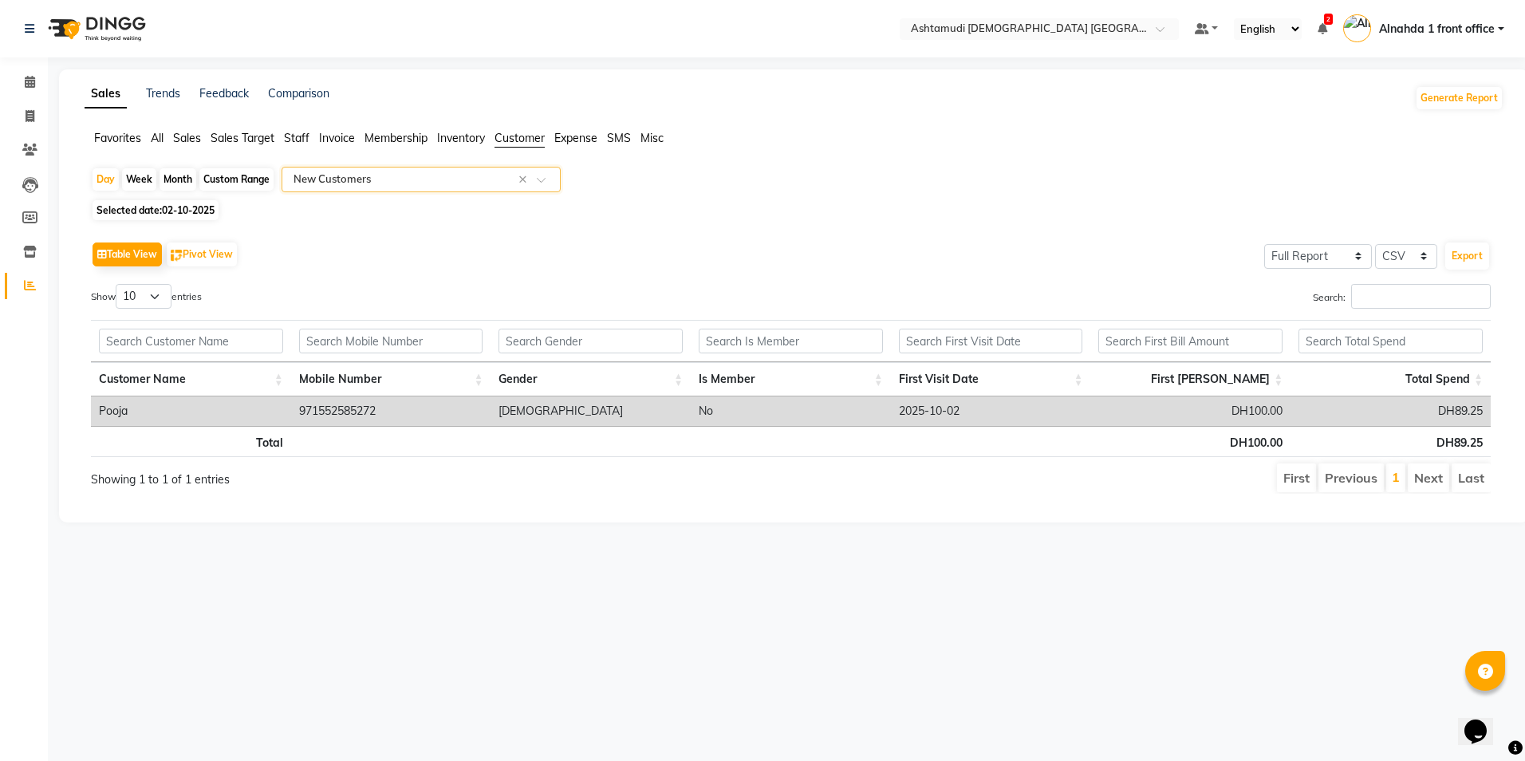
click at [192, 139] on span "Sales" at bounding box center [187, 138] width 28 height 14
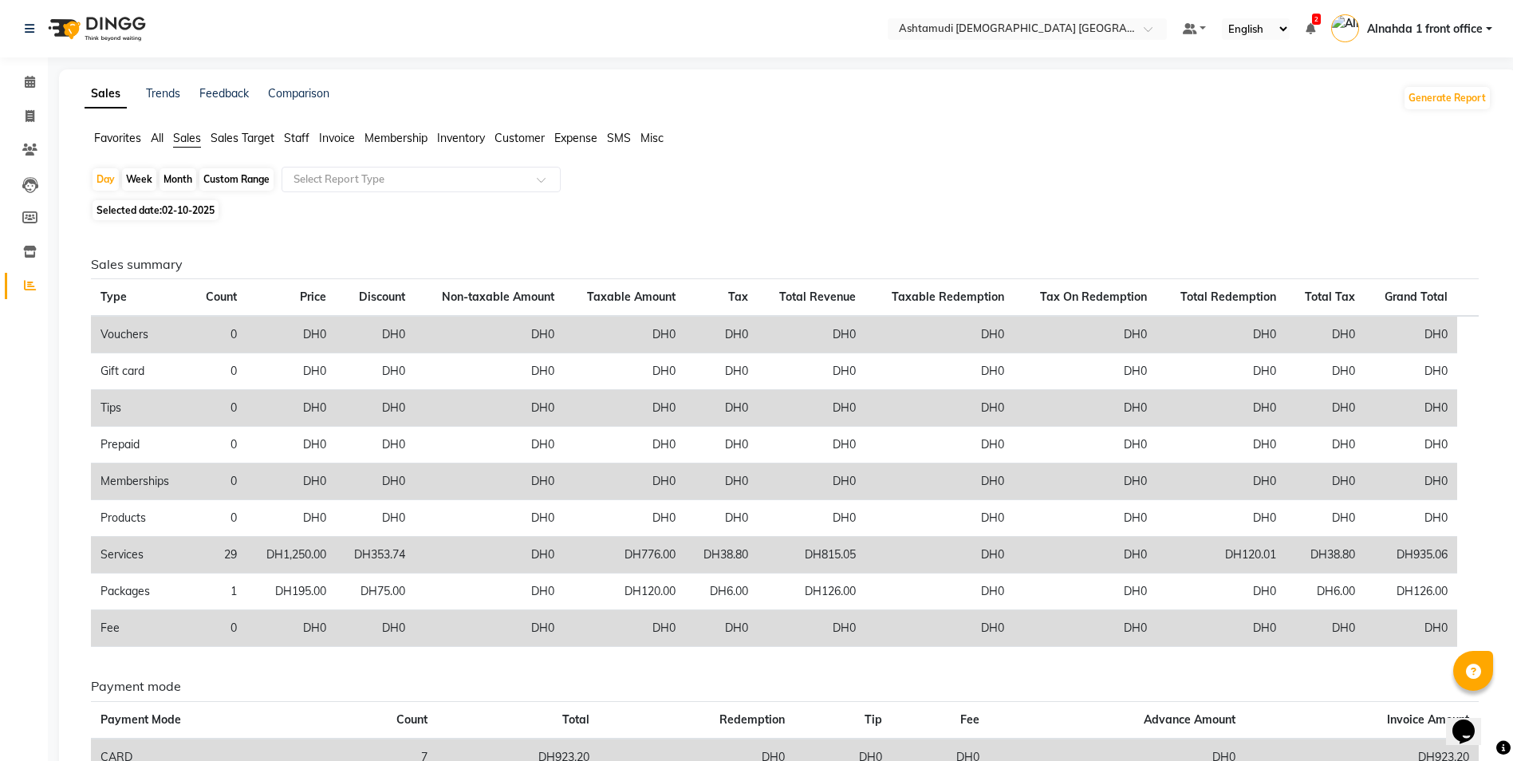
click at [365, 163] on app-reports "Favorites All Sales Sales Target Staff Invoice Membership Inventory Customer Ex…" at bounding box center [788, 512] width 1426 height 764
click at [365, 164] on app-reports "Favorites All Sales Sales Target Staff Invoice Membership Inventory Customer Ex…" at bounding box center [788, 512] width 1426 height 764
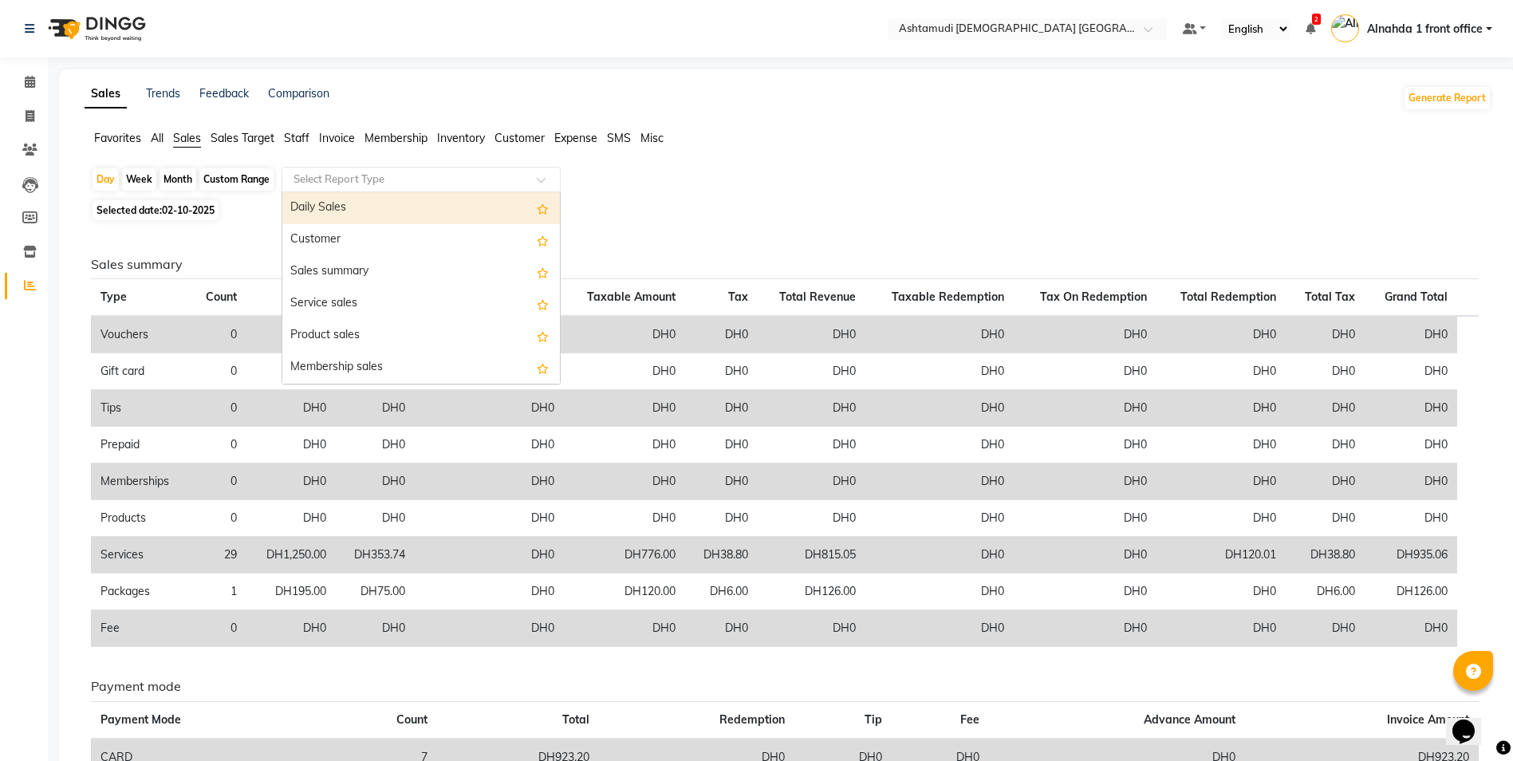
drag, startPoint x: 365, startPoint y: 164, endPoint x: 421, endPoint y: 179, distance: 58.4
click at [421, 179] on input "text" at bounding box center [405, 179] width 230 height 16
click at [395, 215] on div "Daily Sales" at bounding box center [421, 208] width 278 height 32
select select "full_report"
select select "csv"
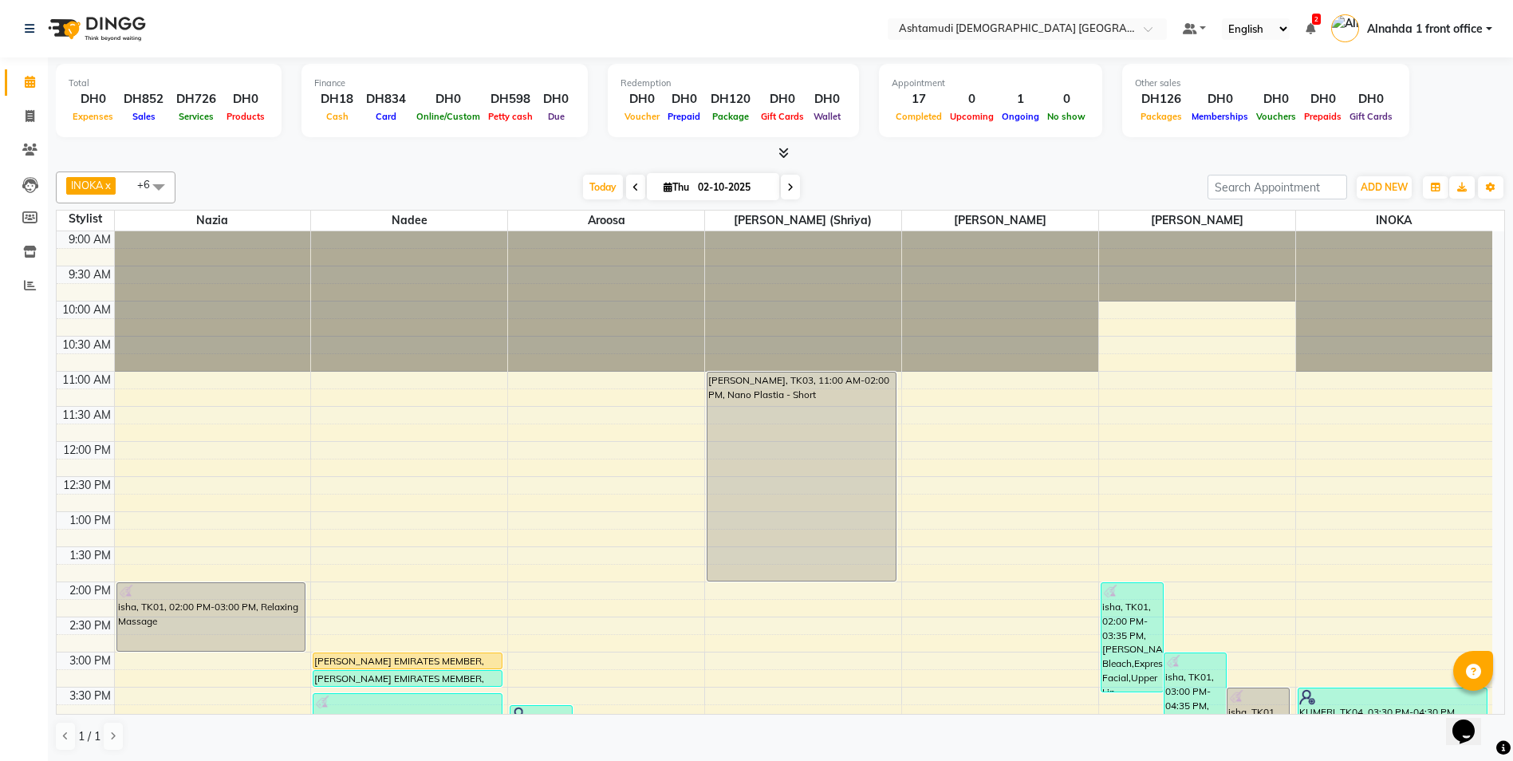
scroll to position [499, 0]
